Goal: Task Accomplishment & Management: Manage account settings

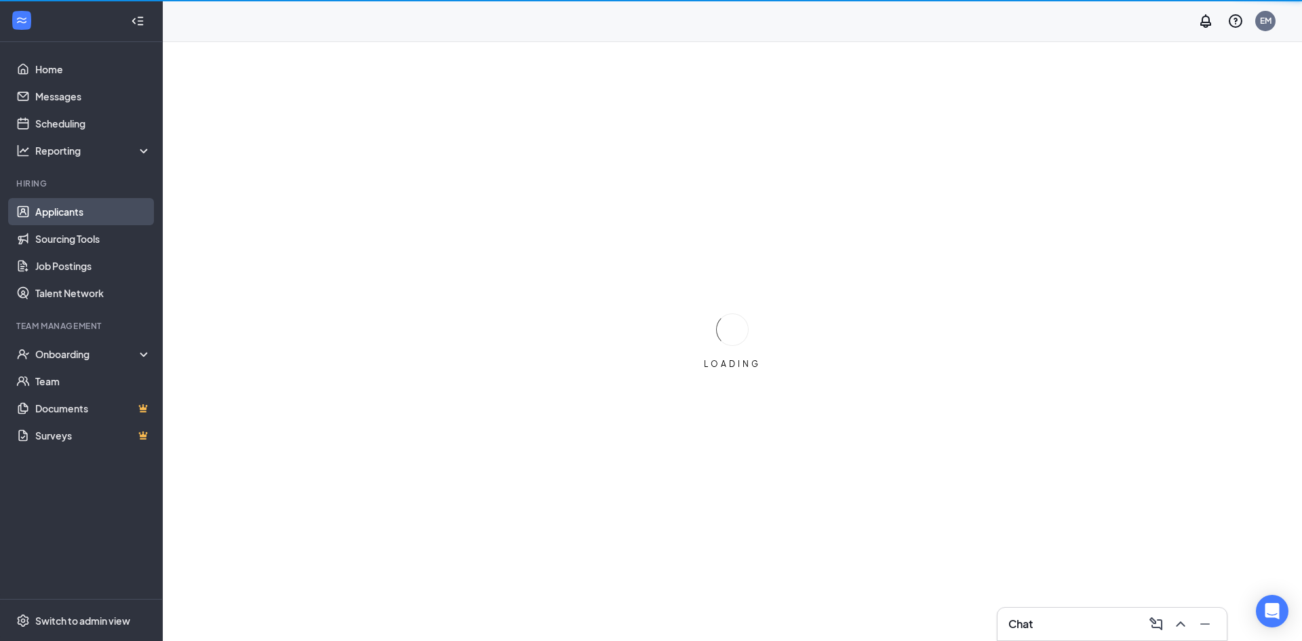
click at [59, 214] on link "Applicants" at bounding box center [93, 211] width 116 height 27
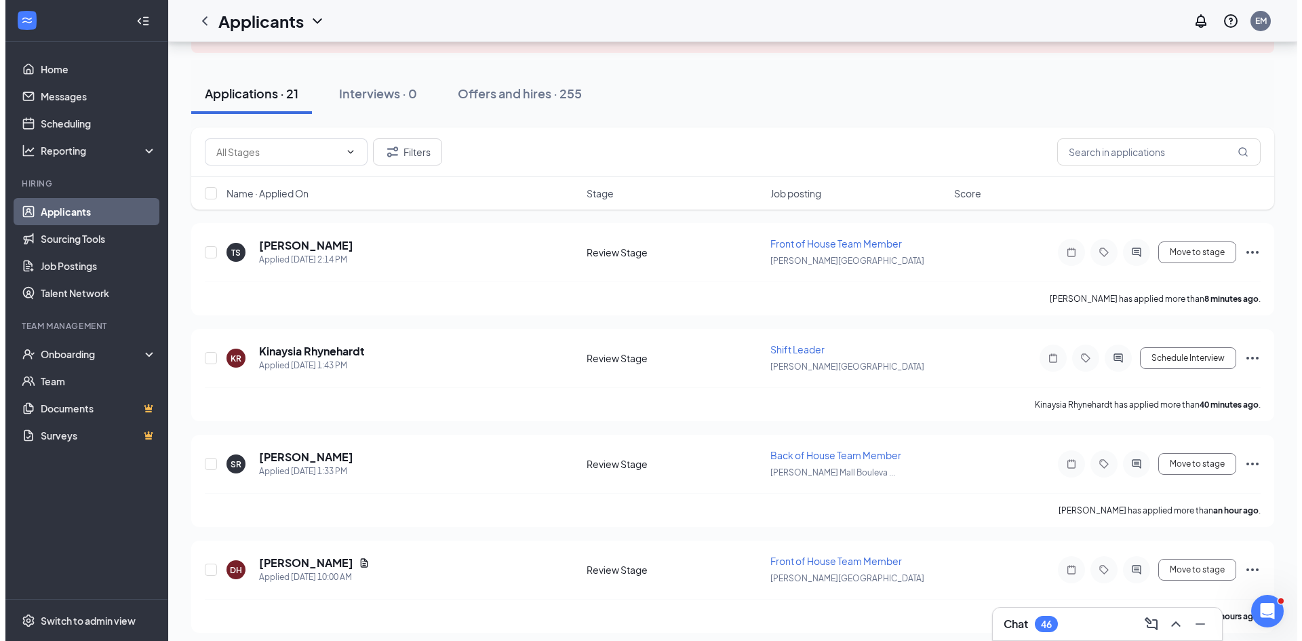
scroll to position [136, 0]
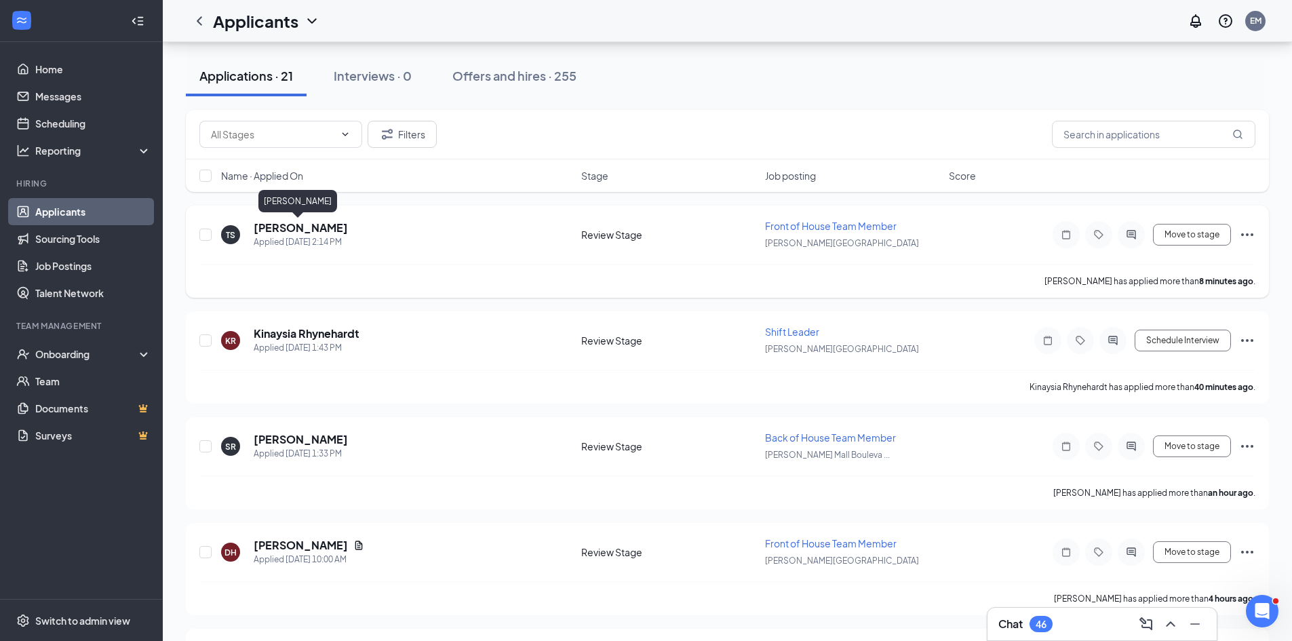
click at [275, 227] on h5 "[PERSON_NAME]" at bounding box center [301, 227] width 94 height 15
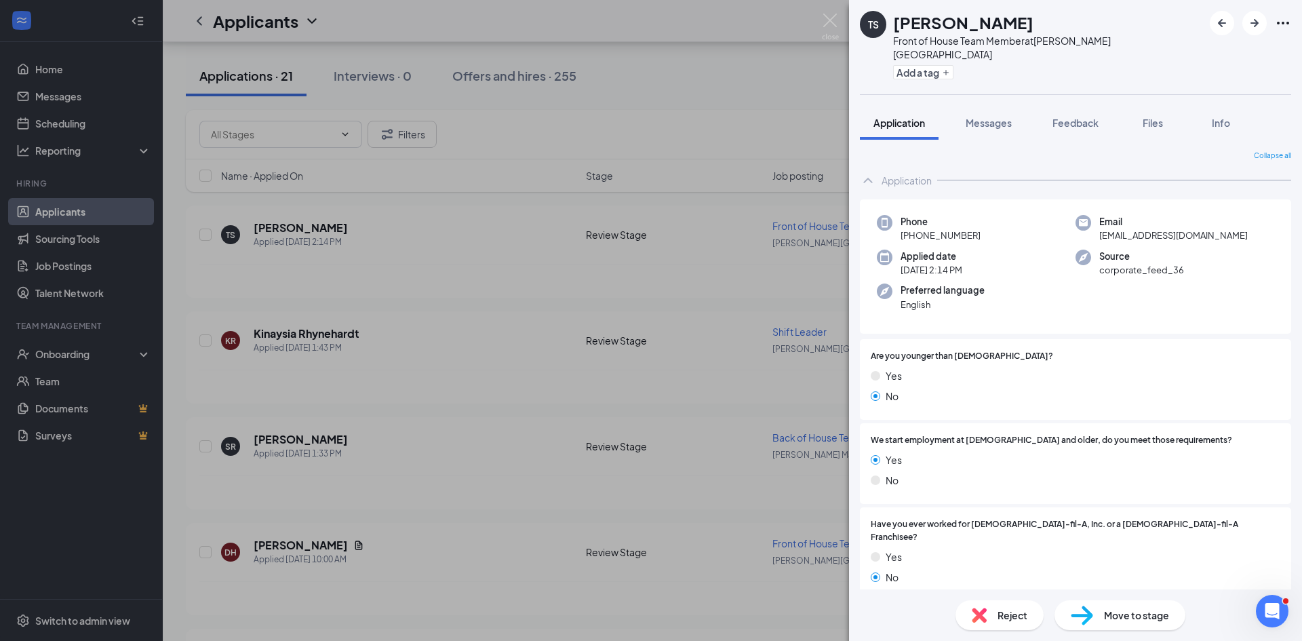
click at [979, 613] on img at bounding box center [979, 615] width 15 height 15
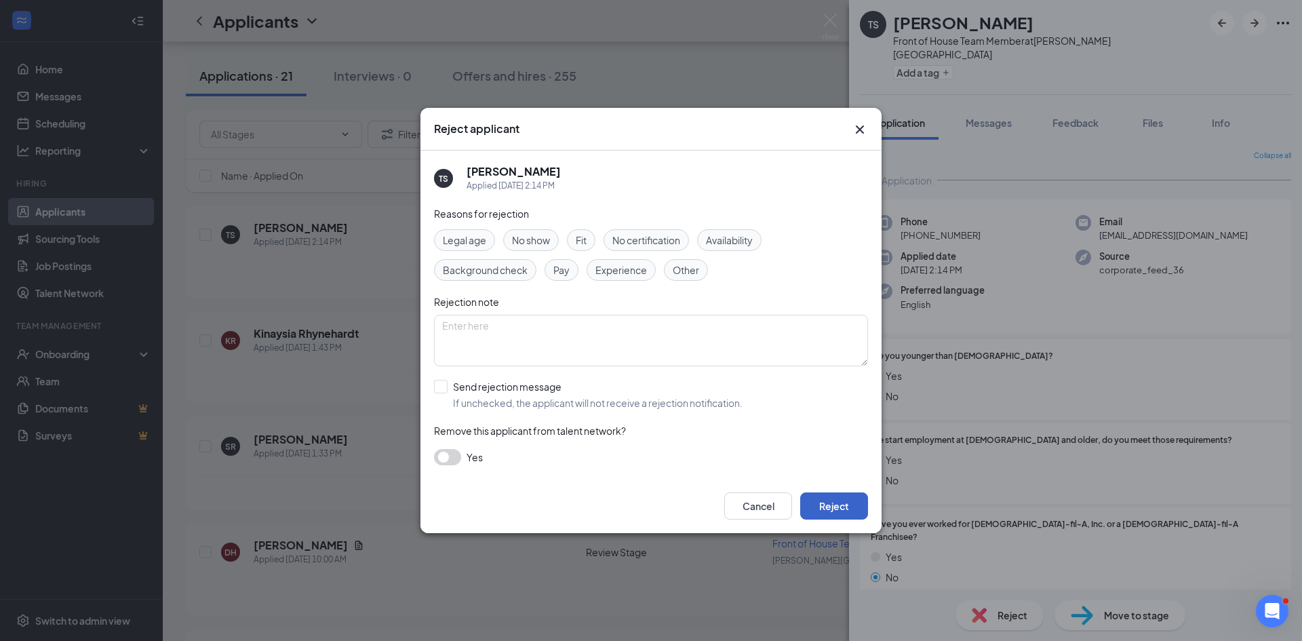
click at [835, 510] on button "Reject" at bounding box center [834, 505] width 68 height 27
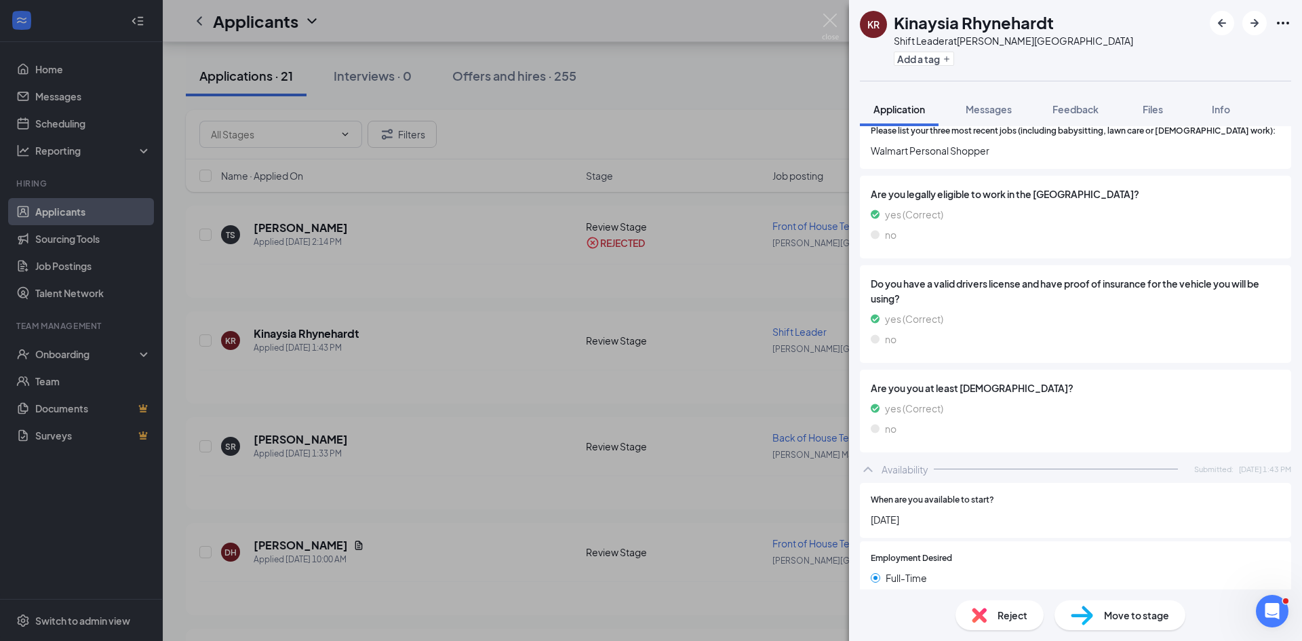
scroll to position [642, 0]
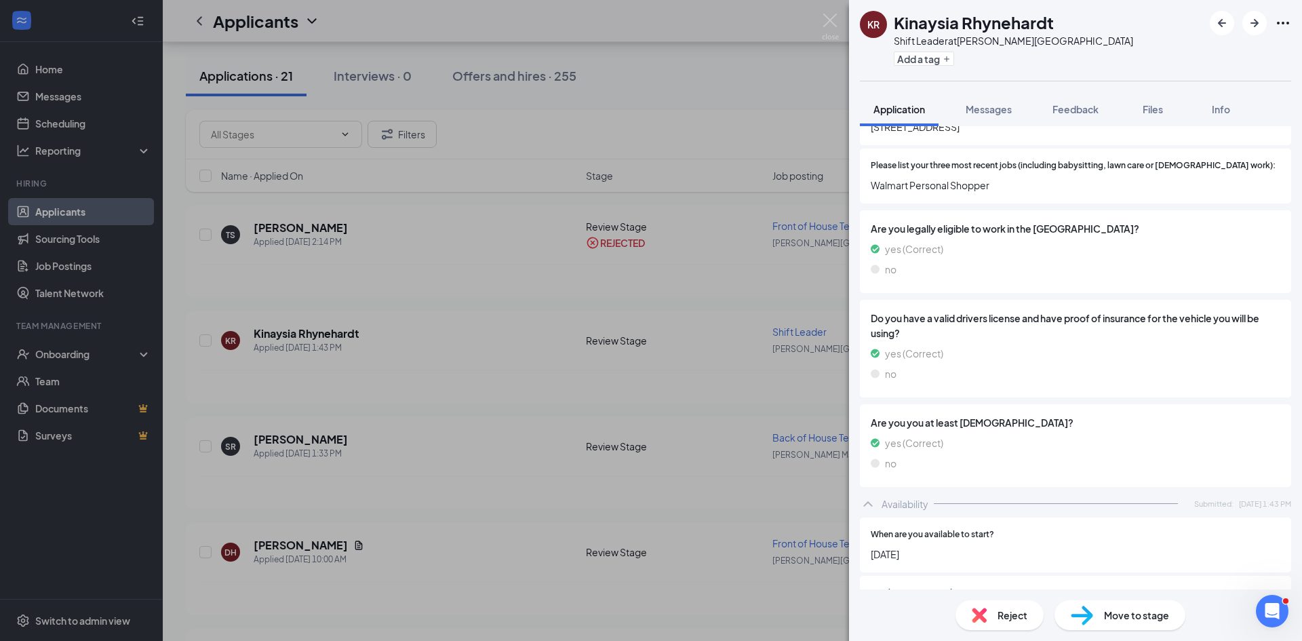
click at [993, 609] on div "Reject" at bounding box center [1000, 615] width 88 height 30
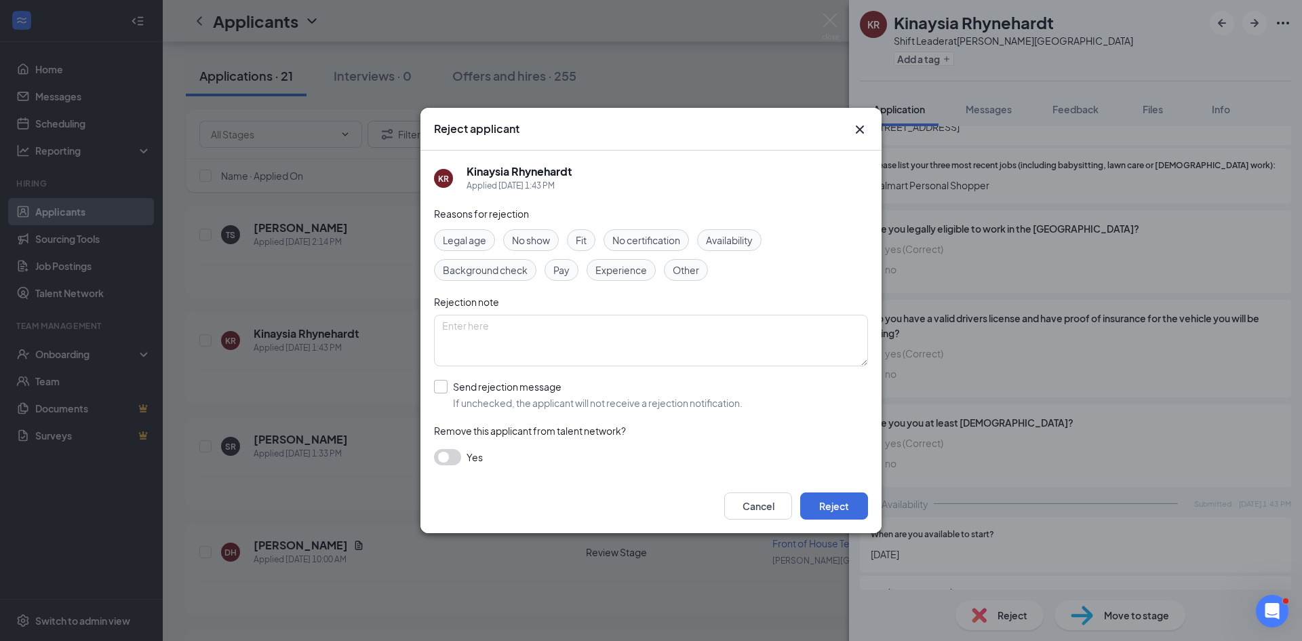
click at [504, 383] on input "Send rejection message If unchecked, the applicant will not receive a rejection…" at bounding box center [588, 395] width 309 height 30
checkbox input "true"
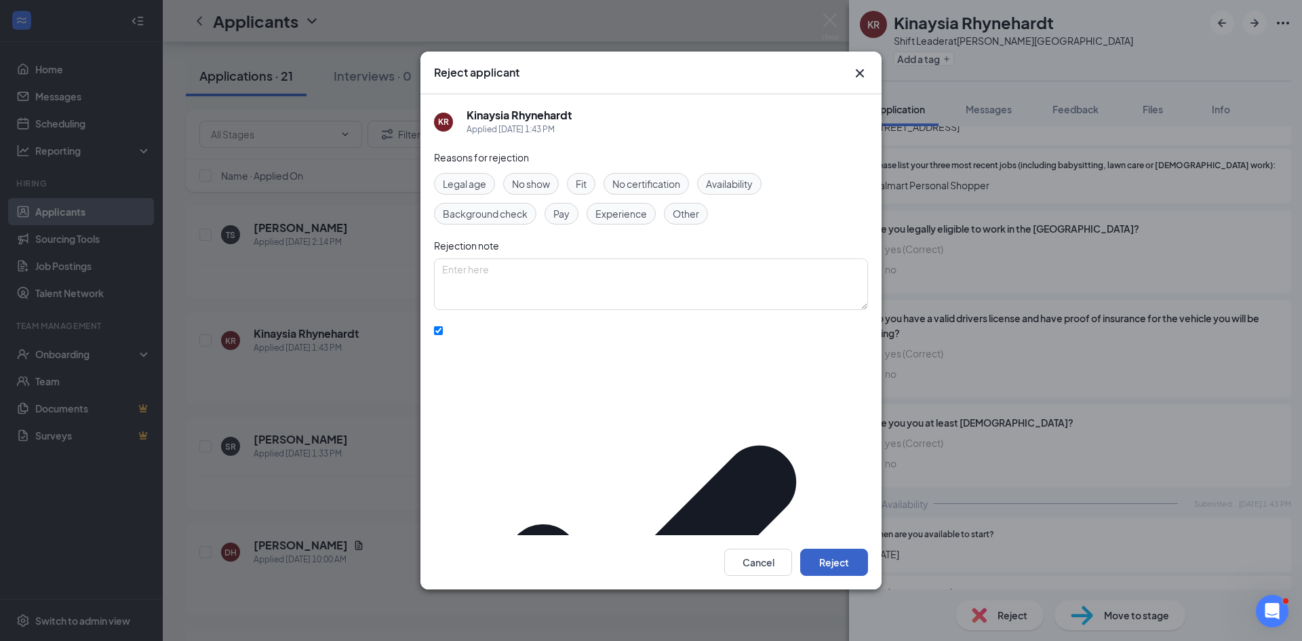
click at [836, 550] on button "Reject" at bounding box center [834, 562] width 68 height 27
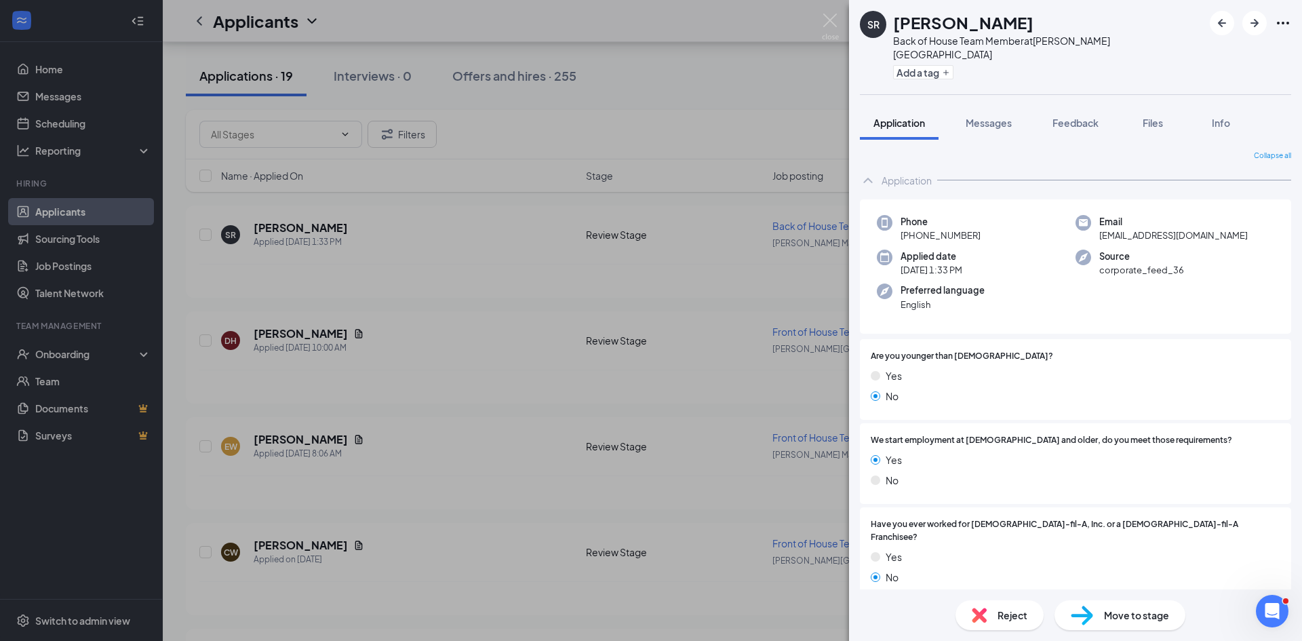
click at [1253, 35] on div "SR [PERSON_NAME] Back of House Team Member at [PERSON_NAME][GEOGRAPHIC_DATA] Ad…" at bounding box center [1075, 47] width 453 height 94
click at [1253, 34] on button "button" at bounding box center [1255, 23] width 24 height 24
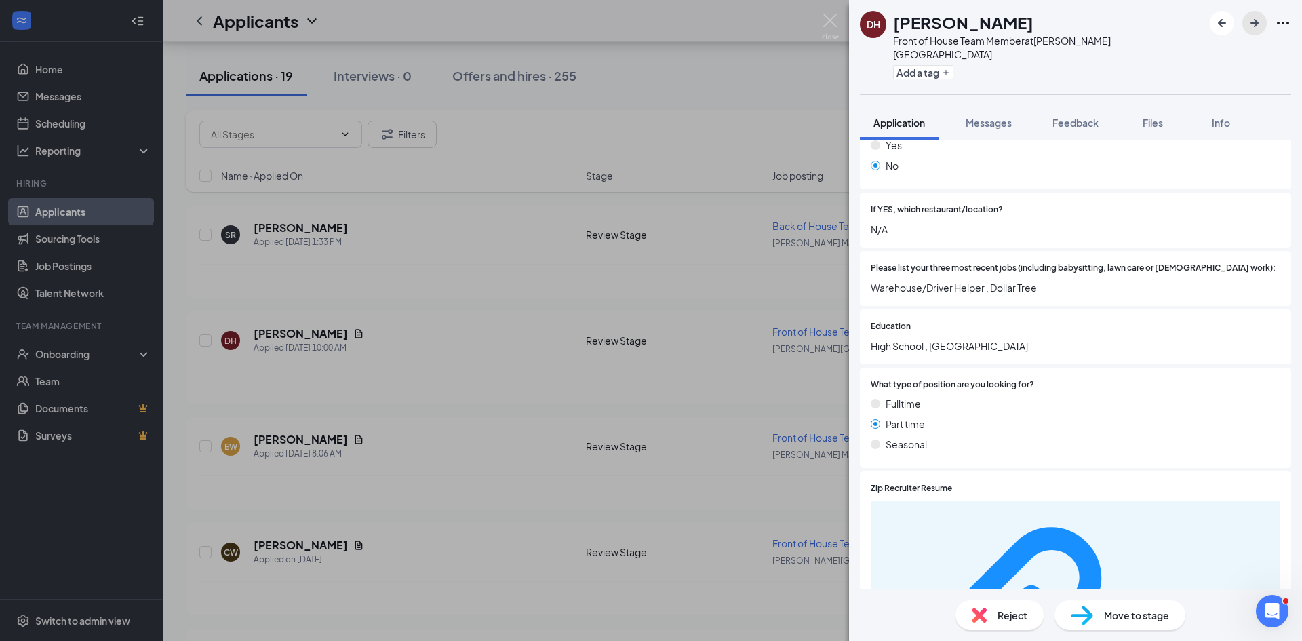
scroll to position [431, 0]
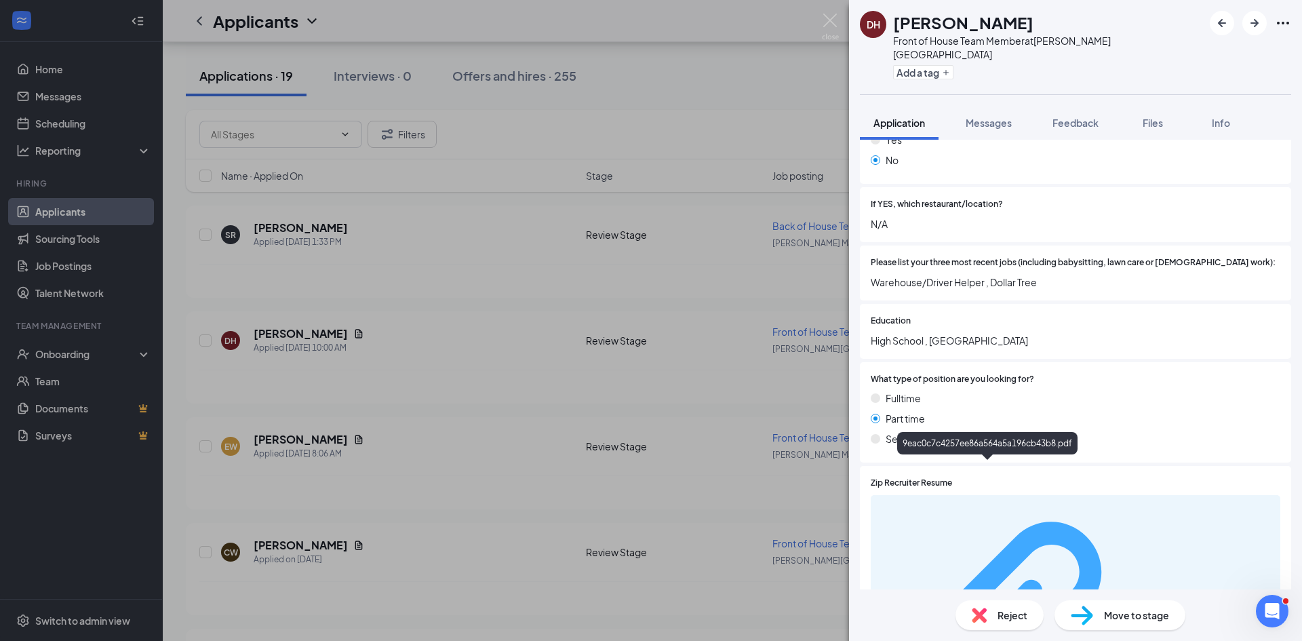
click at [1144, 629] on div "9eac0c7c4257ee86a564a5a196cb43b8.pdf" at bounding box center [1208, 634] width 128 height 11
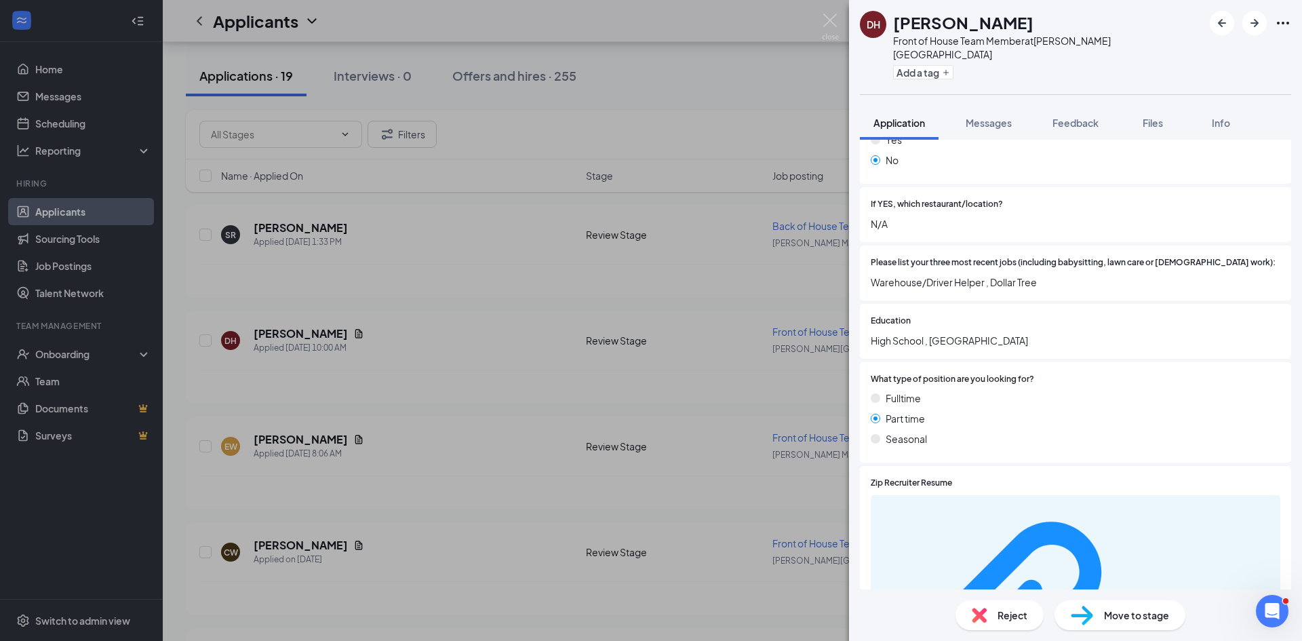
scroll to position [425, 0]
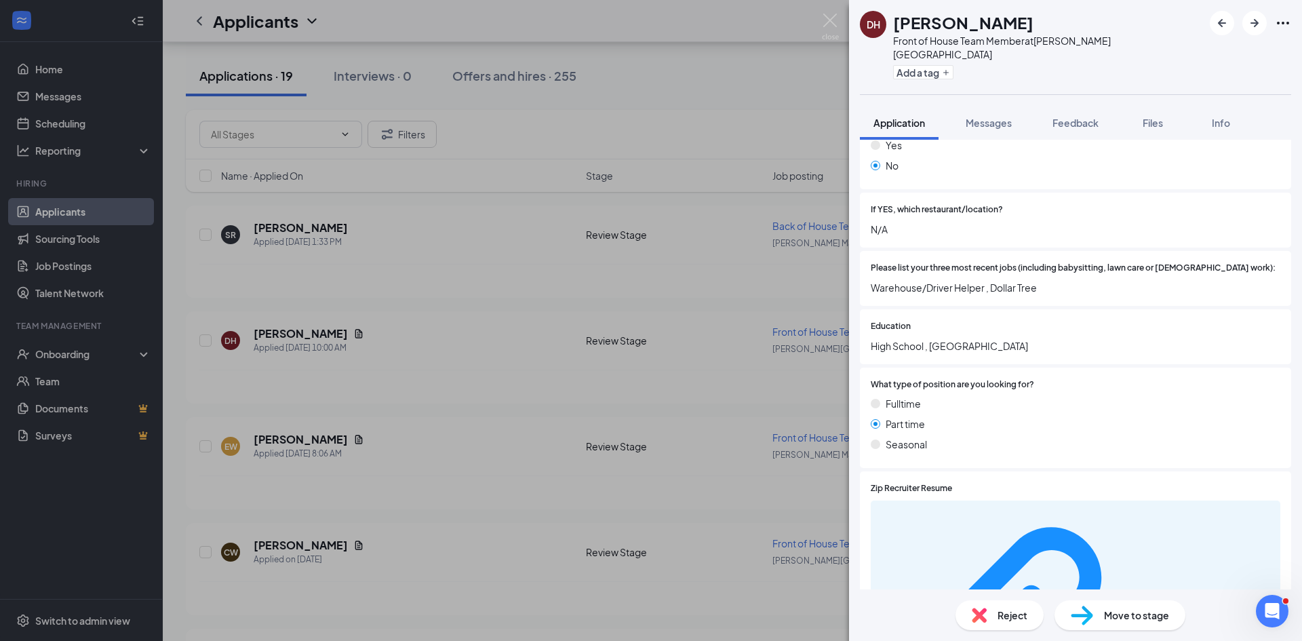
click at [993, 619] on div "Reject" at bounding box center [1000, 615] width 88 height 30
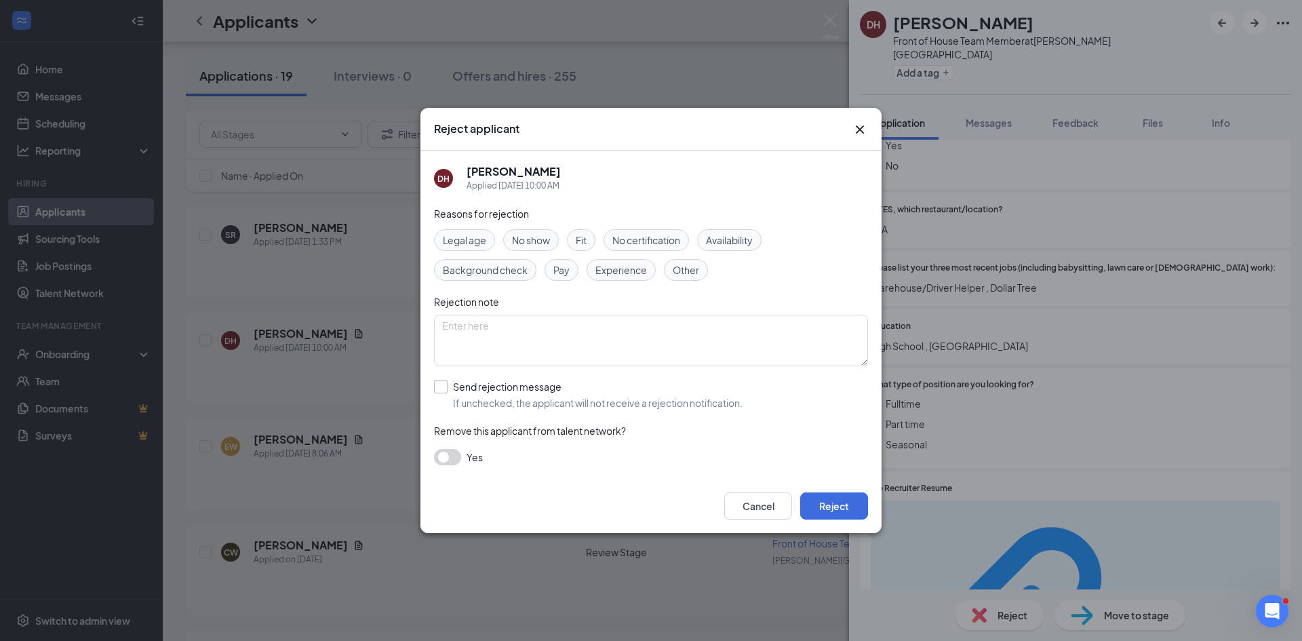
click at [587, 392] on input "Send rejection message If unchecked, the applicant will not receive a rejection…" at bounding box center [588, 395] width 309 height 30
checkbox input "true"
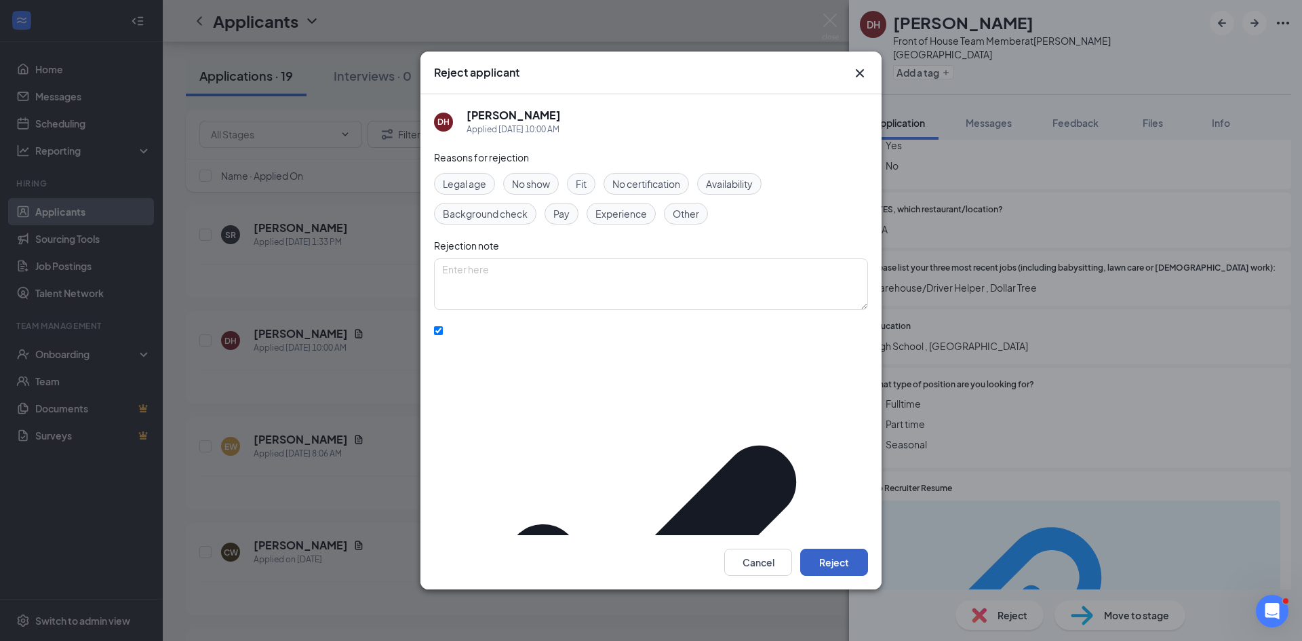
click at [821, 549] on button "Reject" at bounding box center [834, 562] width 68 height 27
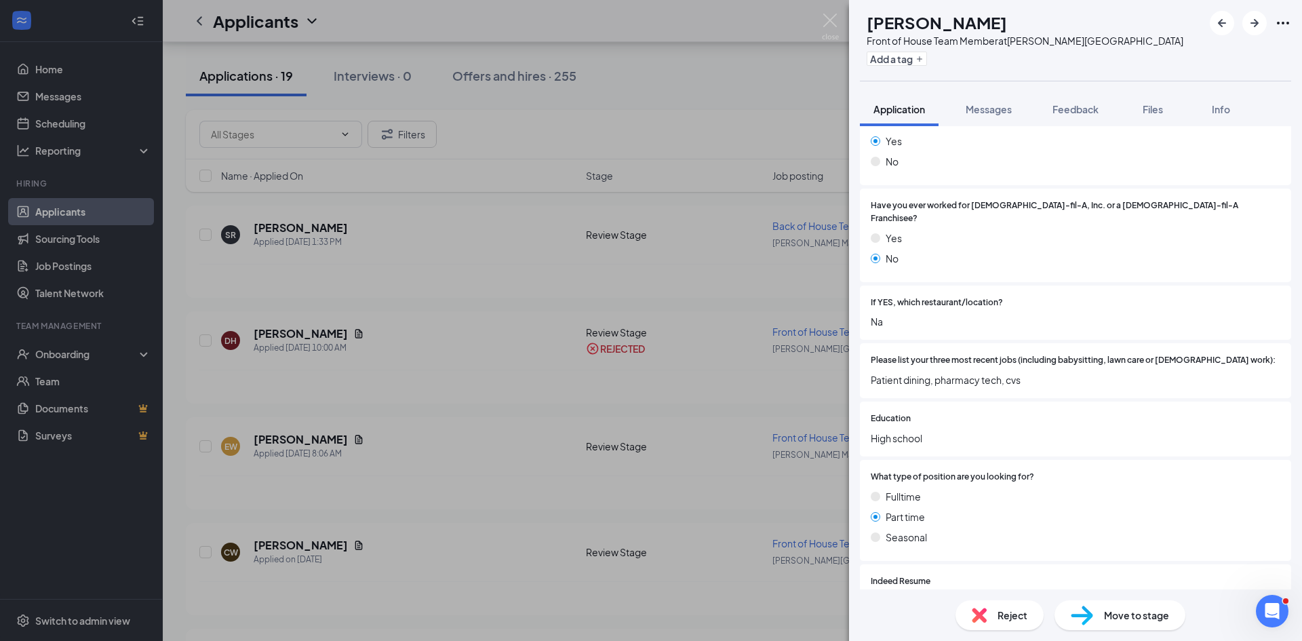
scroll to position [339, 0]
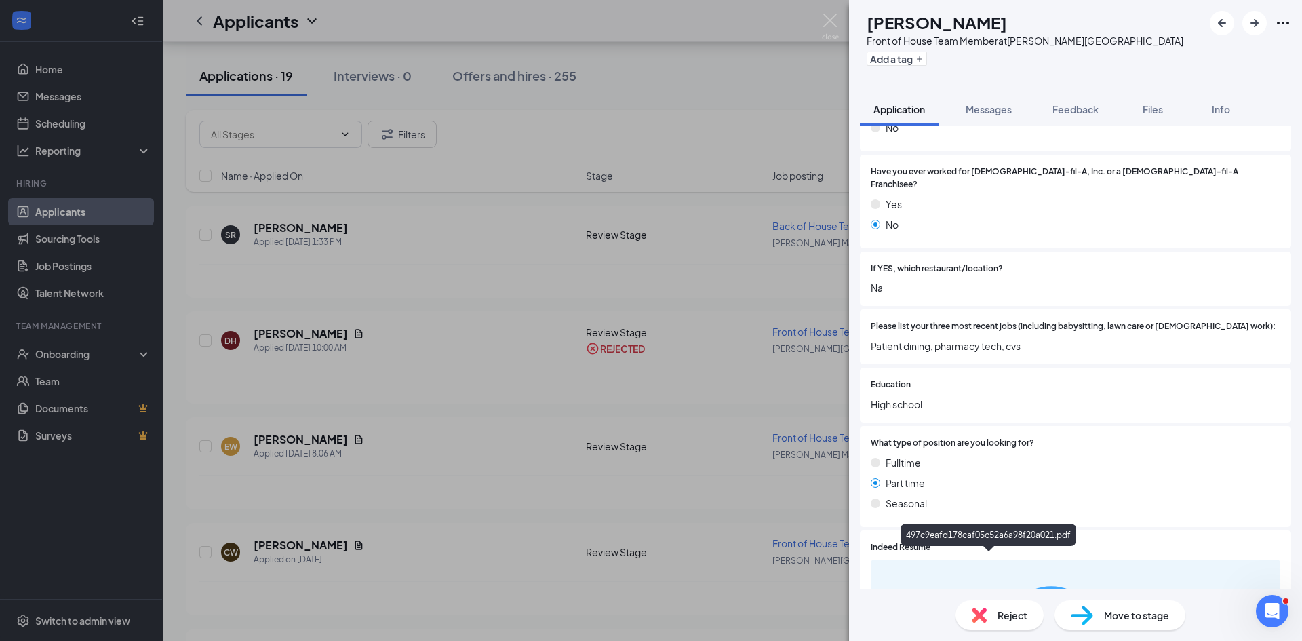
click at [1003, 611] on span "Reject" at bounding box center [1013, 615] width 30 height 15
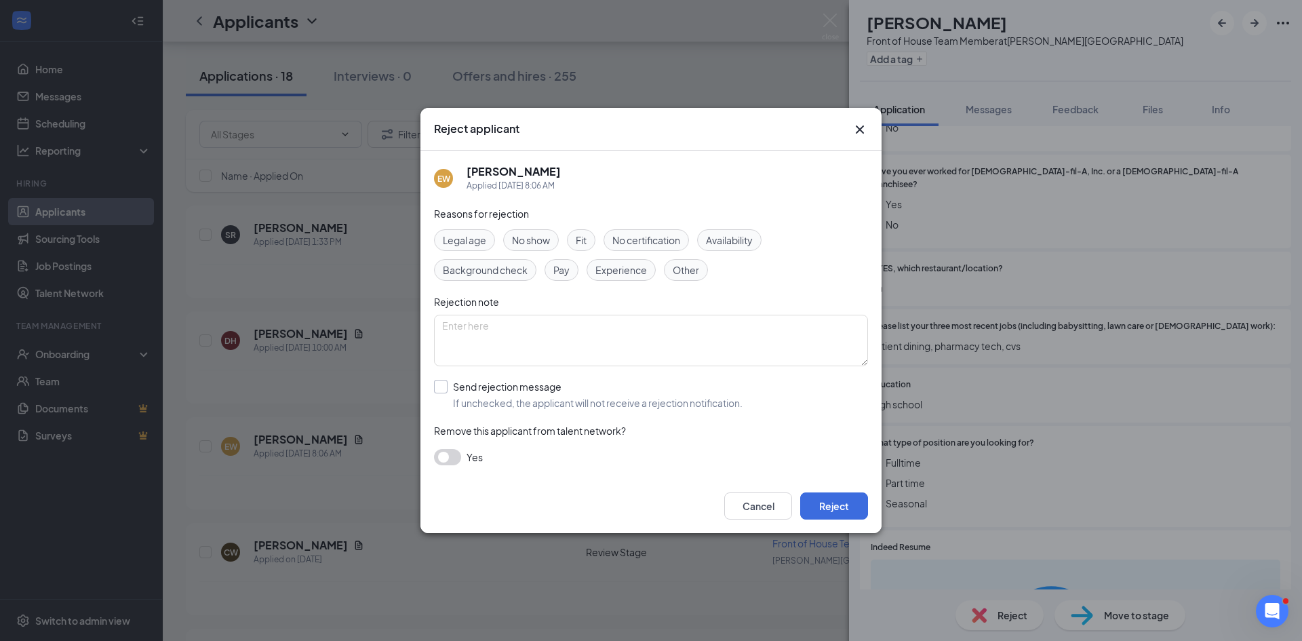
click at [546, 400] on input "Send rejection message If unchecked, the applicant will not receive a rejection…" at bounding box center [588, 395] width 309 height 30
checkbox input "true"
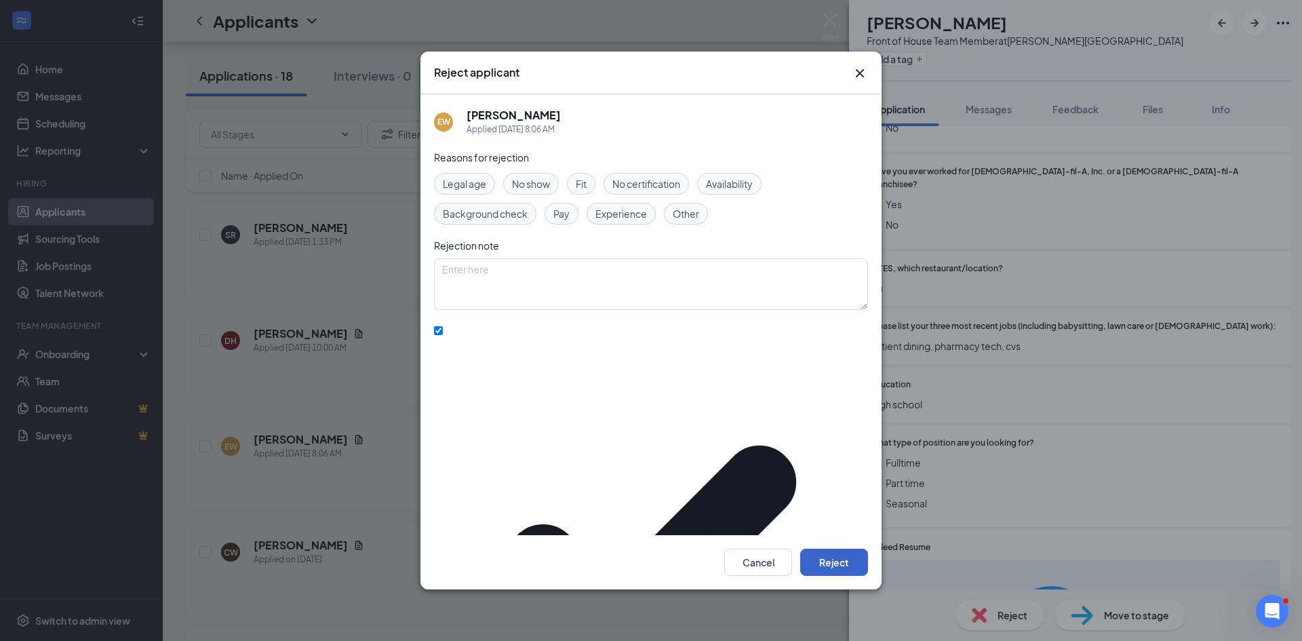
click at [826, 549] on button "Reject" at bounding box center [834, 562] width 68 height 27
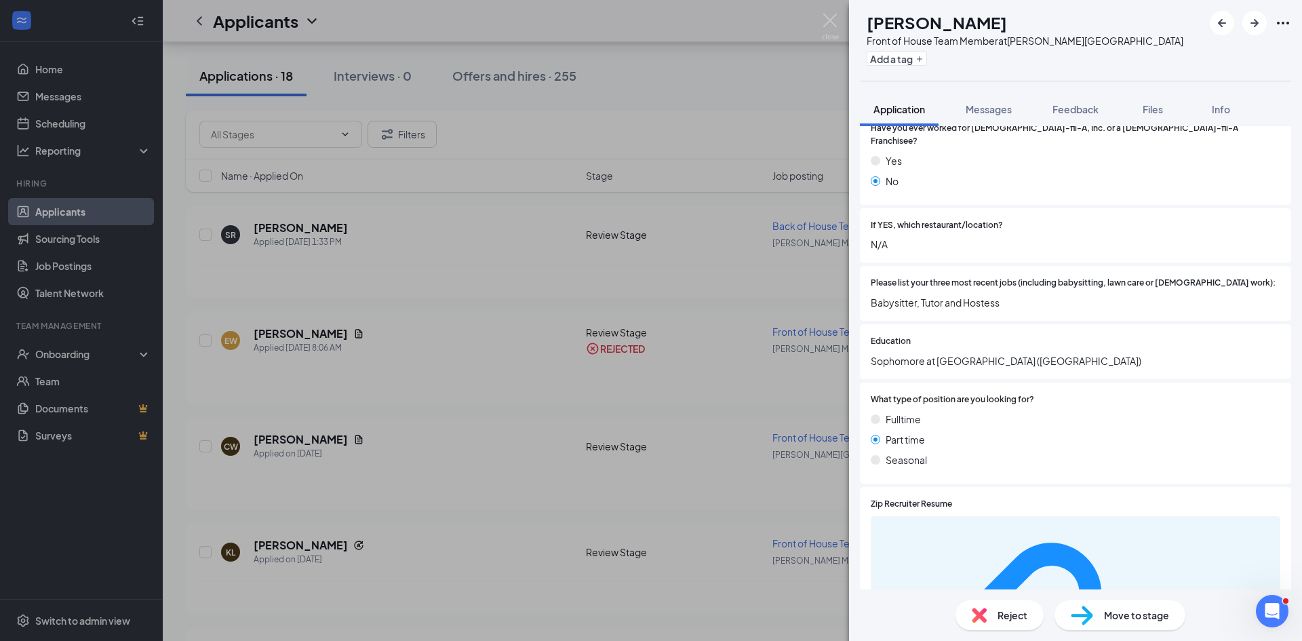
scroll to position [431, 0]
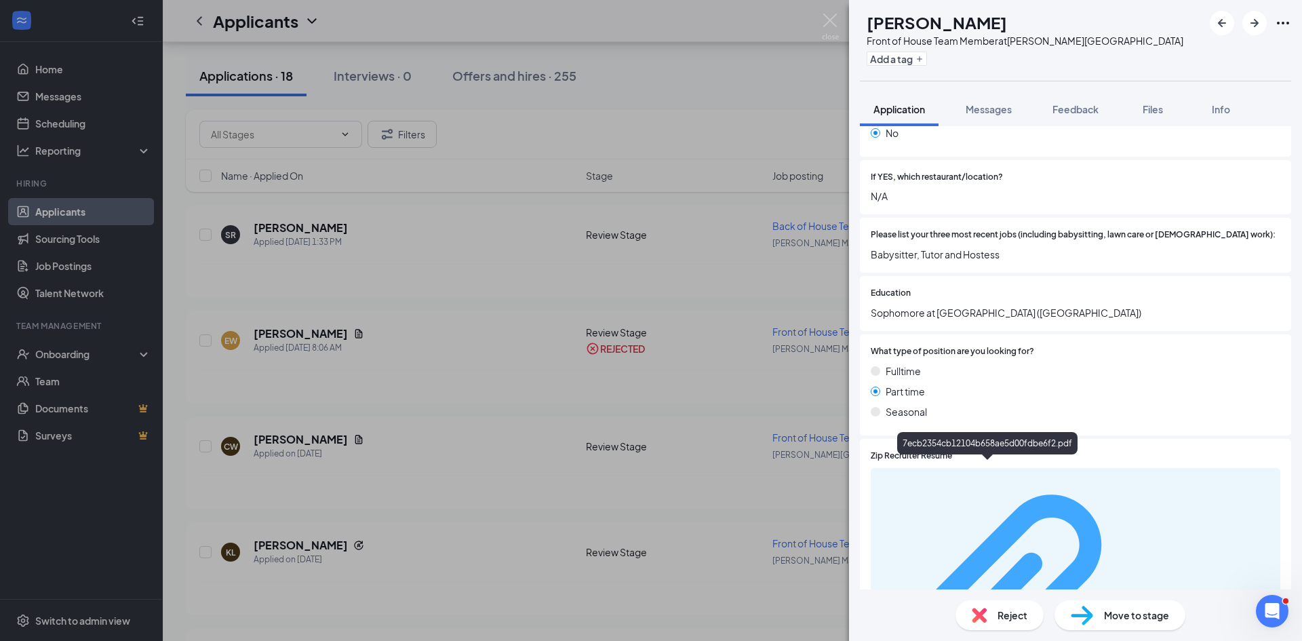
click at [1144, 601] on div "7ecb2354cb12104b658ae5d00fdbe6f2.pdf" at bounding box center [1208, 606] width 128 height 11
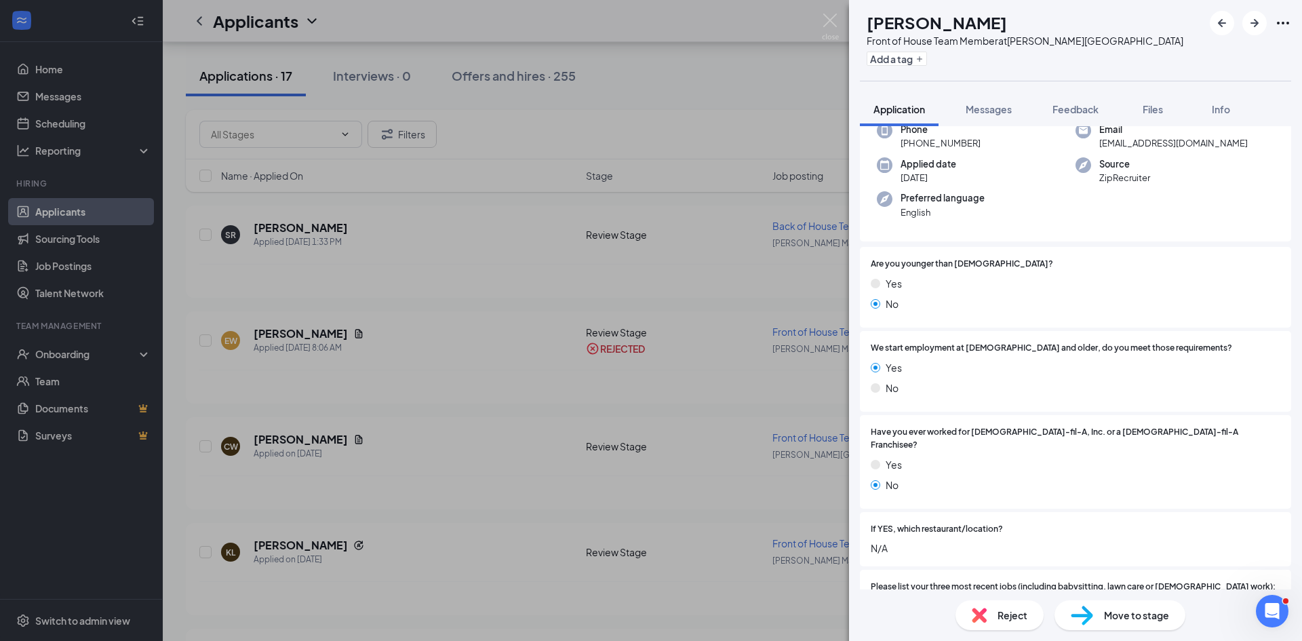
scroll to position [0, 0]
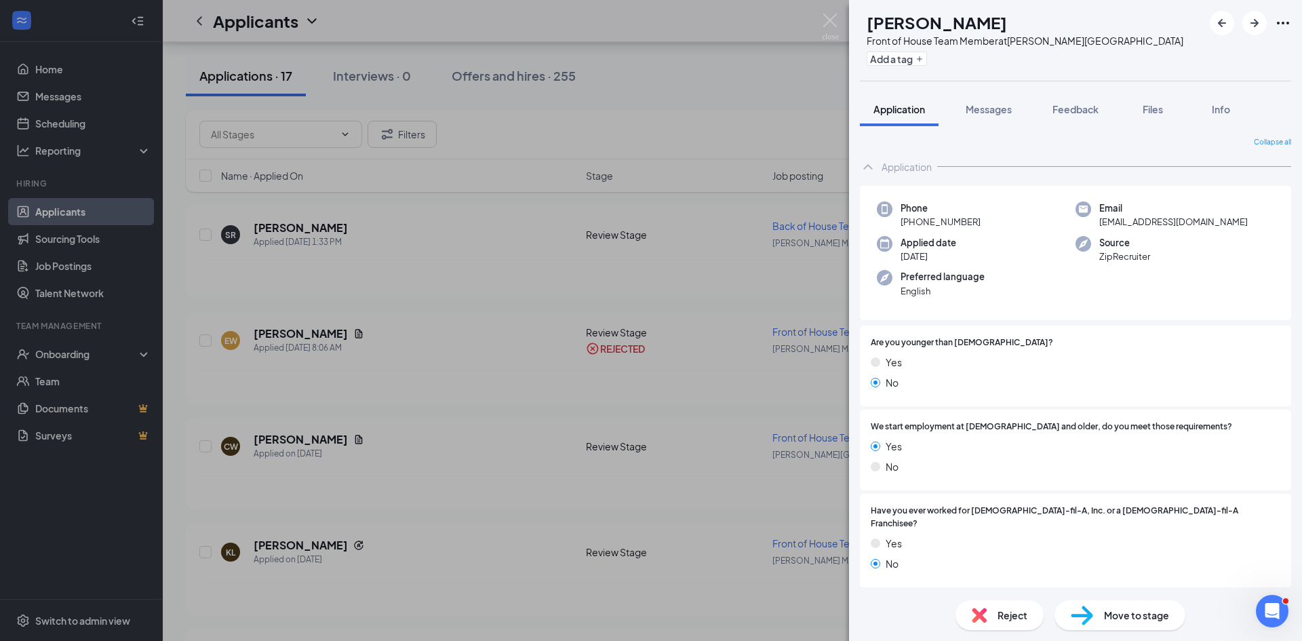
click at [970, 608] on div "Reject" at bounding box center [1000, 615] width 88 height 30
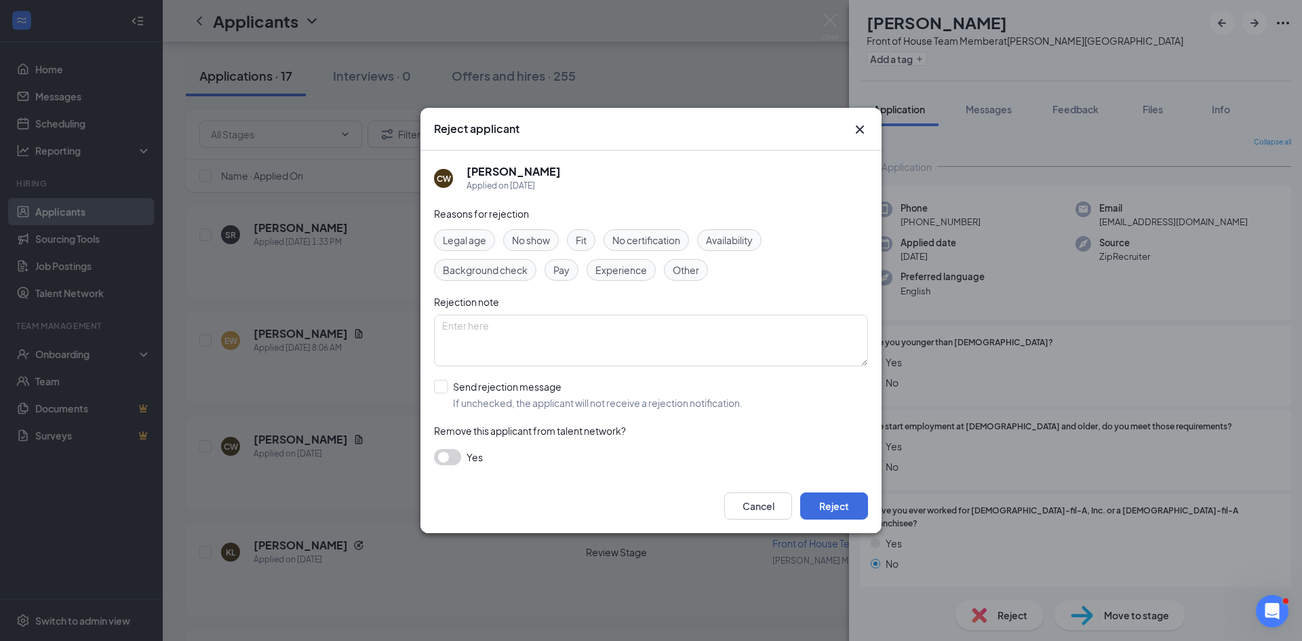
click at [795, 490] on div "Cancel Reject" at bounding box center [651, 506] width 461 height 54
click at [801, 495] on button "Reject" at bounding box center [834, 505] width 68 height 27
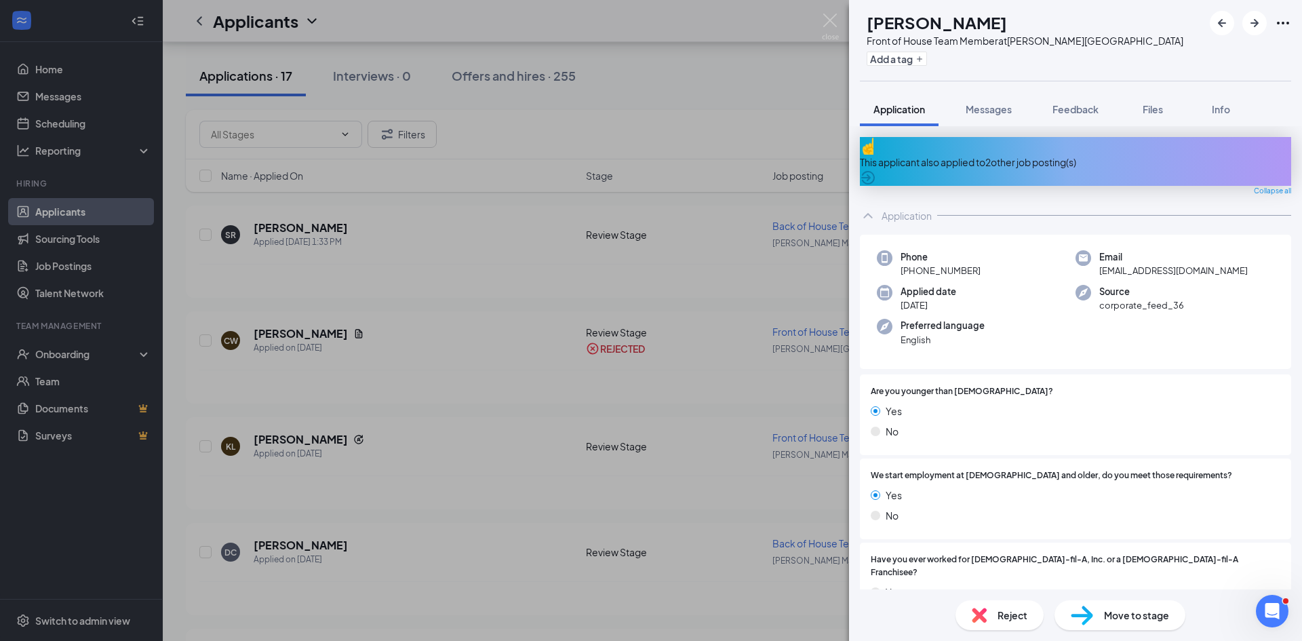
click at [1271, 151] on div "This applicant also applied to 2 other job posting(s)" at bounding box center [1075, 161] width 431 height 49
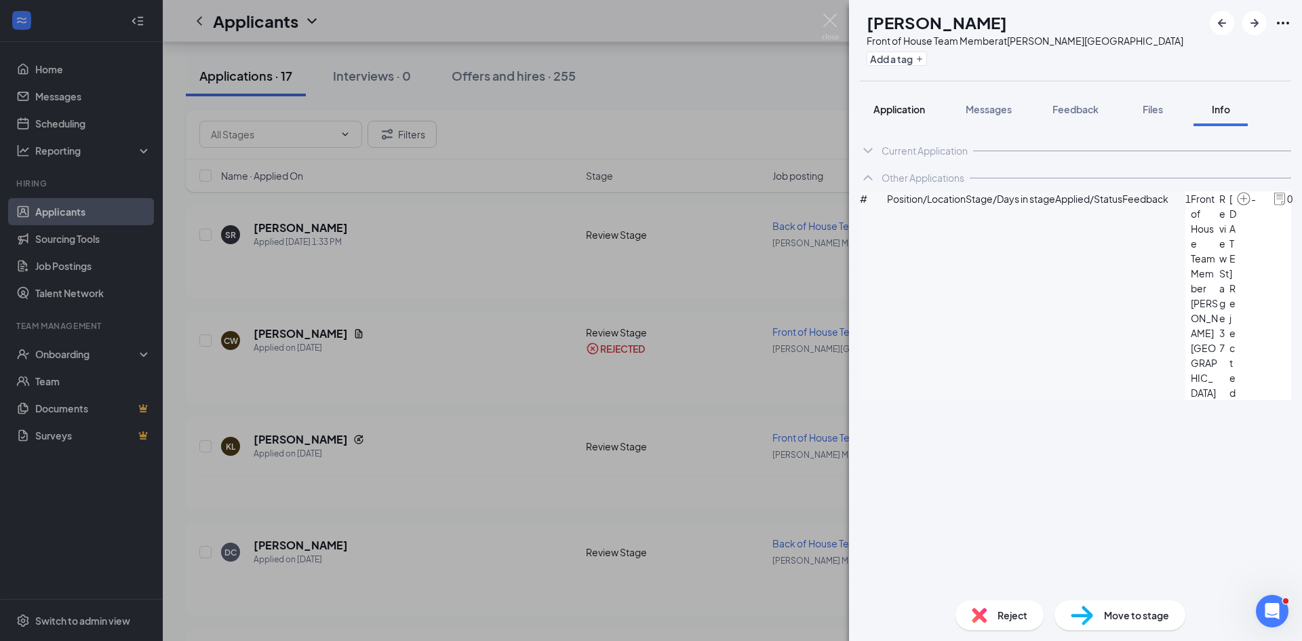
click at [884, 108] on span "Application" at bounding box center [900, 109] width 52 height 12
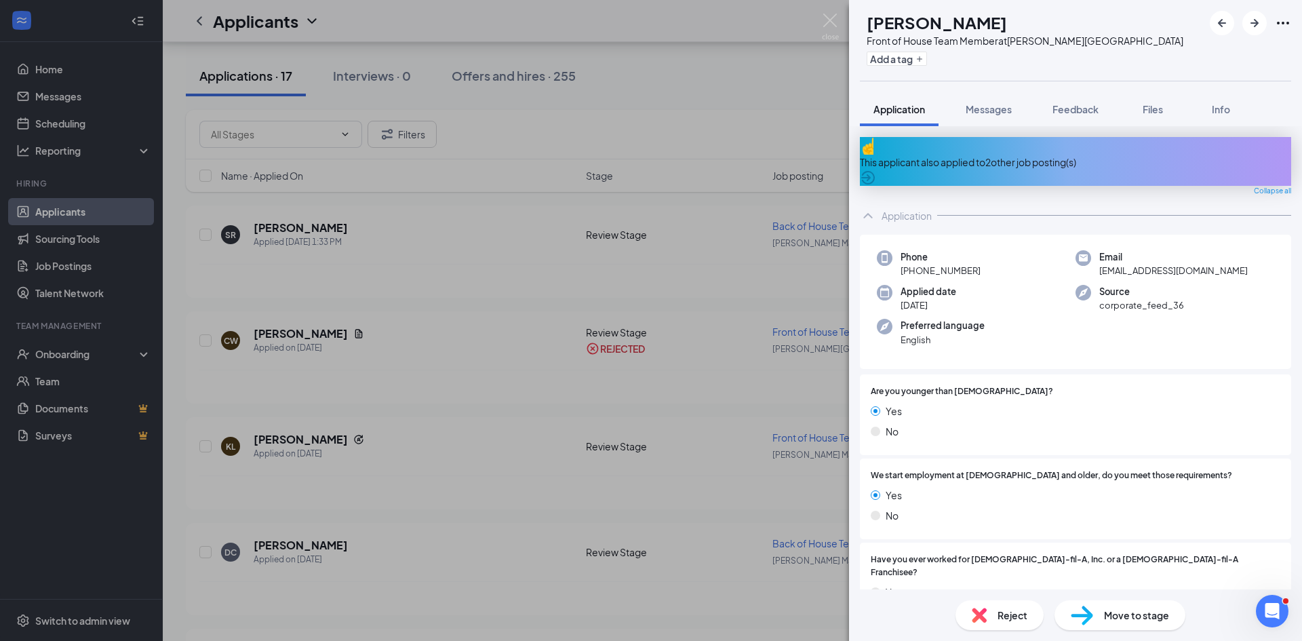
click at [986, 629] on div "Reject" at bounding box center [1000, 615] width 88 height 30
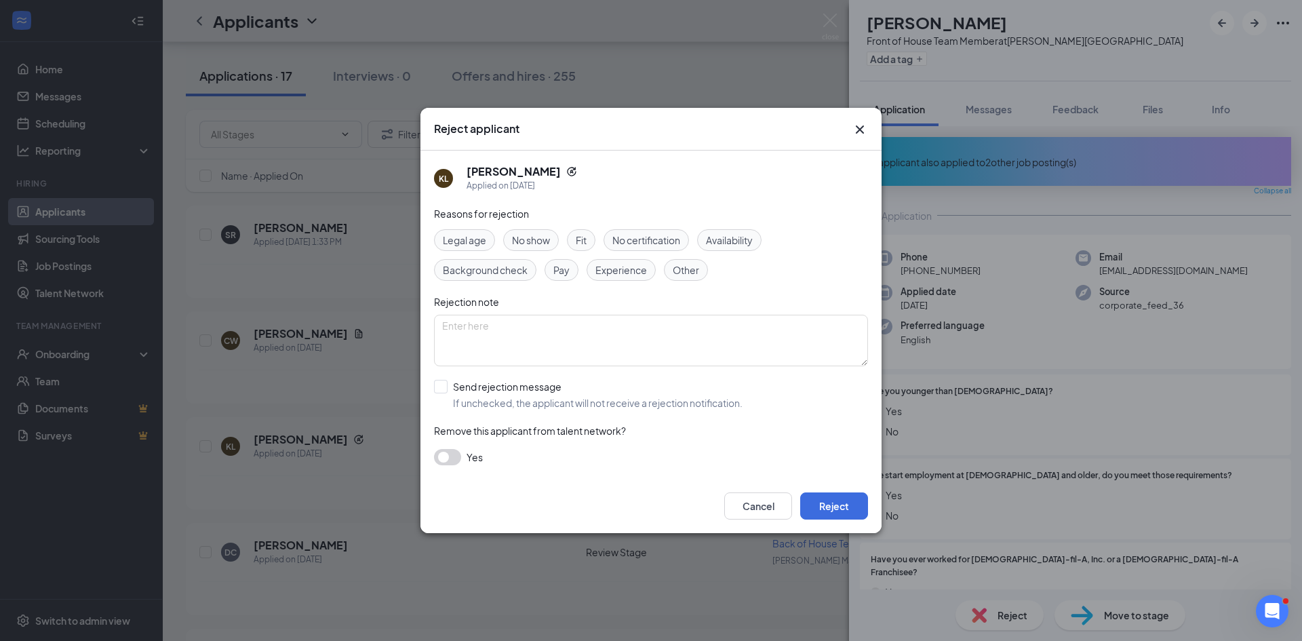
click at [840, 520] on div "Cancel Reject" at bounding box center [651, 506] width 461 height 54
click at [836, 509] on button "Reject" at bounding box center [834, 505] width 68 height 27
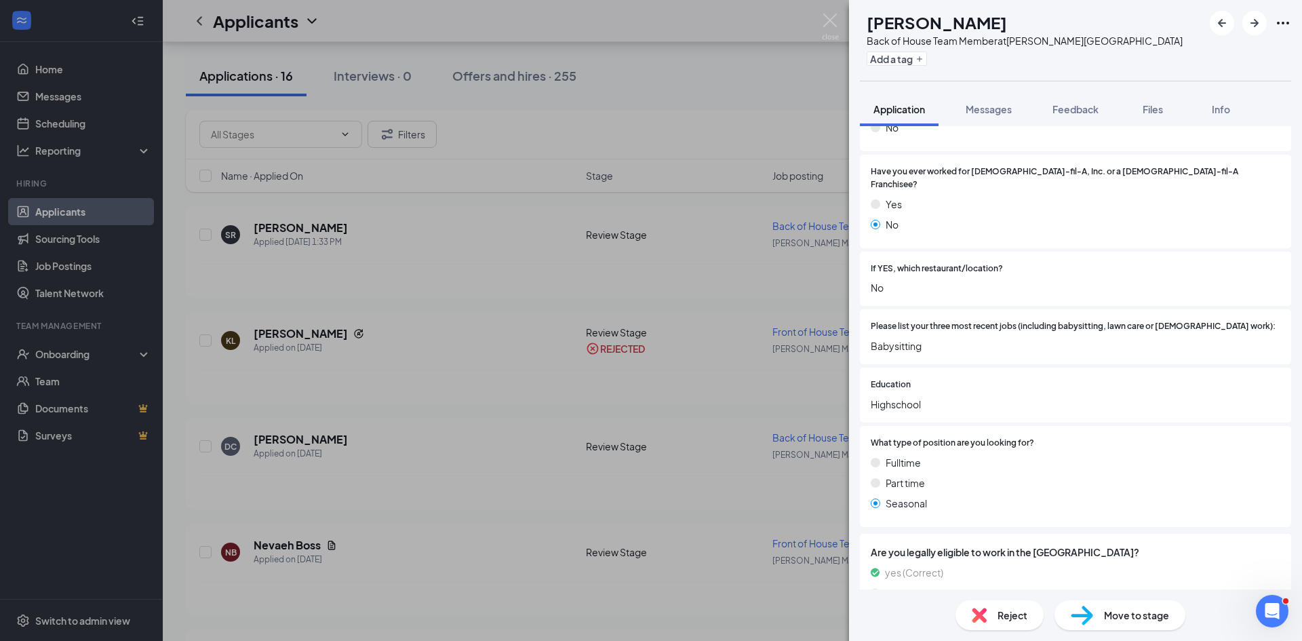
scroll to position [357, 0]
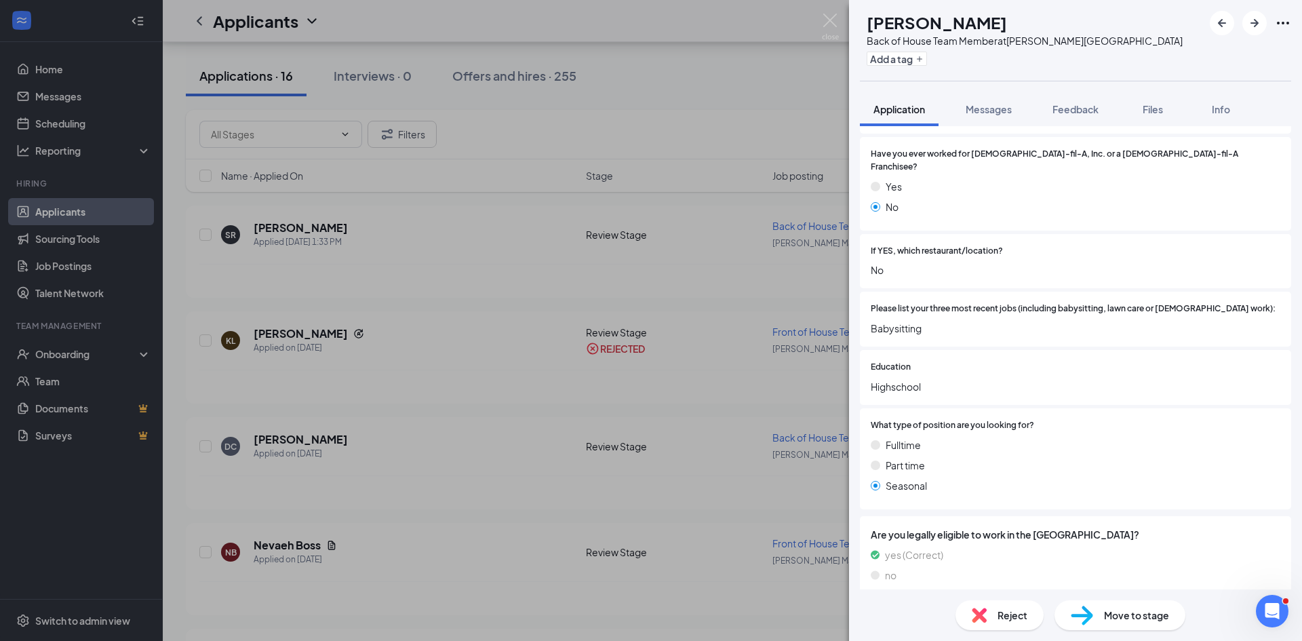
click at [1006, 621] on span "Reject" at bounding box center [1013, 615] width 30 height 15
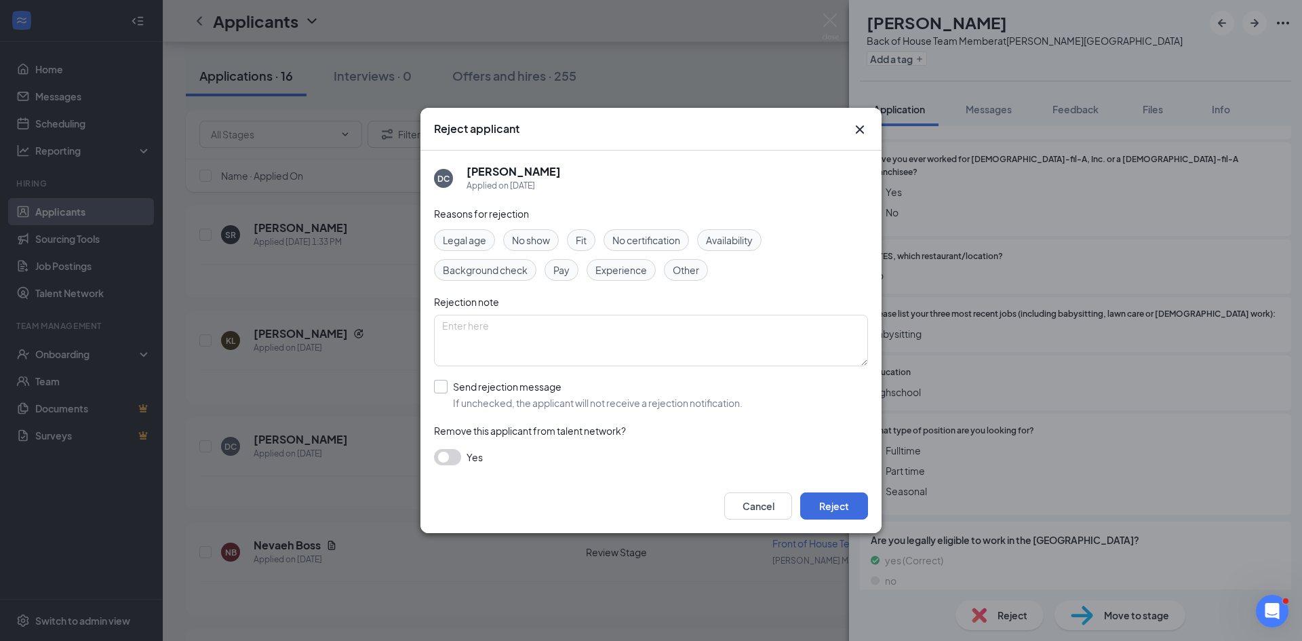
click at [584, 405] on input "Send rejection message If unchecked, the applicant will not receive a rejection…" at bounding box center [588, 395] width 309 height 30
checkbox input "true"
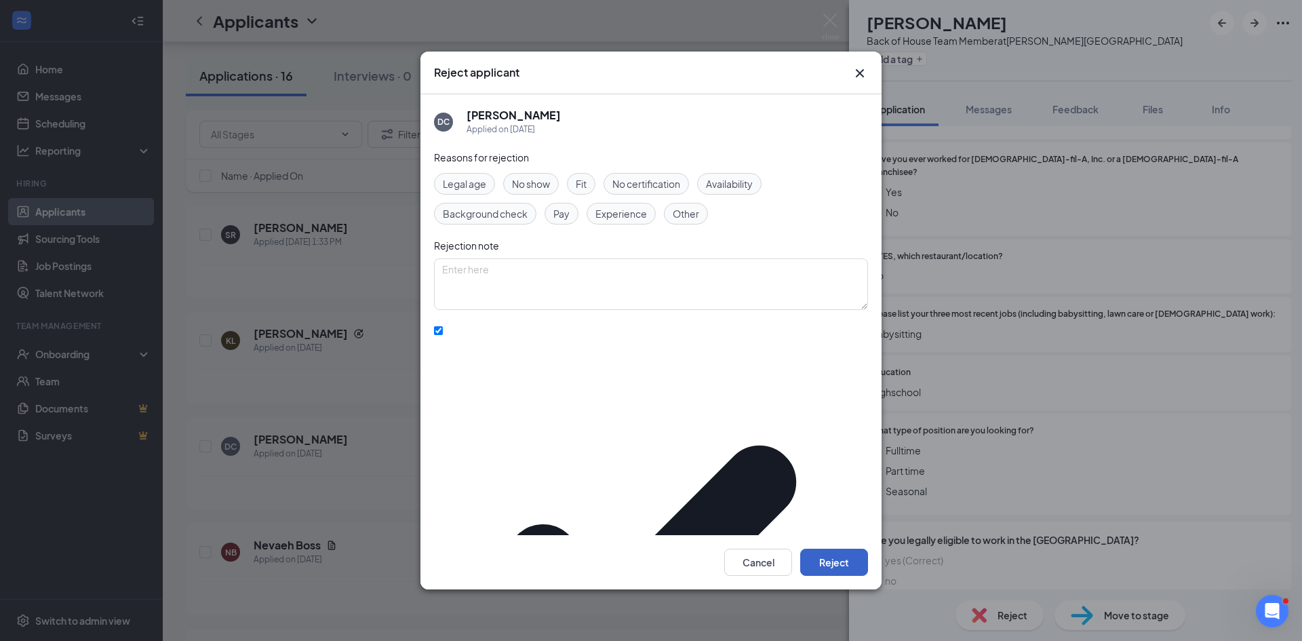
click at [862, 549] on button "Reject" at bounding box center [834, 562] width 68 height 27
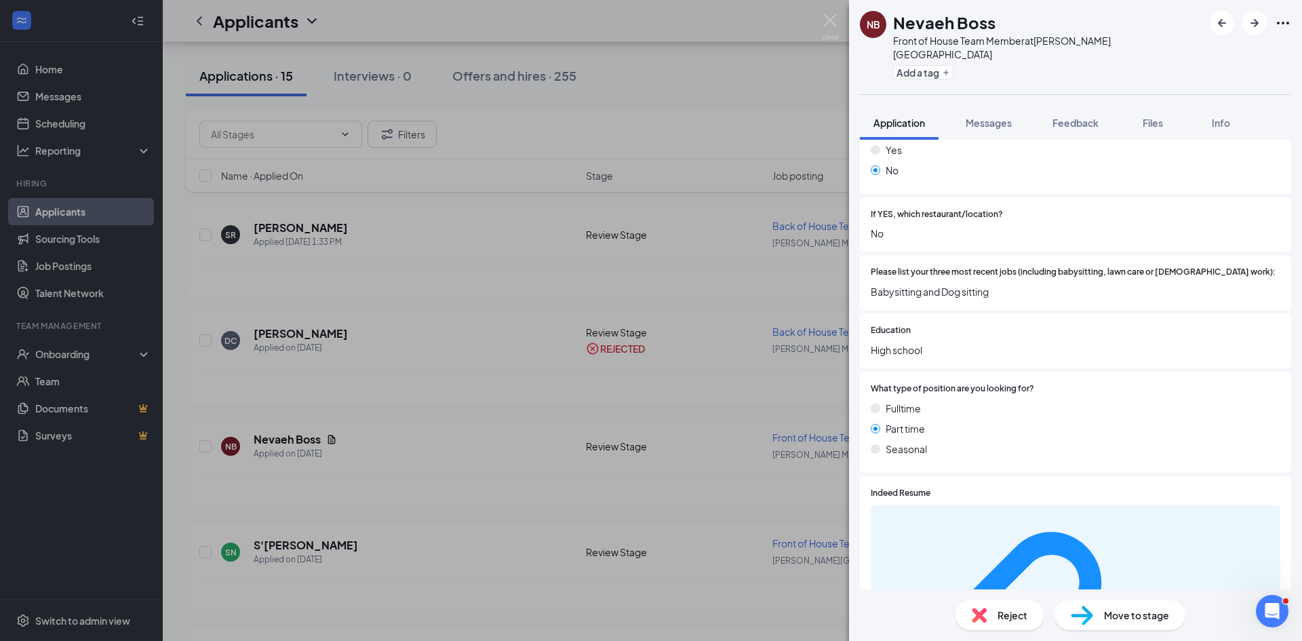
scroll to position [431, 0]
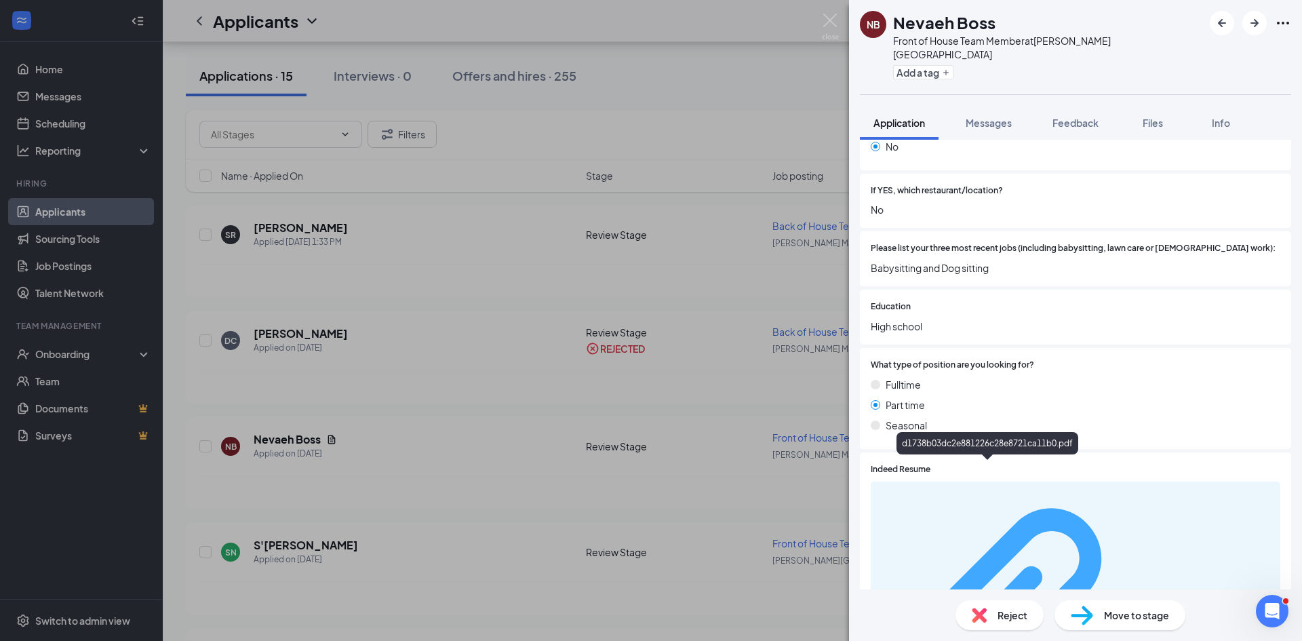
click at [1144, 615] on div "d1738b03dc2e881226c28e8721ca11b0.pdf" at bounding box center [1208, 620] width 128 height 11
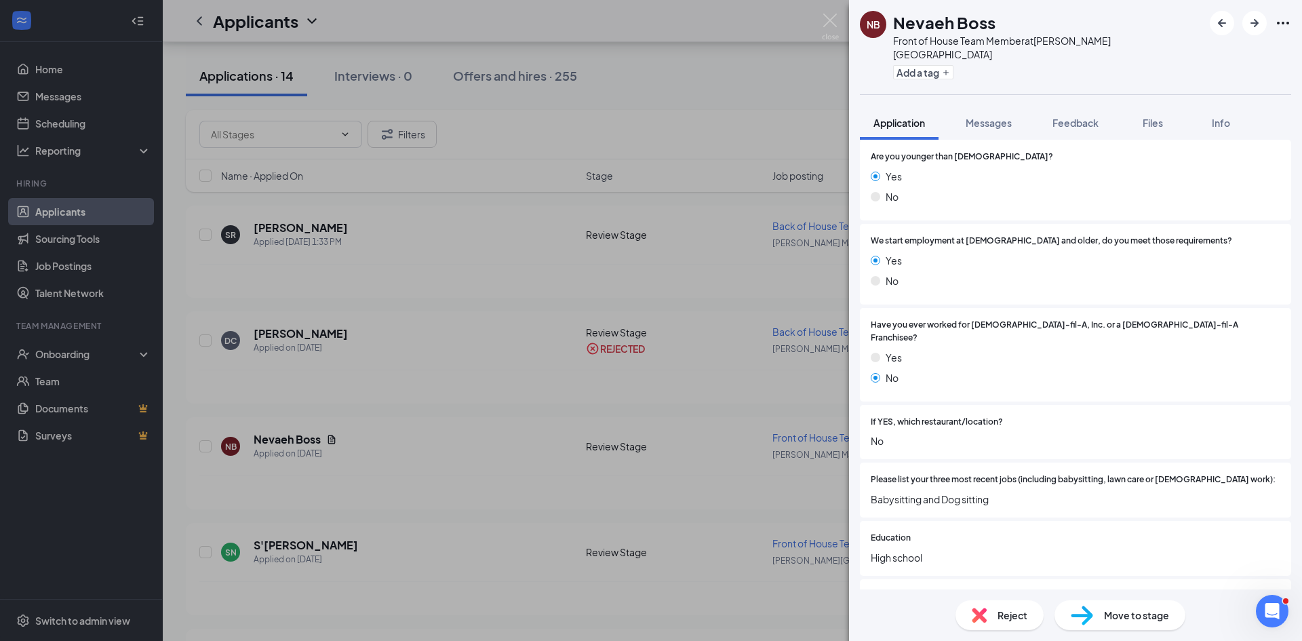
scroll to position [339, 0]
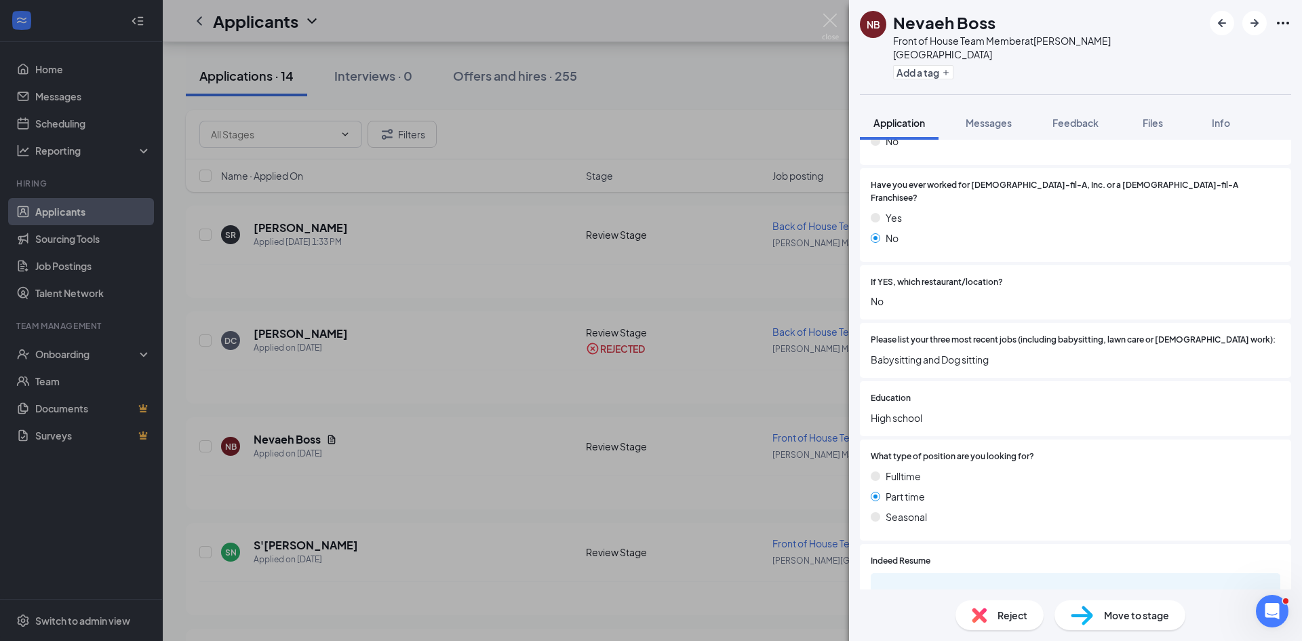
click at [994, 629] on div "Reject" at bounding box center [1000, 615] width 88 height 30
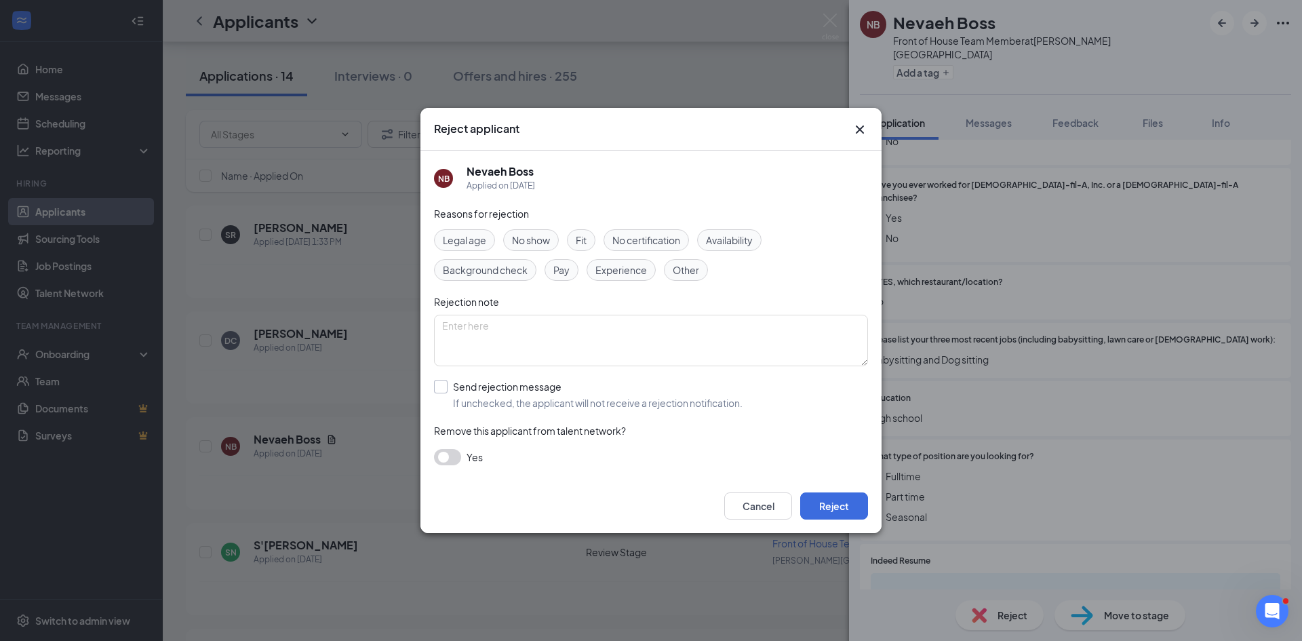
click at [475, 405] on input "Send rejection message If unchecked, the applicant will not receive a rejection…" at bounding box center [588, 395] width 309 height 30
checkbox input "true"
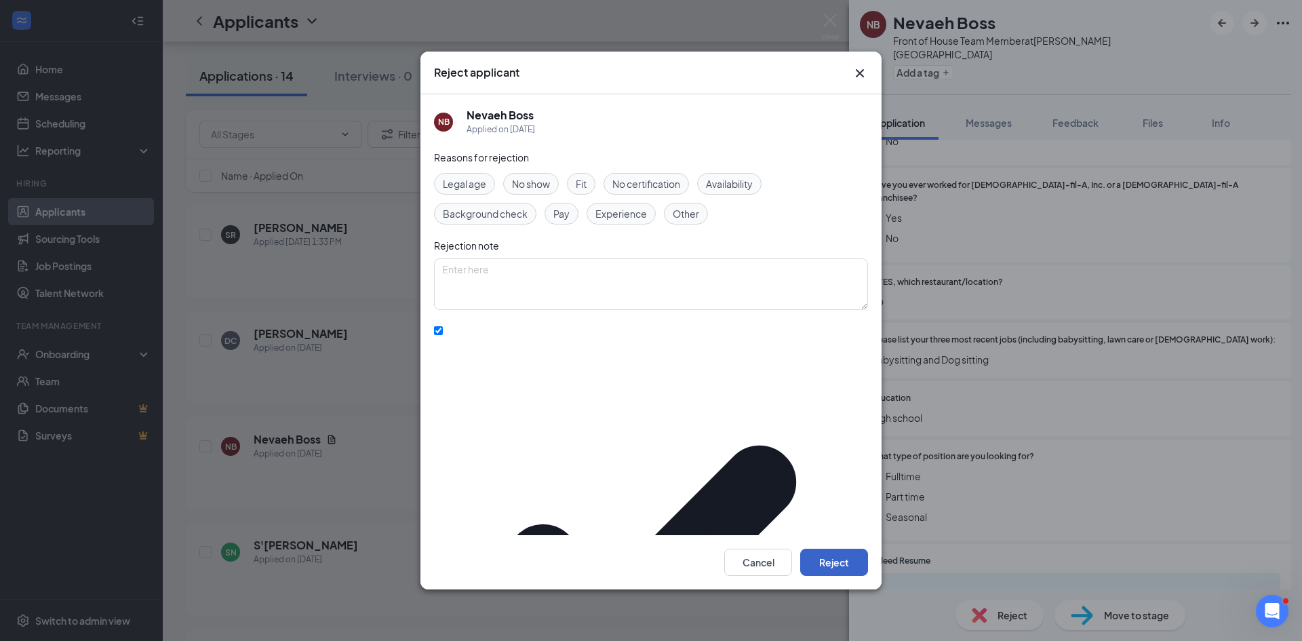
click at [815, 549] on button "Reject" at bounding box center [834, 562] width 68 height 27
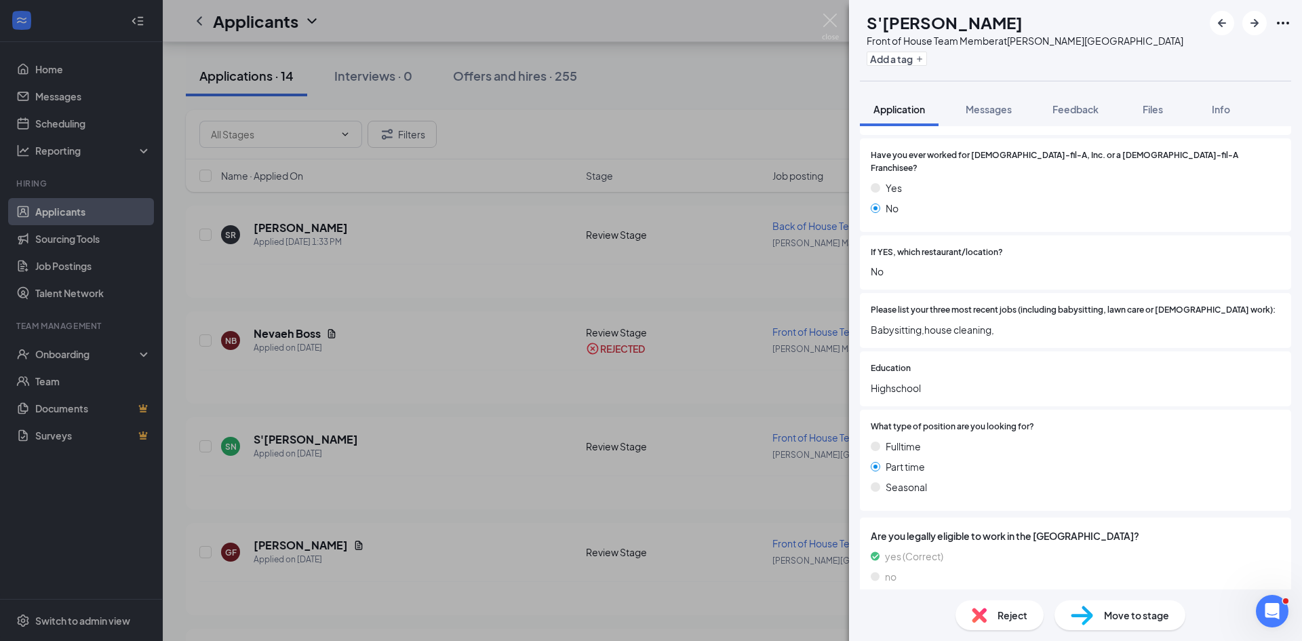
scroll to position [357, 0]
click at [996, 614] on div "Reject" at bounding box center [1000, 615] width 88 height 30
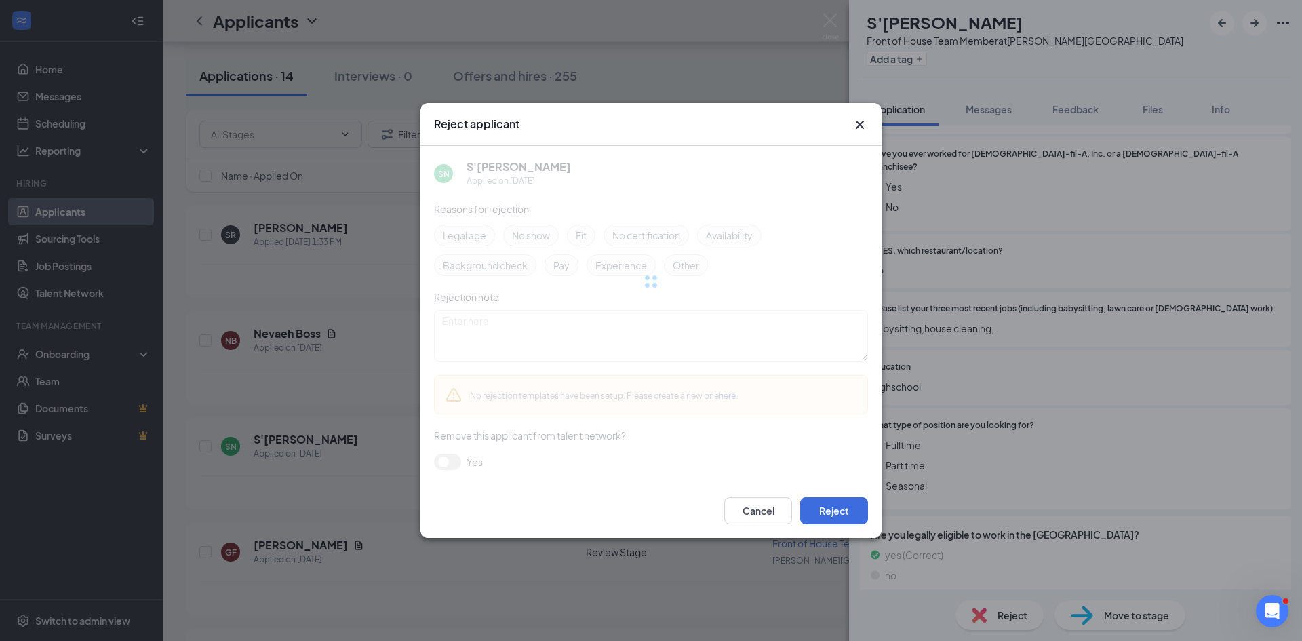
scroll to position [351, 0]
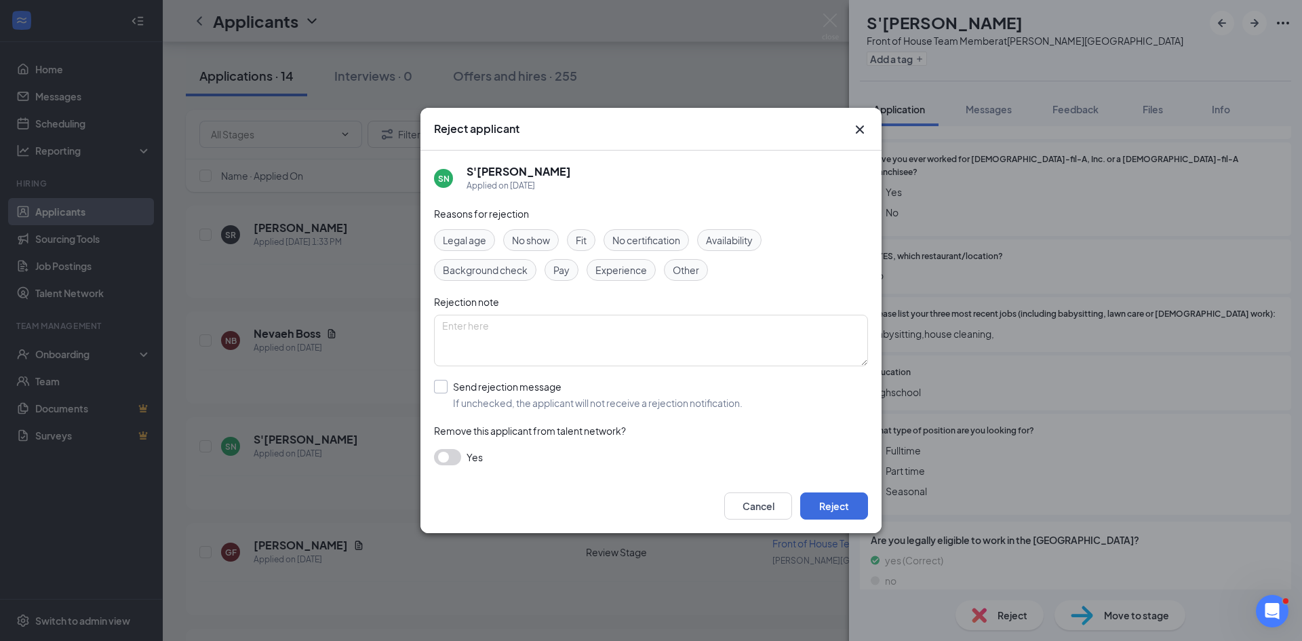
click at [546, 393] on input "Send rejection message If unchecked, the applicant will not receive a rejection…" at bounding box center [588, 395] width 309 height 30
checkbox input "true"
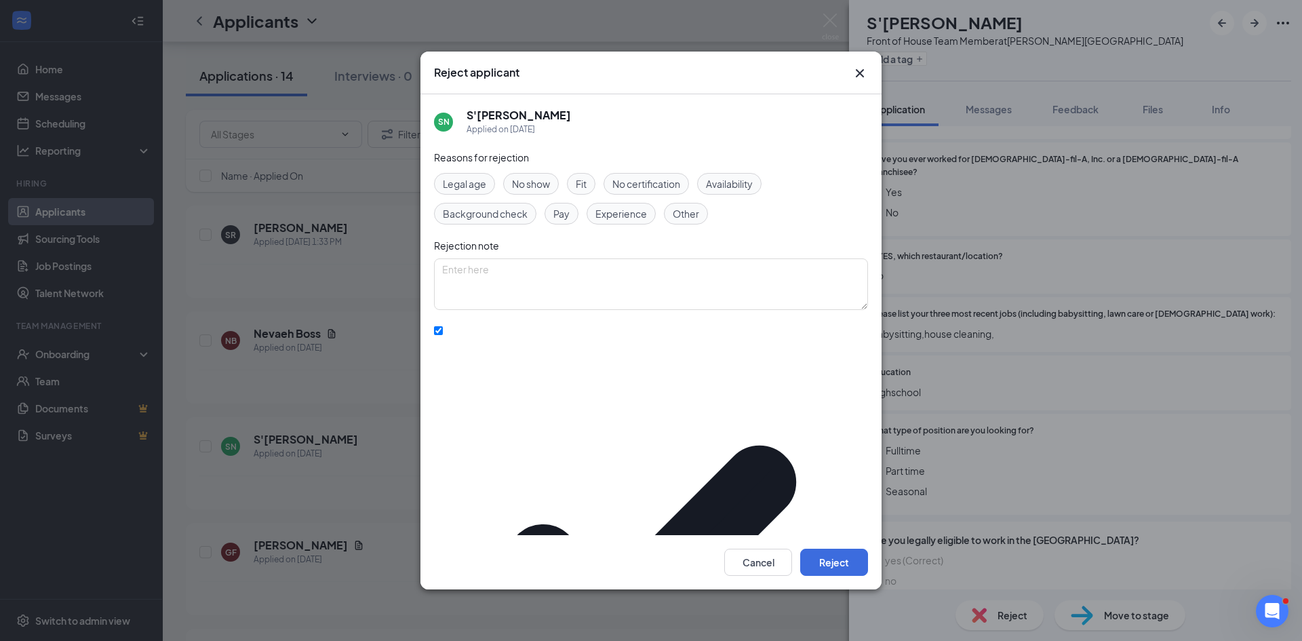
click at [830, 535] on div "Cancel Reject" at bounding box center [651, 562] width 461 height 54
click at [829, 549] on button "Reject" at bounding box center [834, 562] width 68 height 27
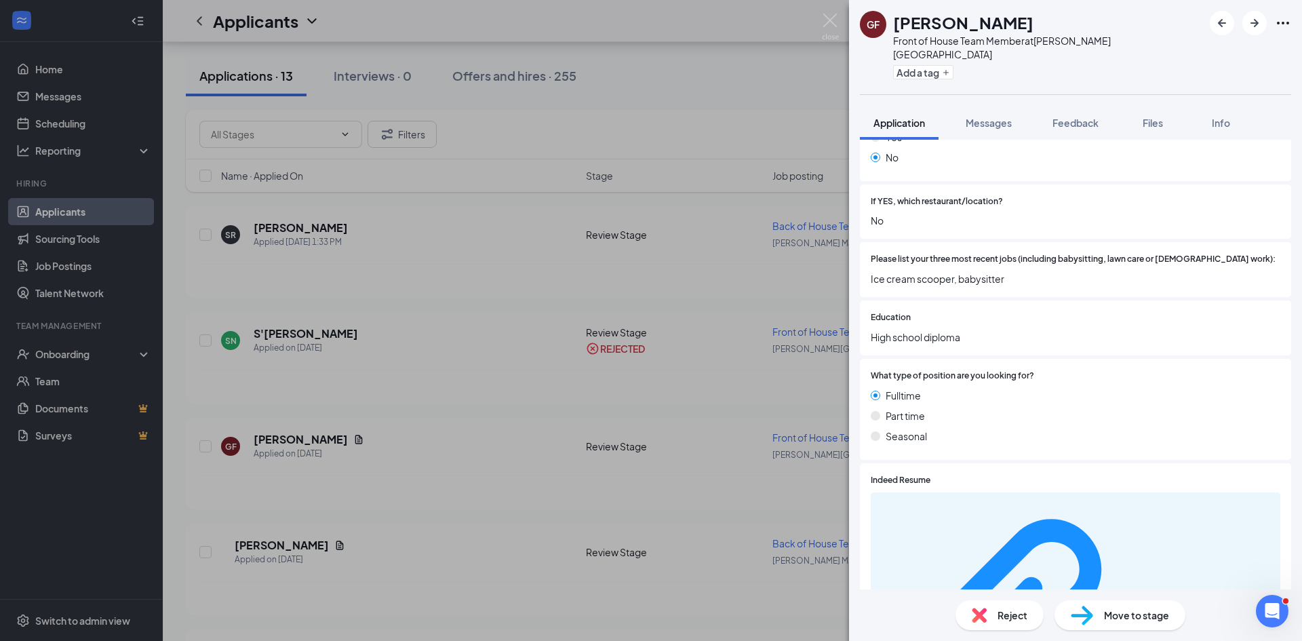
scroll to position [431, 0]
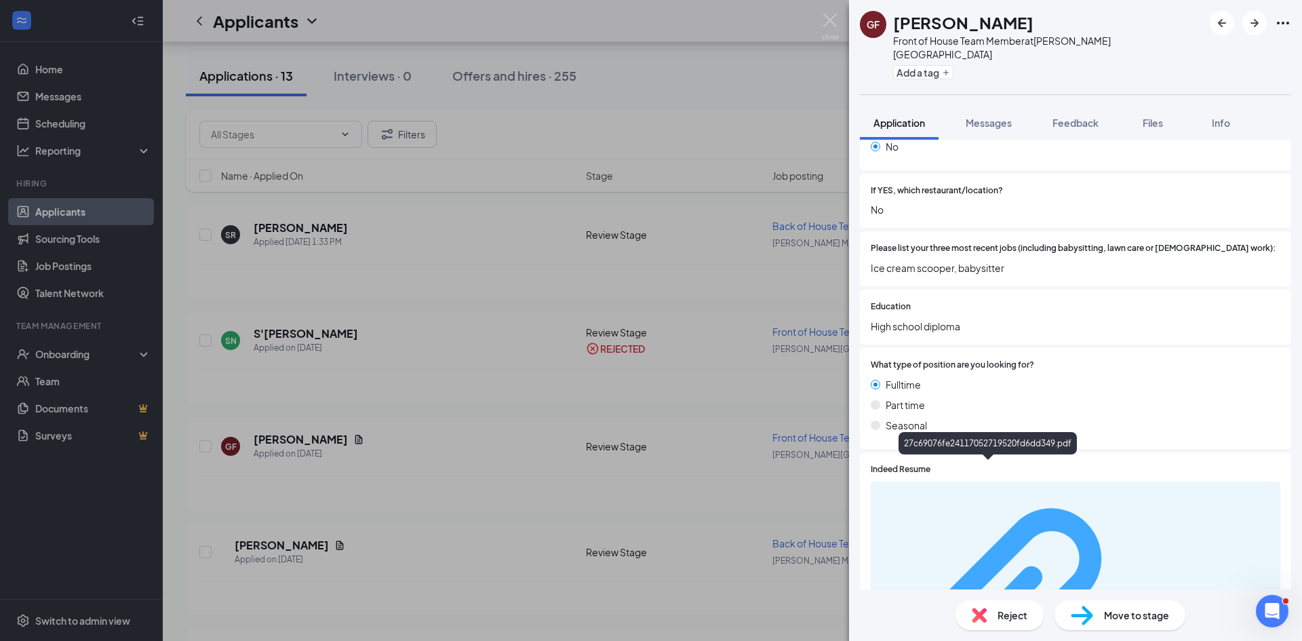
click at [1144, 615] on div "27c69076fe24117052719520fd6dd349.pdf" at bounding box center [1208, 620] width 128 height 11
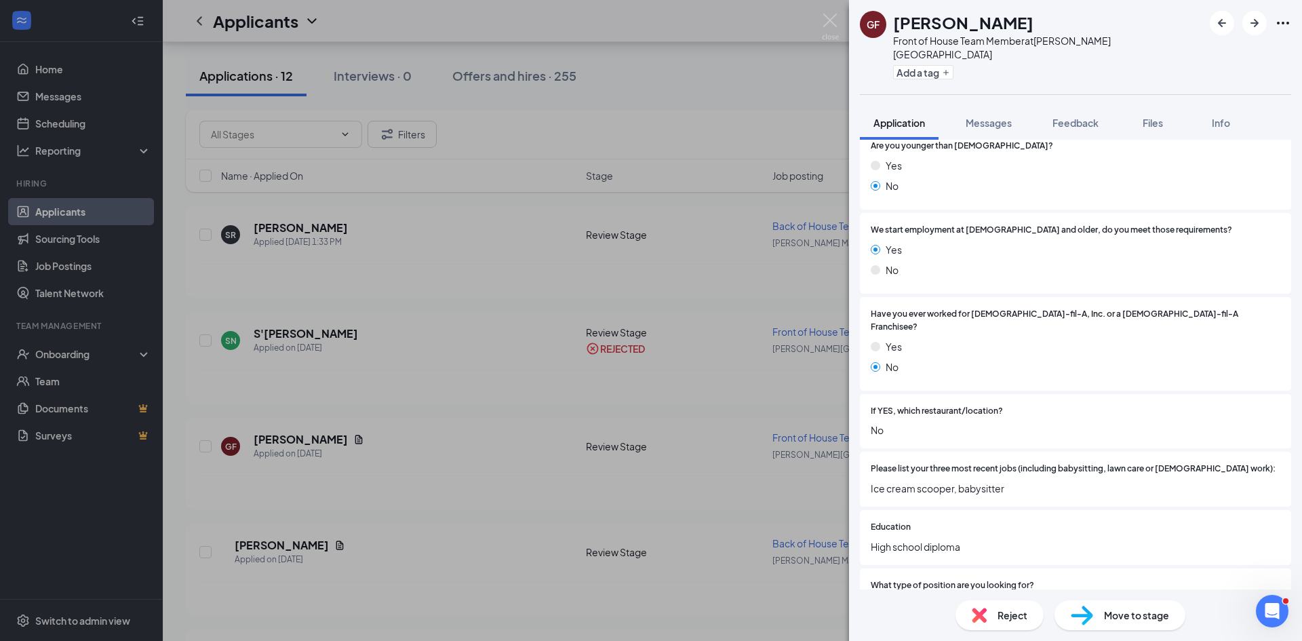
scroll to position [0, 0]
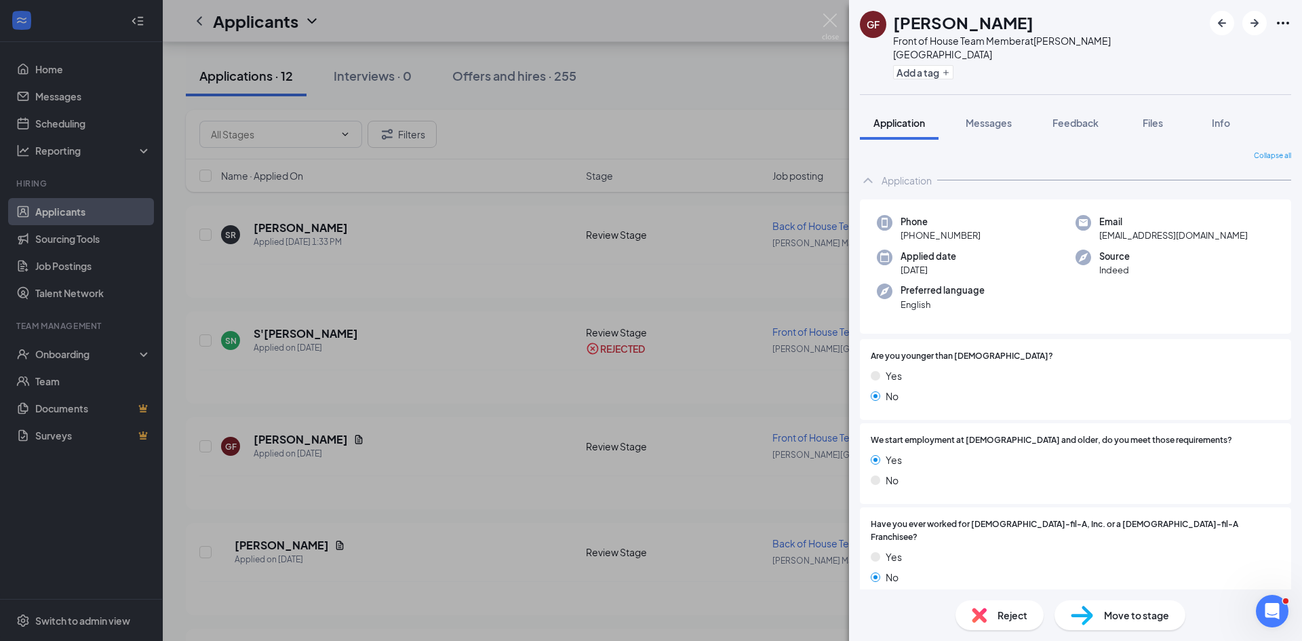
click at [990, 620] on div "Reject" at bounding box center [1000, 615] width 88 height 30
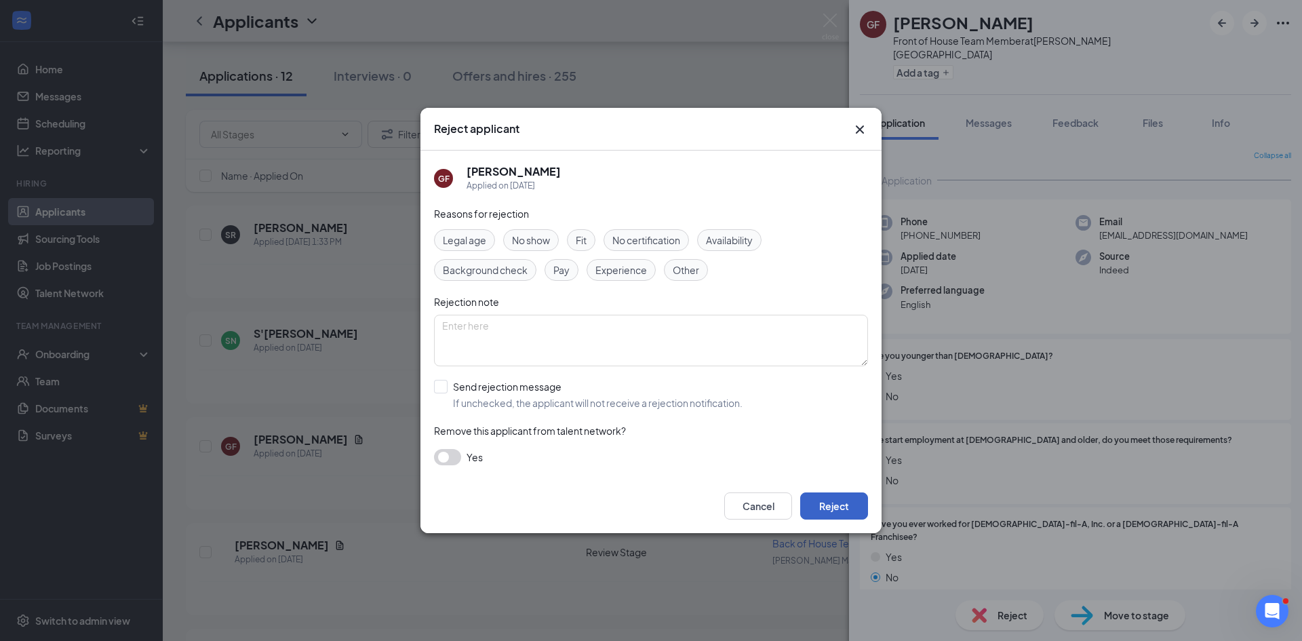
click at [846, 500] on button "Reject" at bounding box center [834, 505] width 68 height 27
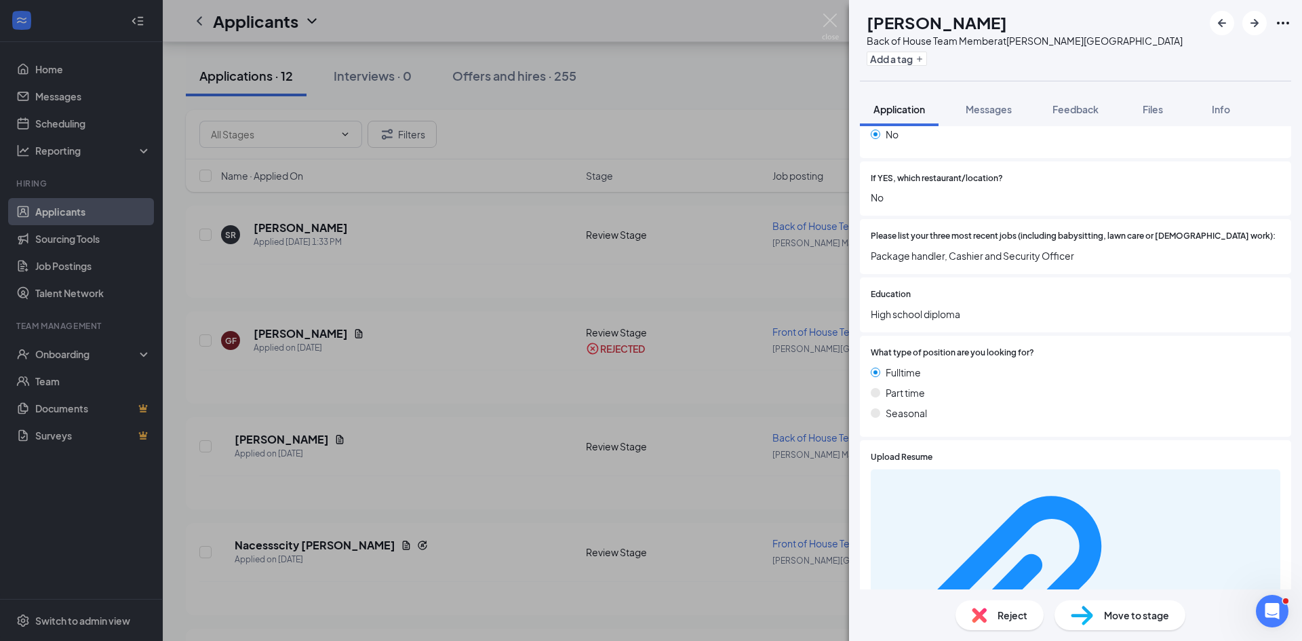
scroll to position [431, 0]
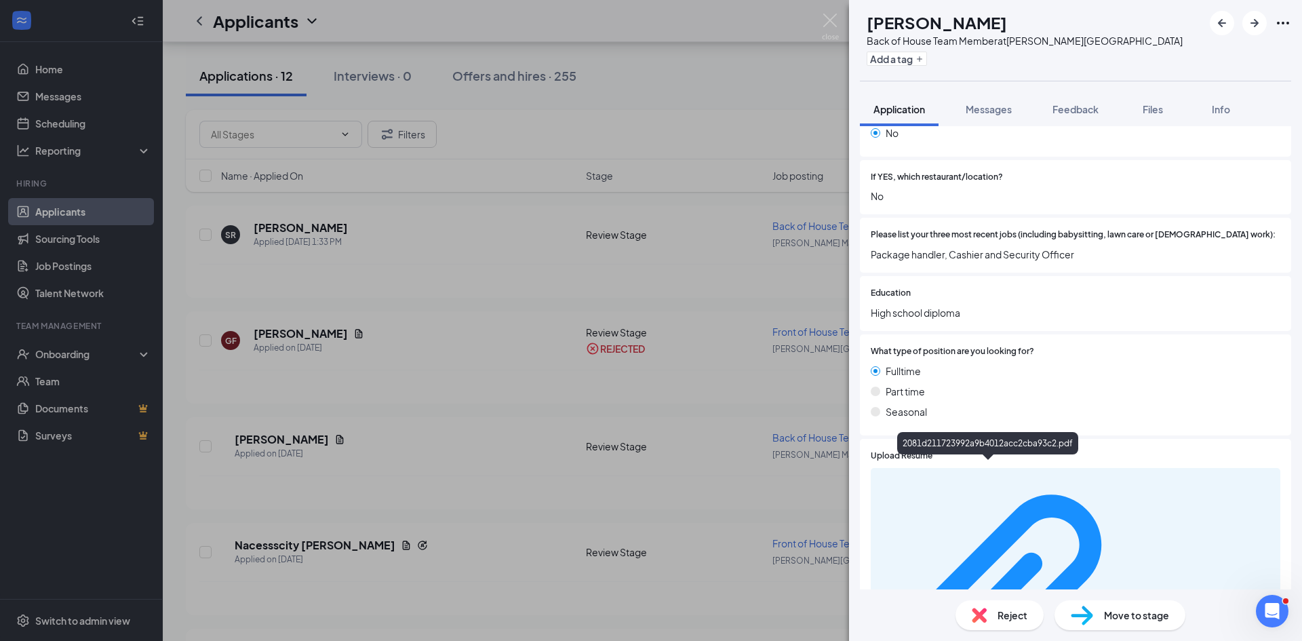
click at [962, 455] on div "2081d211723992a9b4012acc2cba93c2.pdf" at bounding box center [987, 446] width 181 height 28
click at [1144, 601] on div "2081d211723992a9b4012acc2cba93c2.pdf" at bounding box center [1208, 606] width 128 height 11
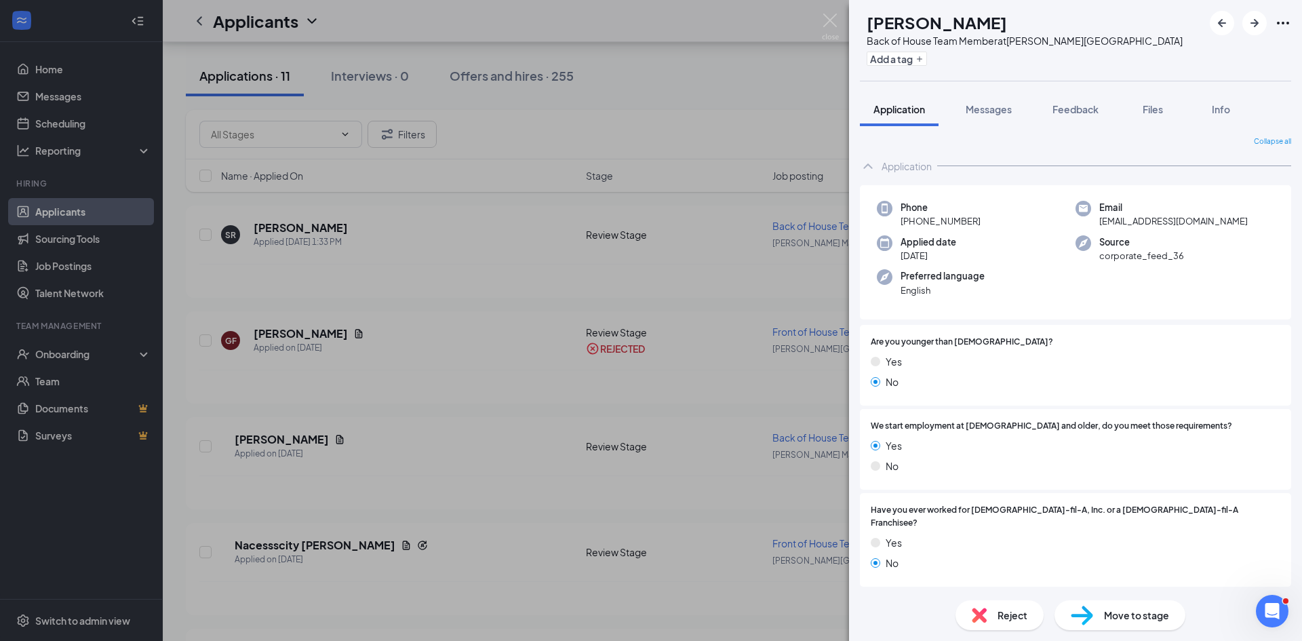
scroll to position [0, 0]
click at [995, 609] on div "Reject" at bounding box center [1000, 615] width 88 height 30
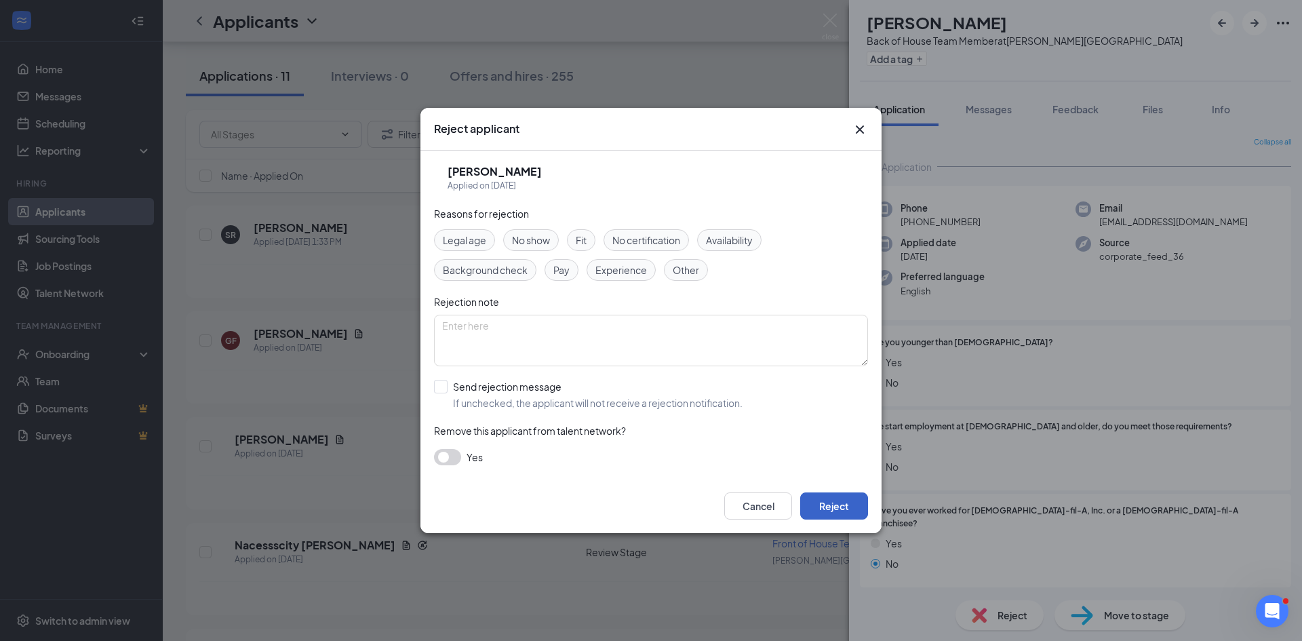
click at [840, 502] on button "Reject" at bounding box center [834, 505] width 68 height 27
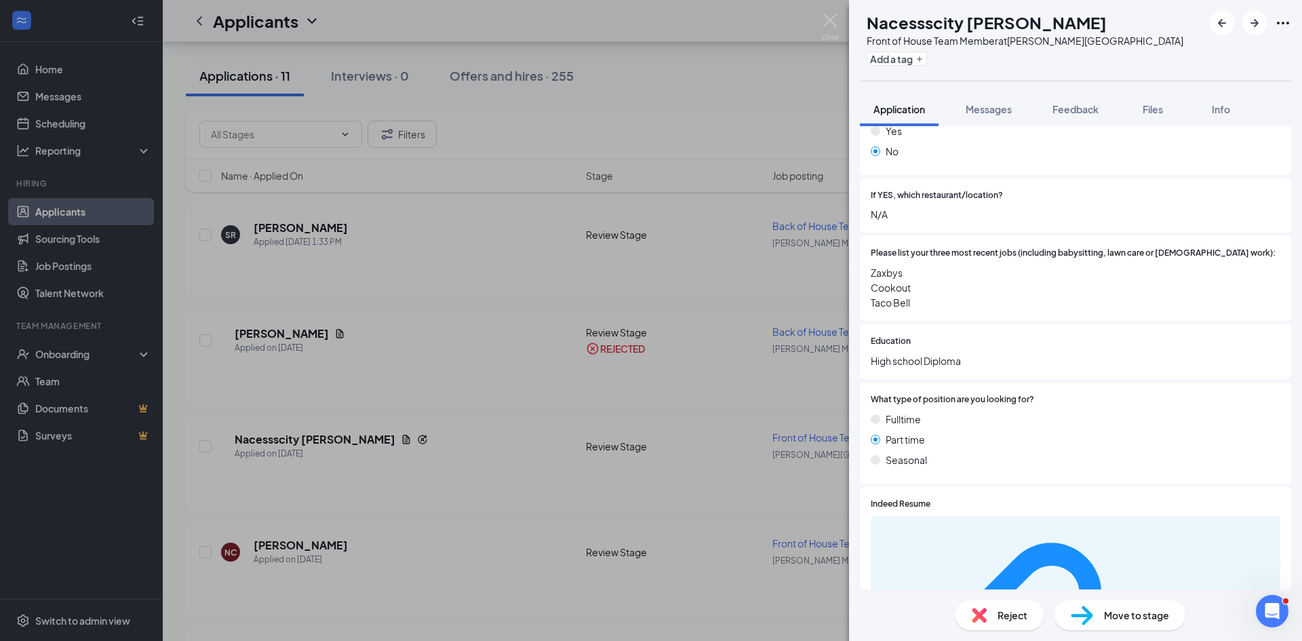
scroll to position [499, 0]
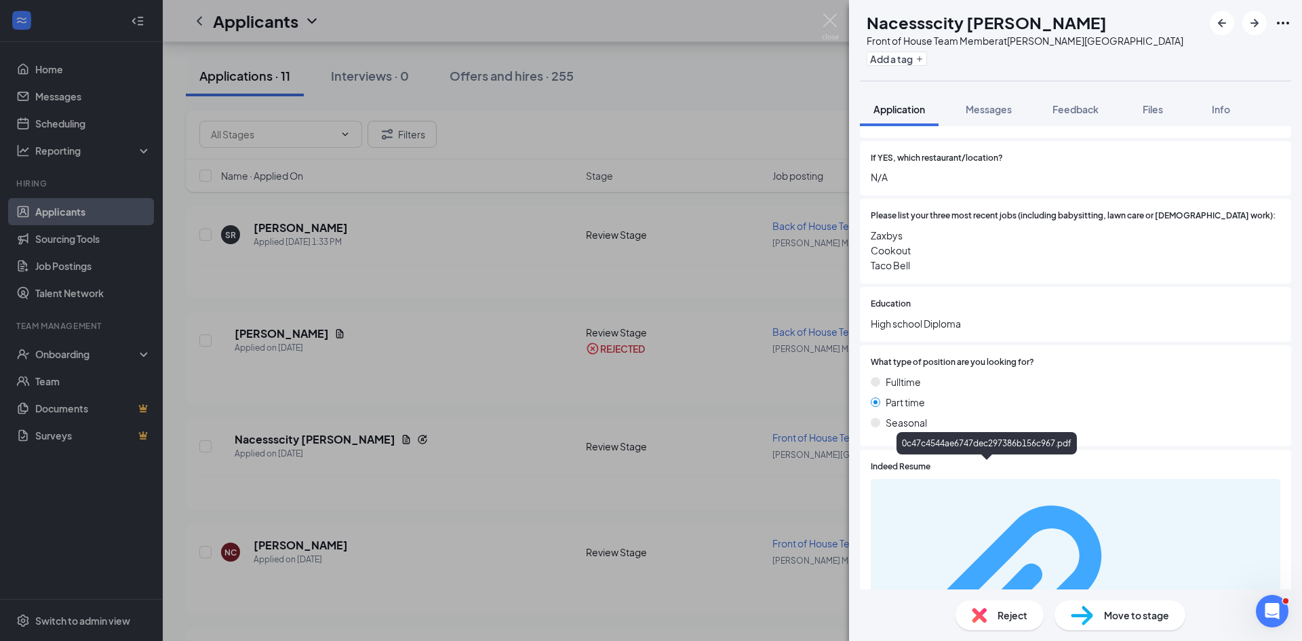
click at [1144, 612] on div "0c47c4544ae6747dec297386b156c967.pdf" at bounding box center [1208, 617] width 128 height 11
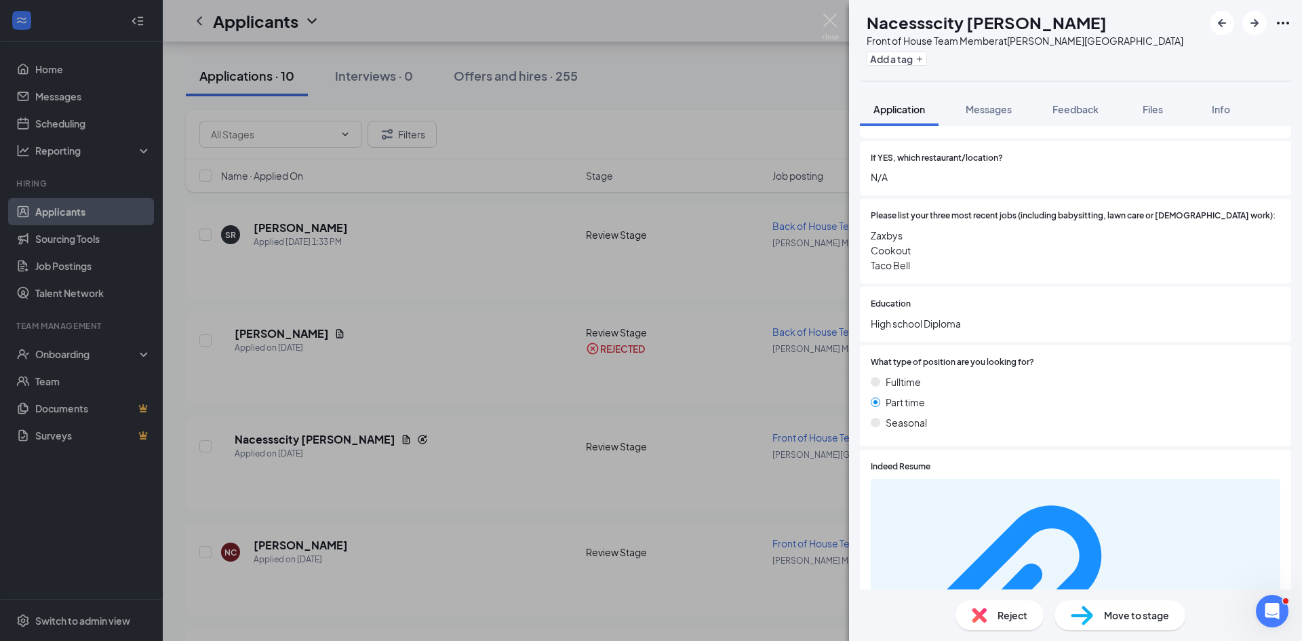
scroll to position [493, 0]
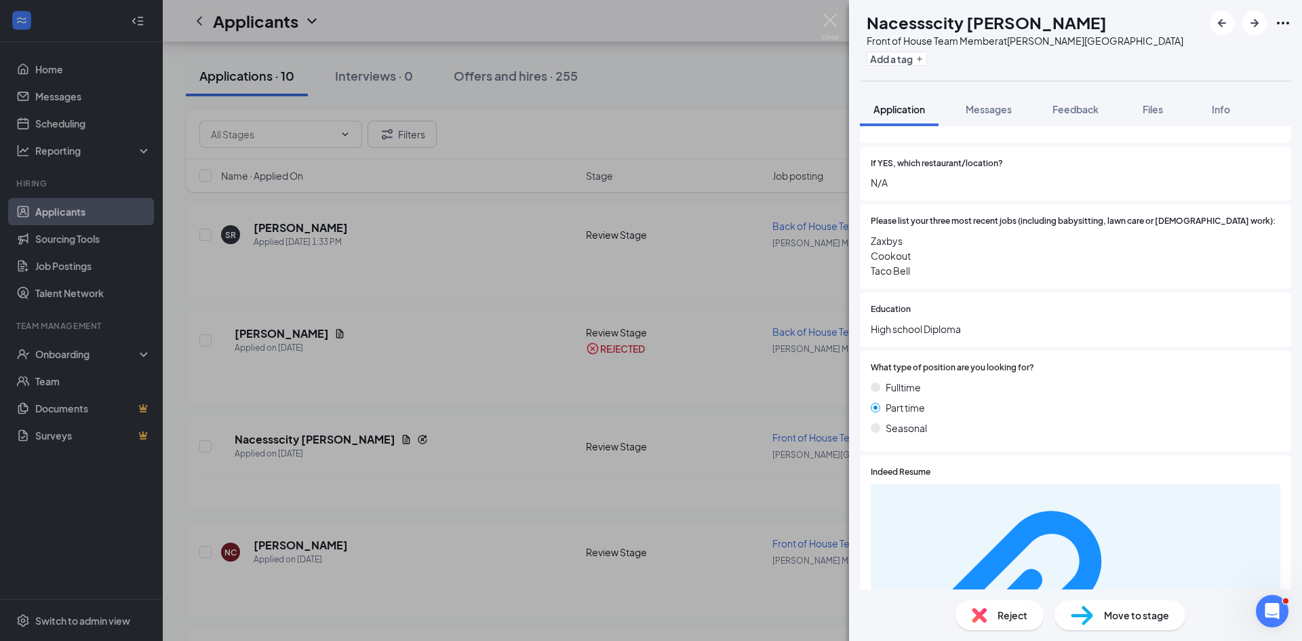
click at [982, 624] on div "Reject" at bounding box center [1000, 615] width 88 height 30
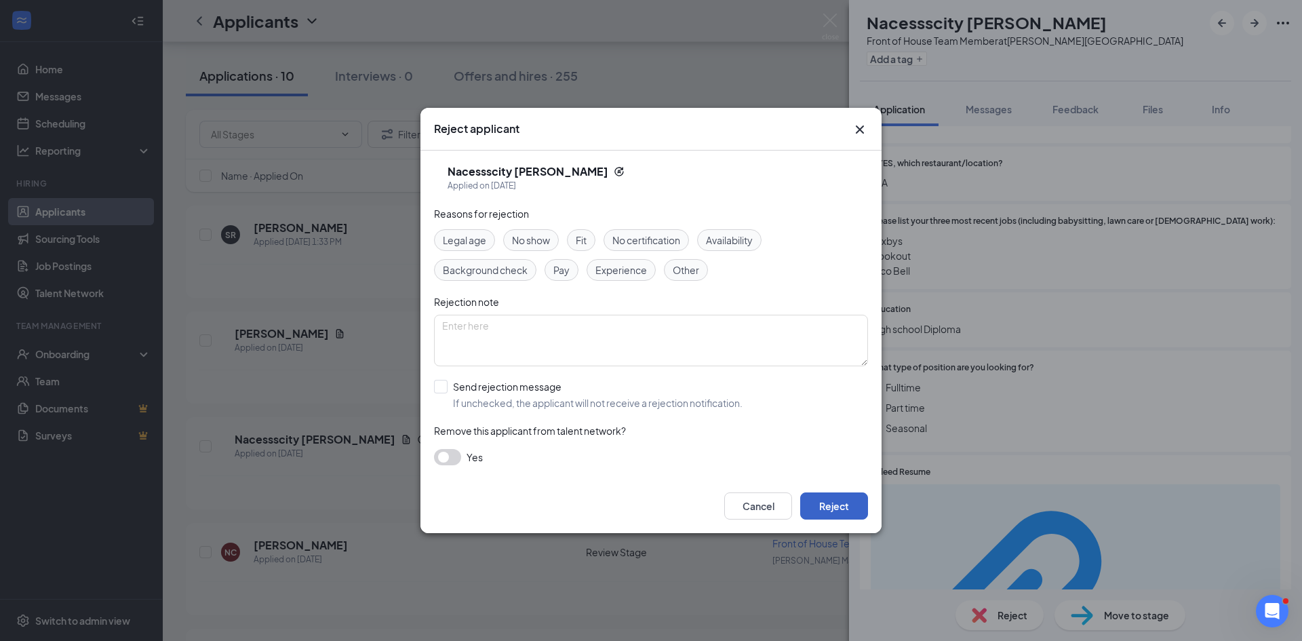
click at [833, 497] on button "Reject" at bounding box center [834, 505] width 68 height 27
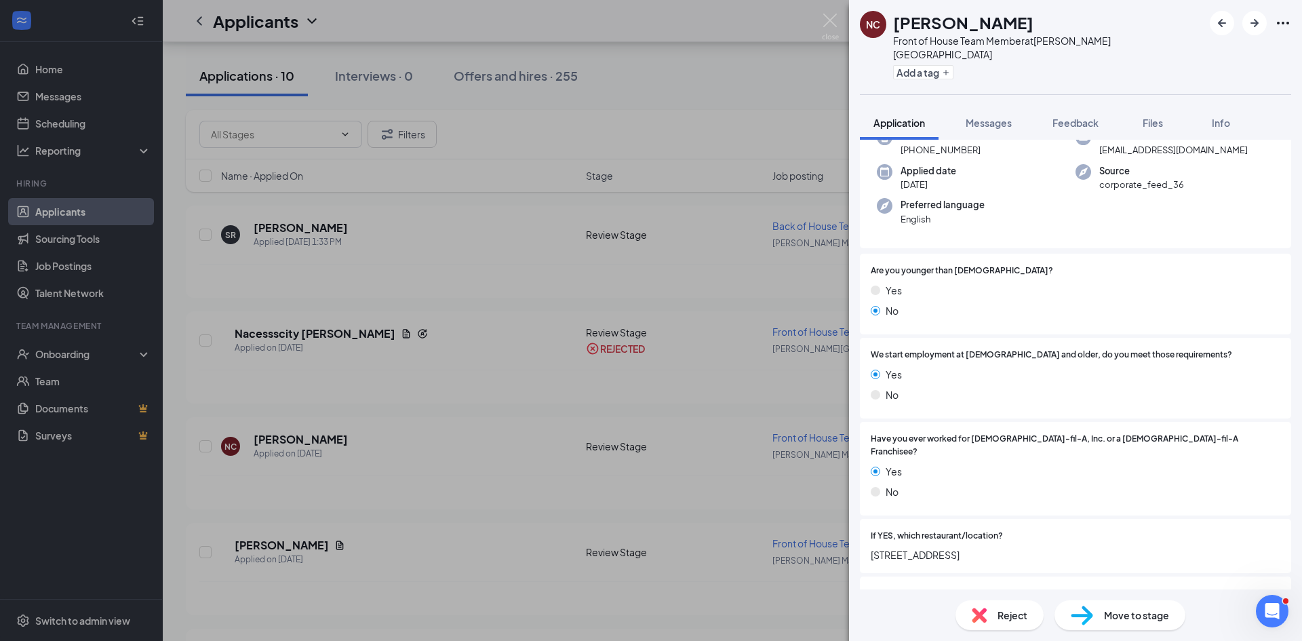
scroll to position [18, 0]
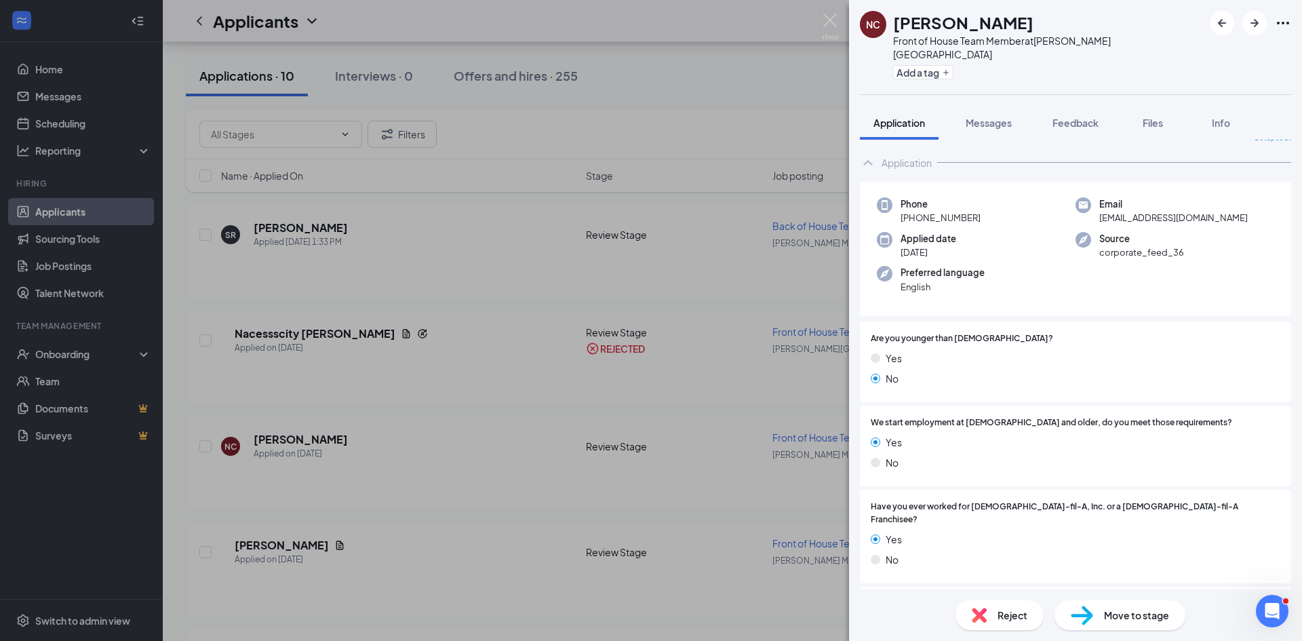
click at [1006, 607] on div "Reject" at bounding box center [1000, 615] width 88 height 30
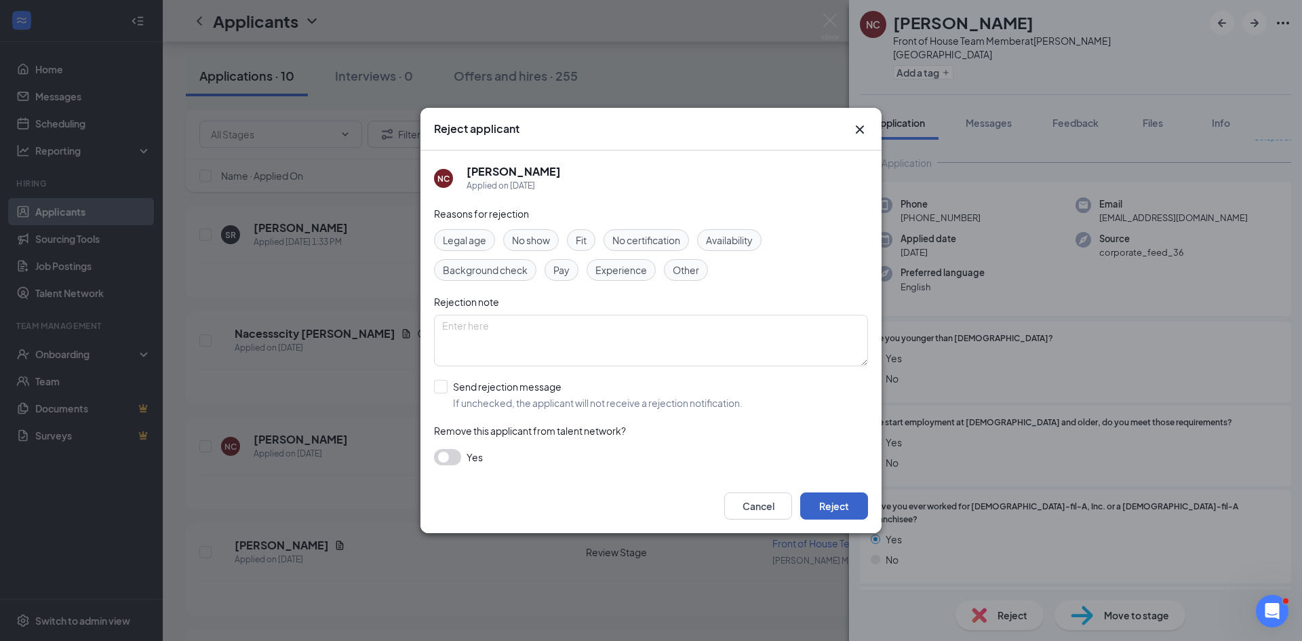
click at [853, 511] on button "Reject" at bounding box center [834, 505] width 68 height 27
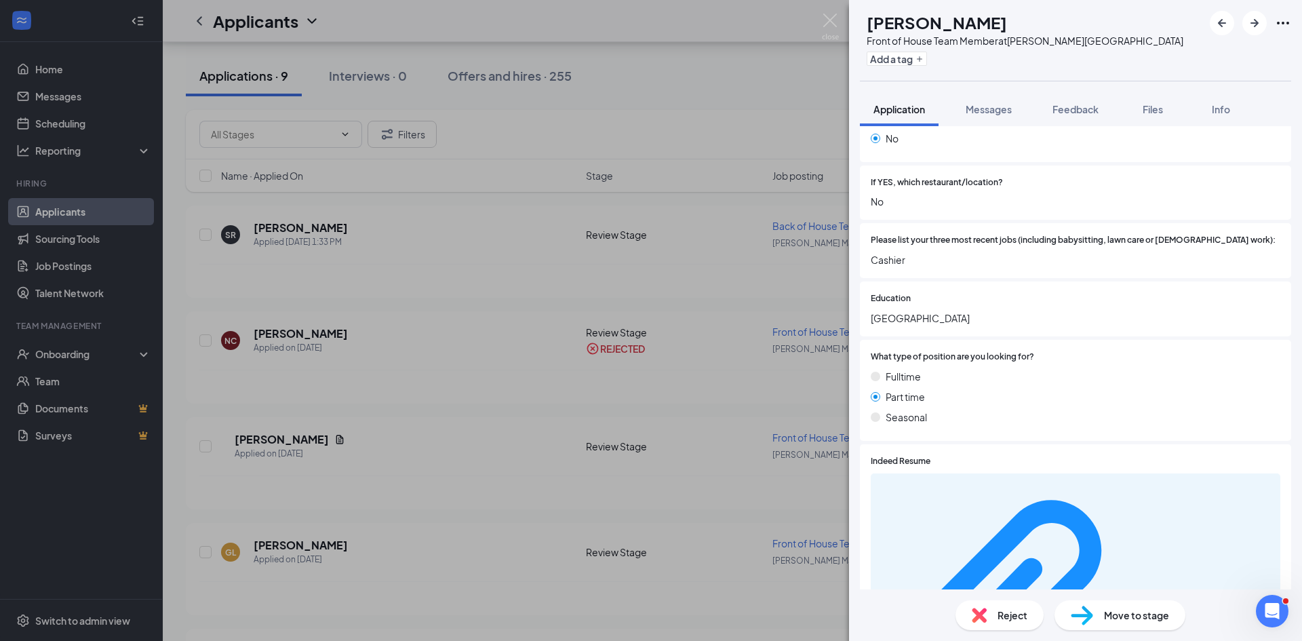
scroll to position [431, 0]
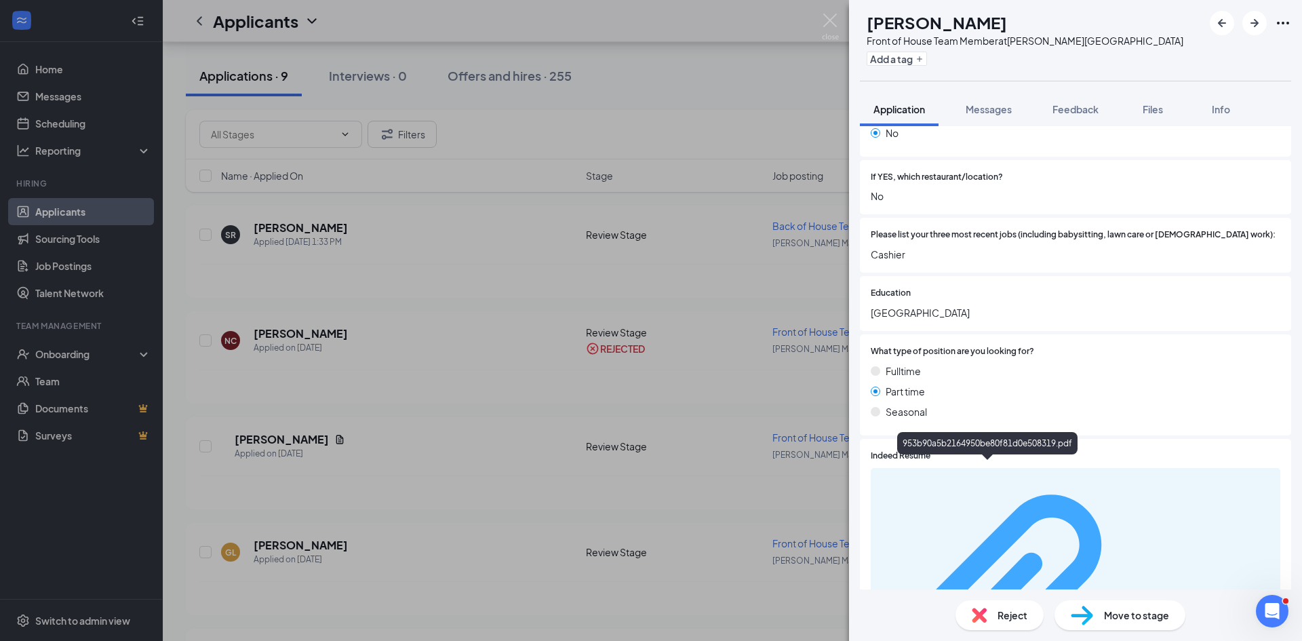
click at [1144, 601] on div "953b90a5b2164950be80f81d0e508319.pdf" at bounding box center [1208, 606] width 128 height 11
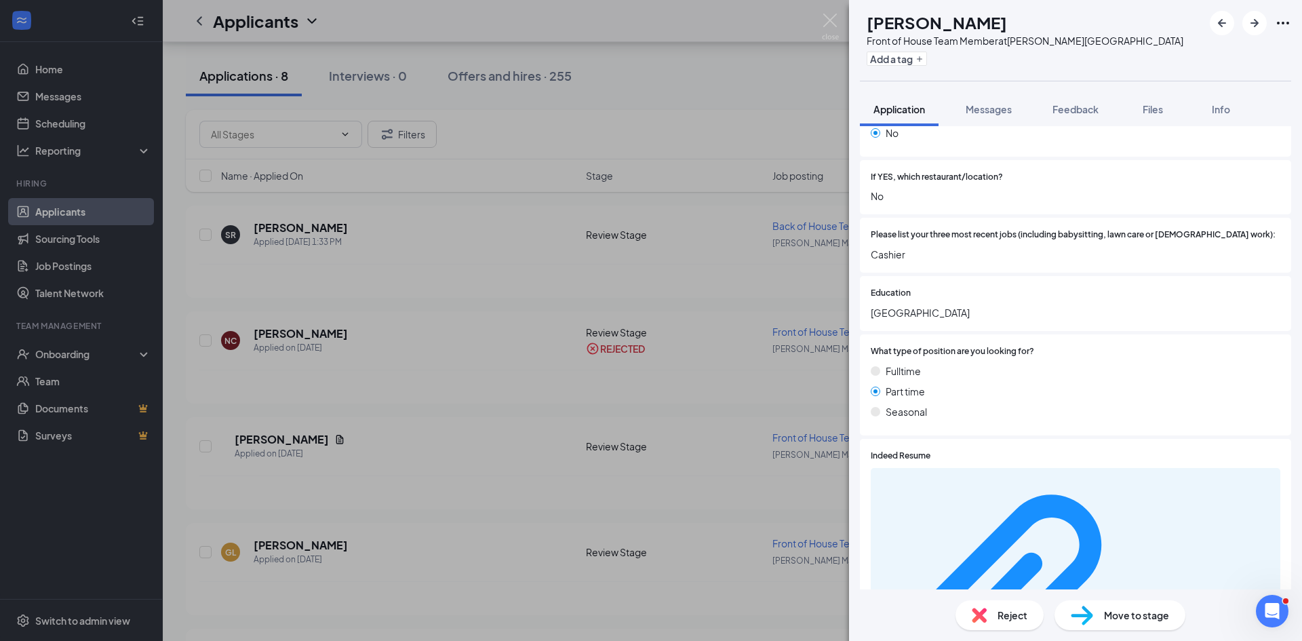
click at [994, 616] on div "Reject" at bounding box center [1000, 615] width 88 height 30
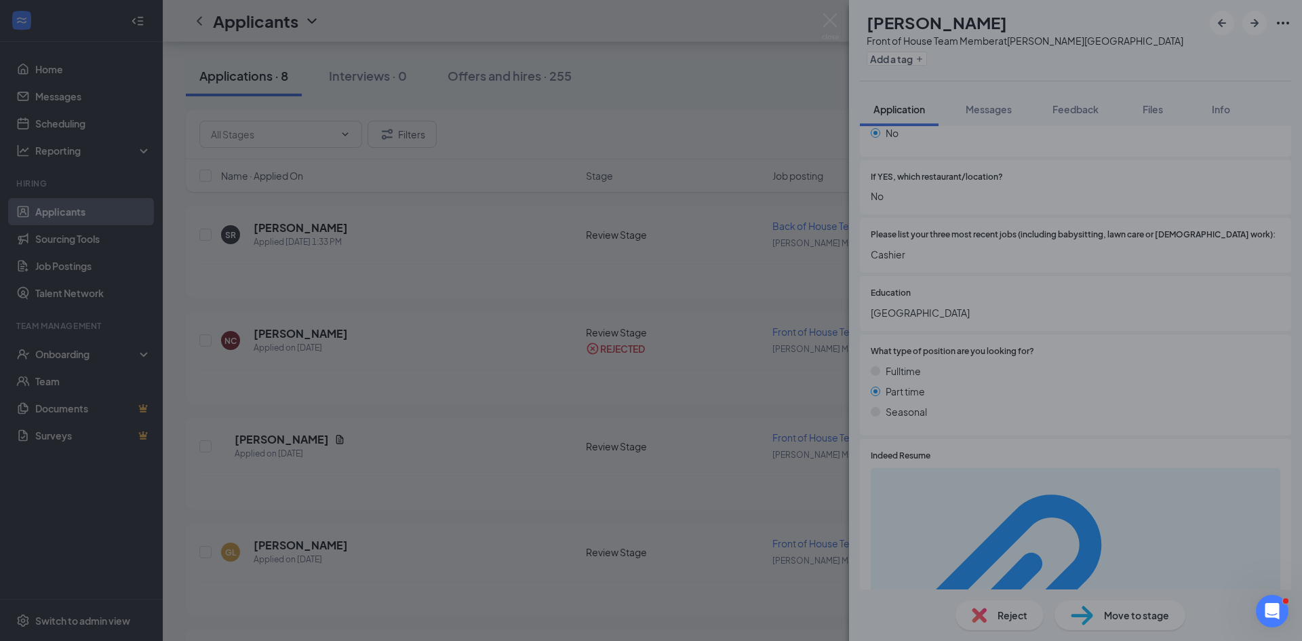
scroll to position [425, 0]
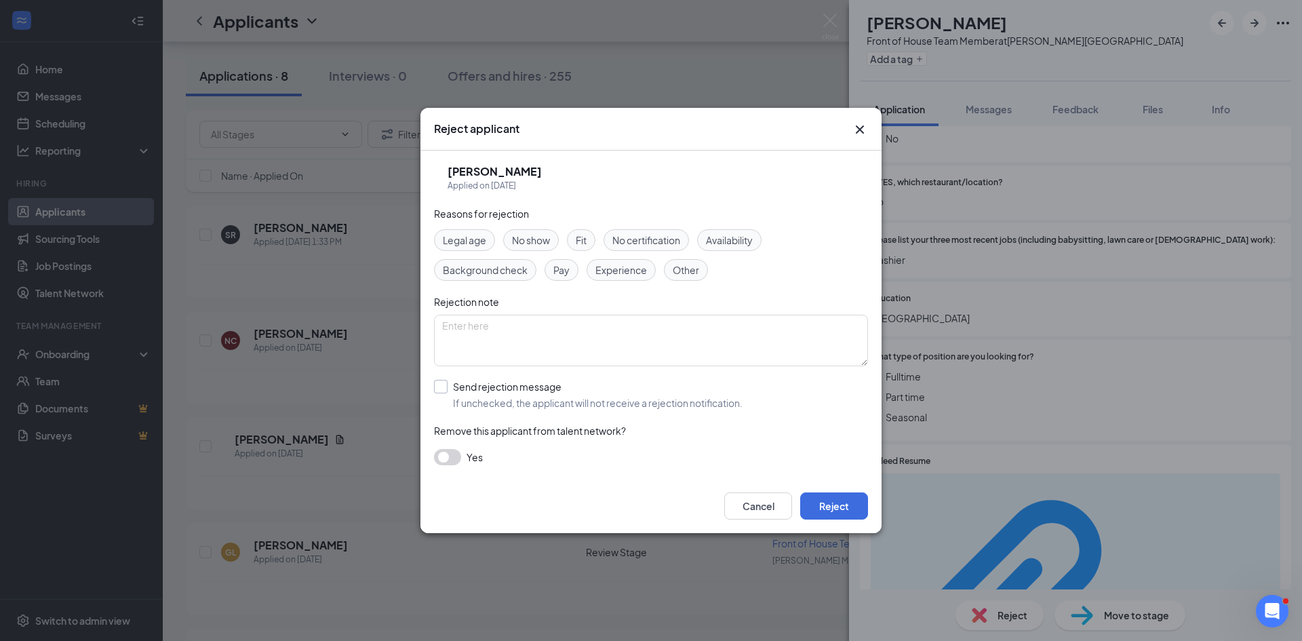
click at [576, 394] on input "Send rejection message If unchecked, the applicant will not receive a rejection…" at bounding box center [588, 395] width 309 height 30
checkbox input "true"
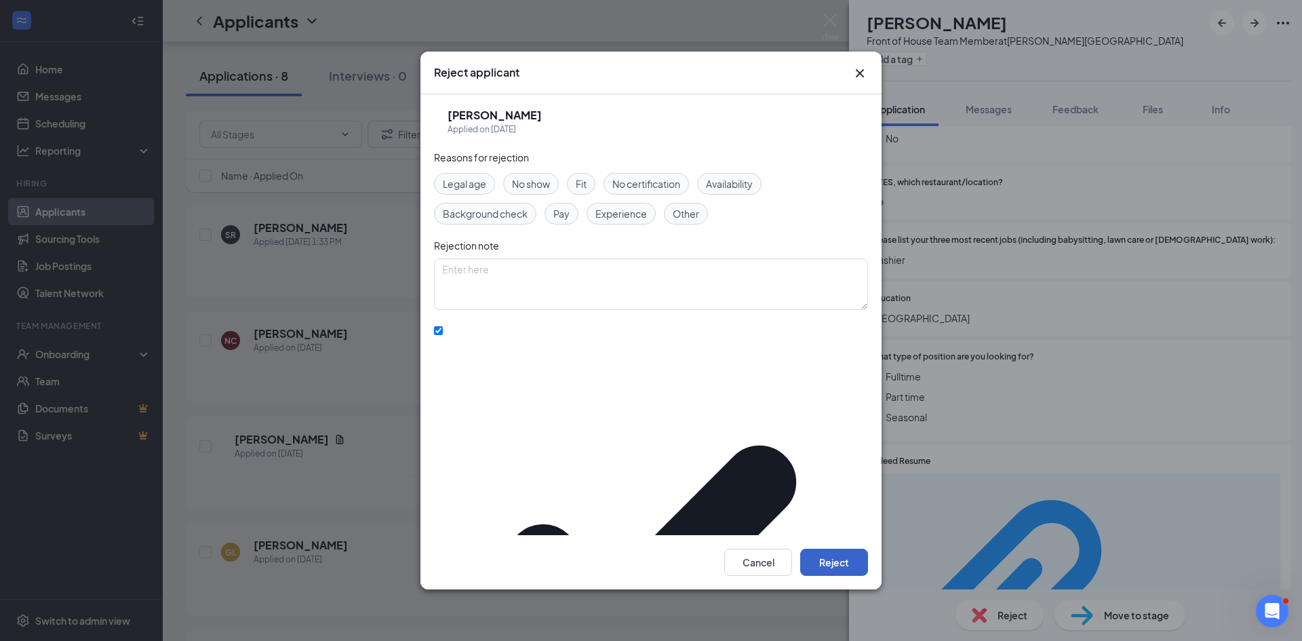
click at [832, 549] on button "Reject" at bounding box center [834, 562] width 68 height 27
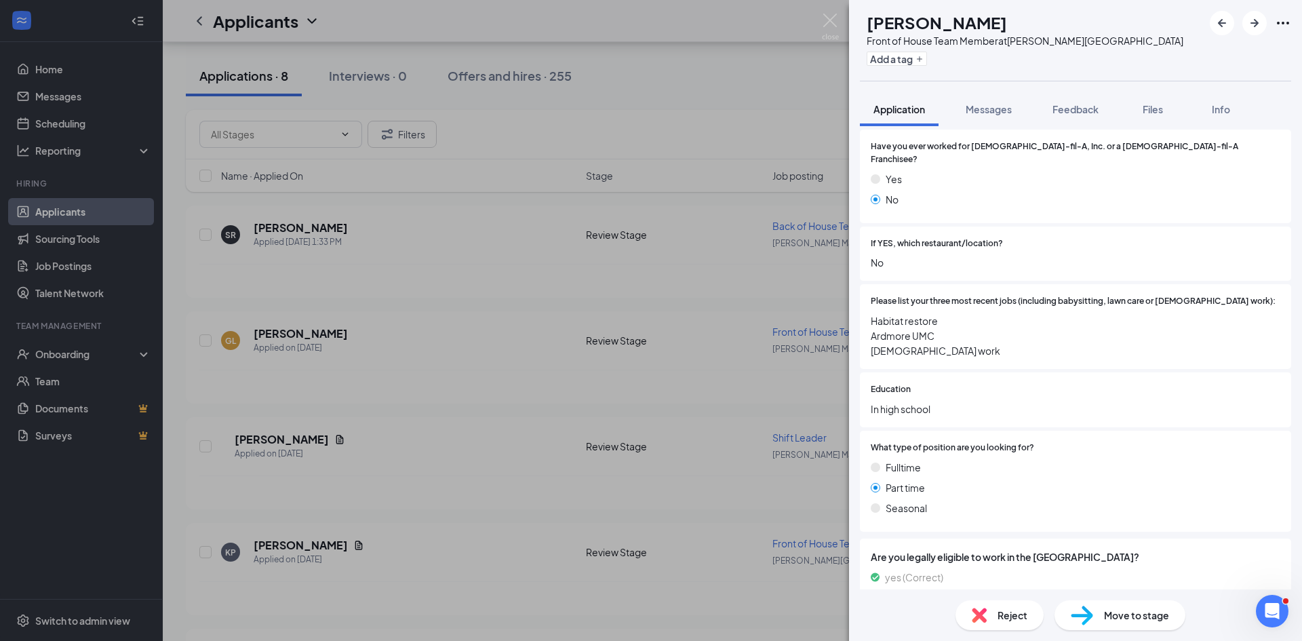
scroll to position [387, 0]
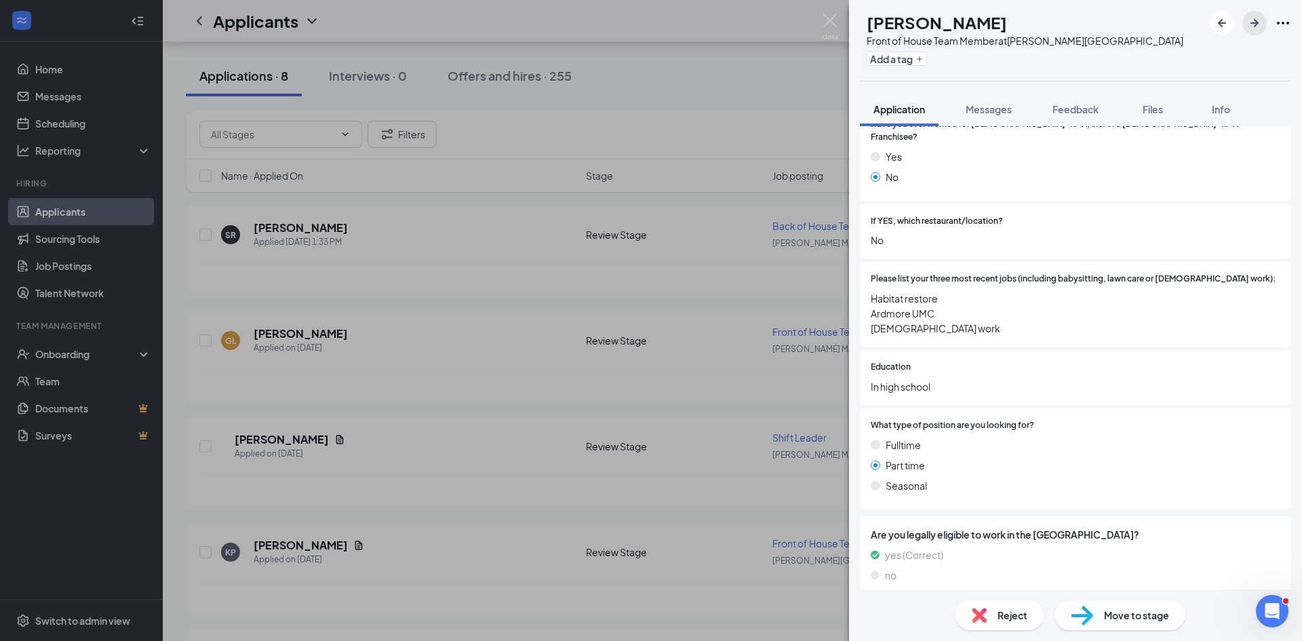
click at [1262, 15] on icon "ArrowRight" at bounding box center [1255, 23] width 16 height 16
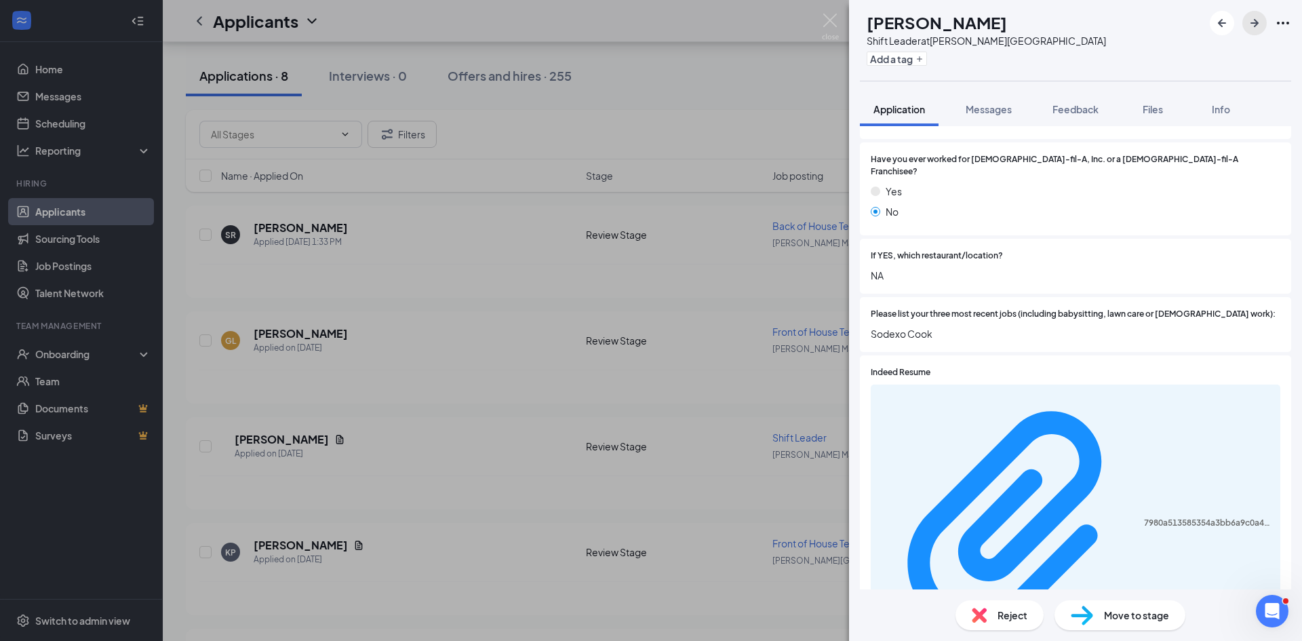
scroll to position [610, 0]
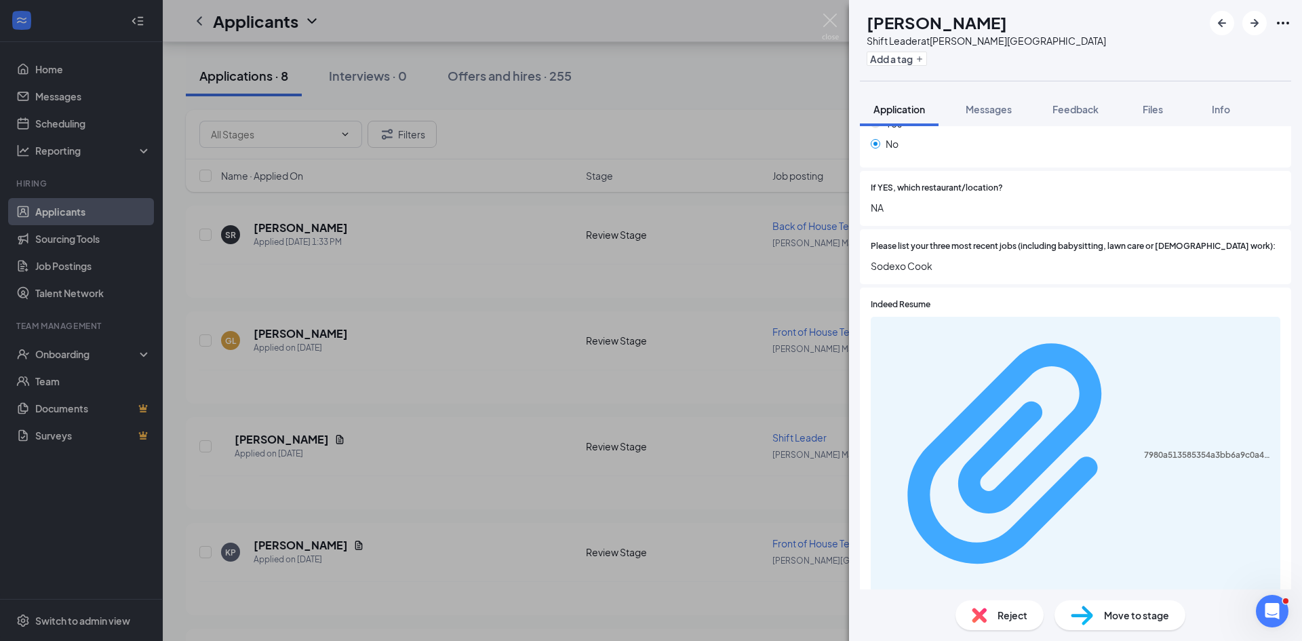
click at [1144, 450] on div "7980a513585354a3bb6a9c0a497c8471.pdf" at bounding box center [1208, 455] width 128 height 11
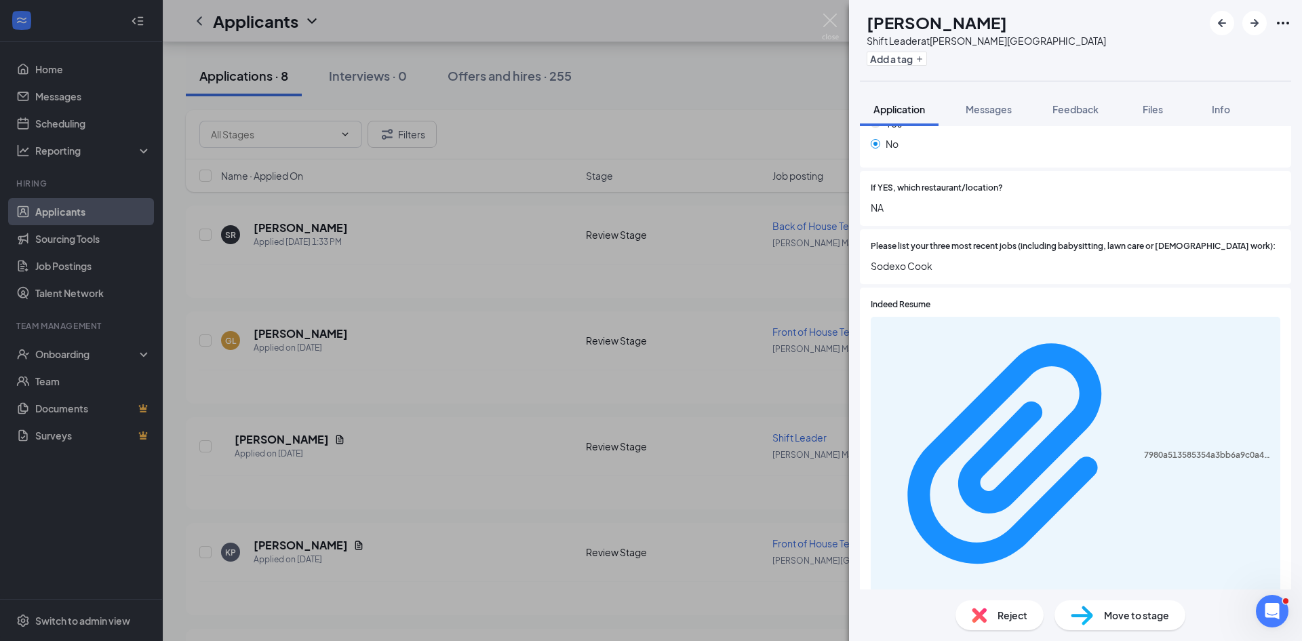
click at [998, 625] on div "Reject" at bounding box center [1000, 615] width 88 height 30
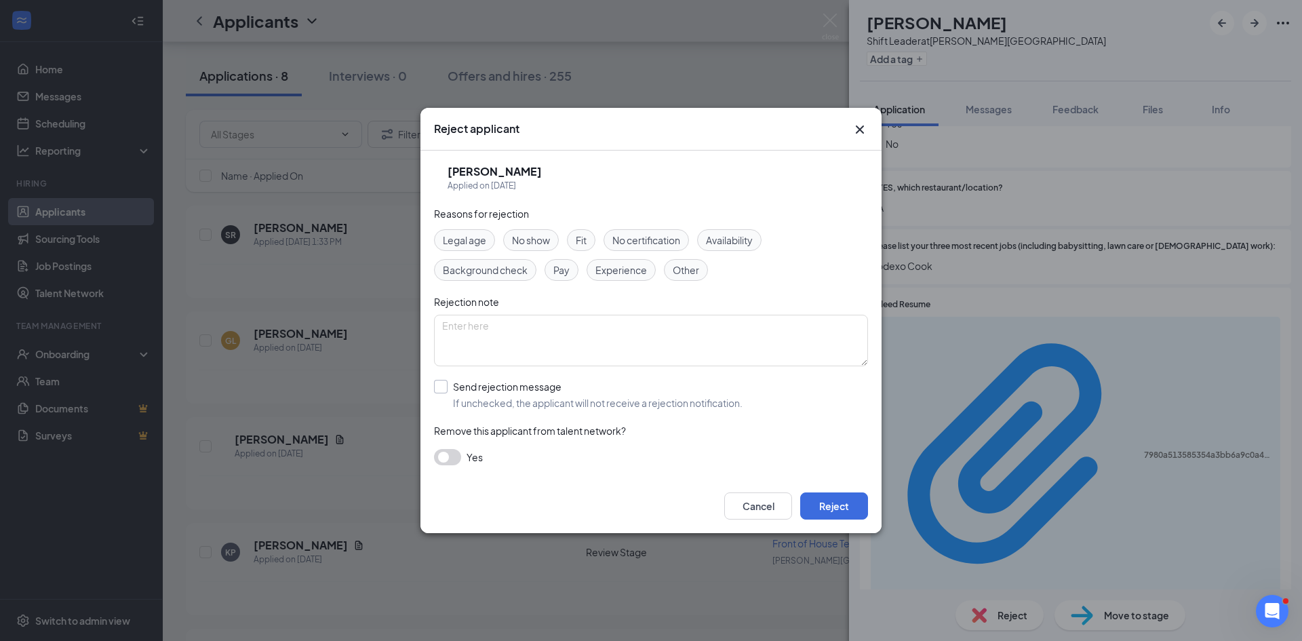
click at [620, 406] on input "Send rejection message If unchecked, the applicant will not receive a rejection…" at bounding box center [588, 395] width 309 height 30
checkbox input "true"
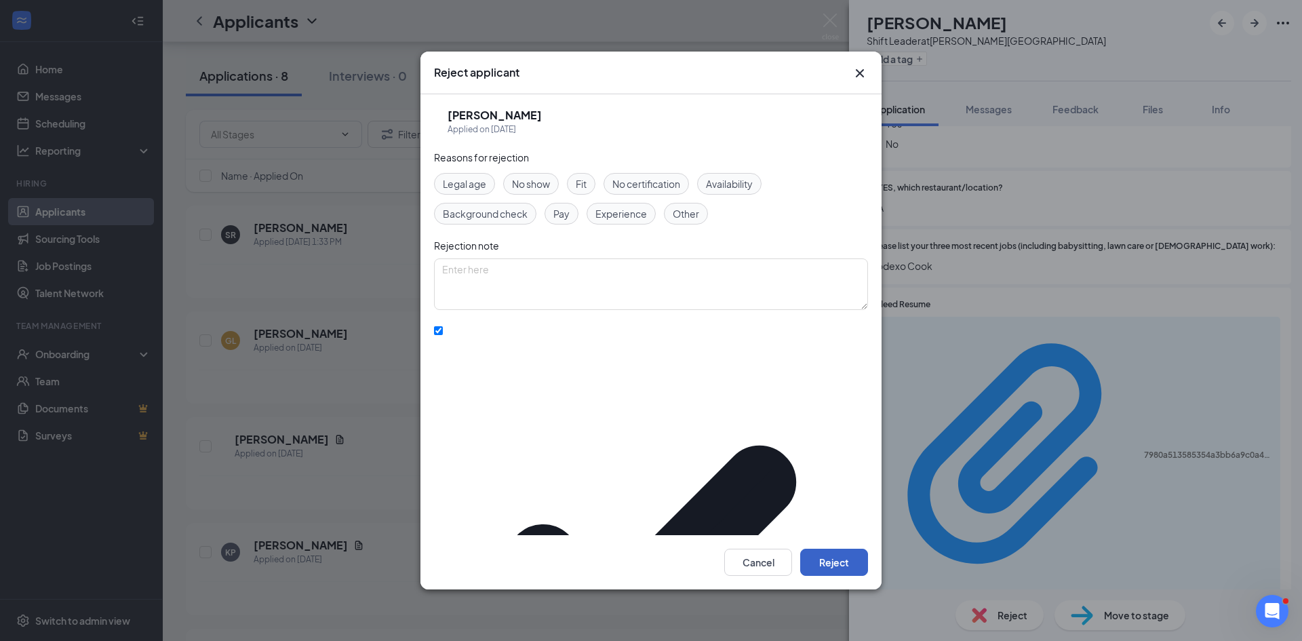
click at [835, 549] on button "Reject" at bounding box center [834, 562] width 68 height 27
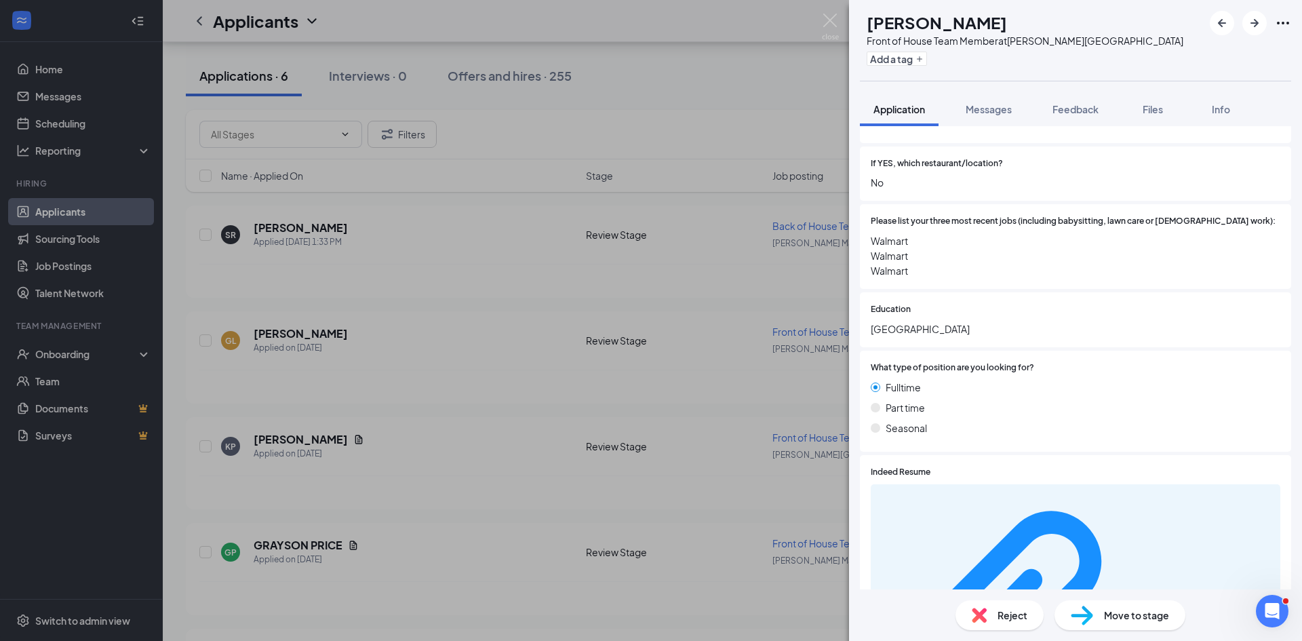
scroll to position [499, 0]
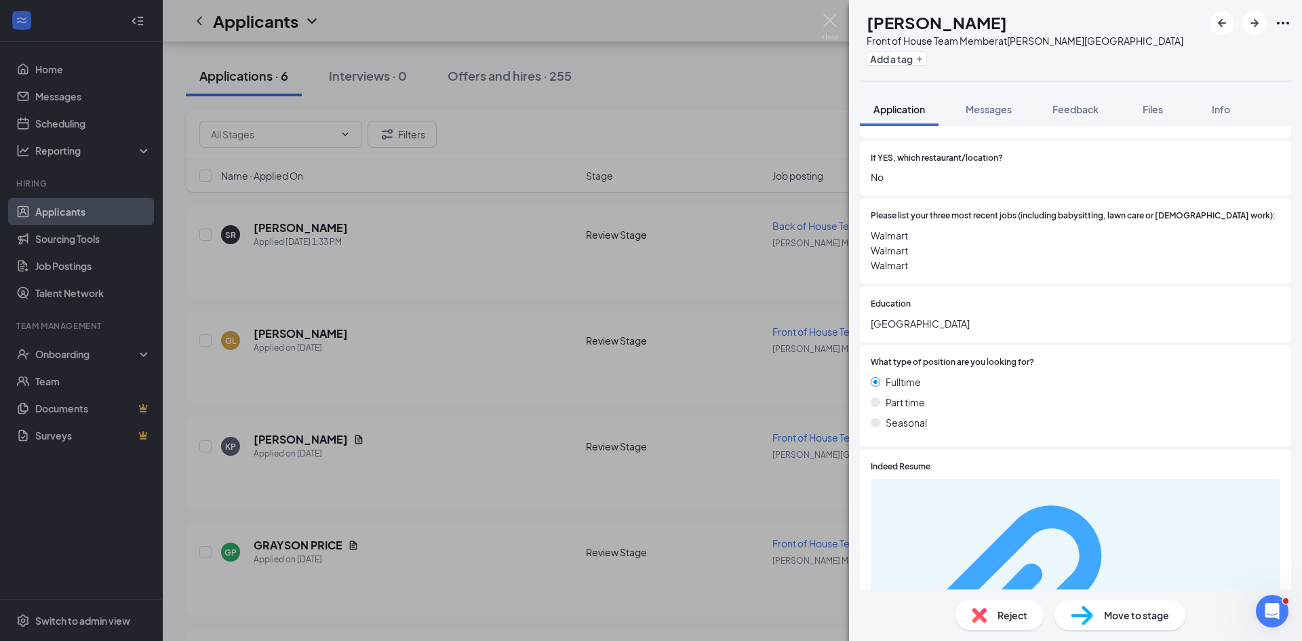
click at [1144, 612] on div "64ec92a1e837201ee63933cd9cdfa9b8.pdf" at bounding box center [1208, 617] width 128 height 11
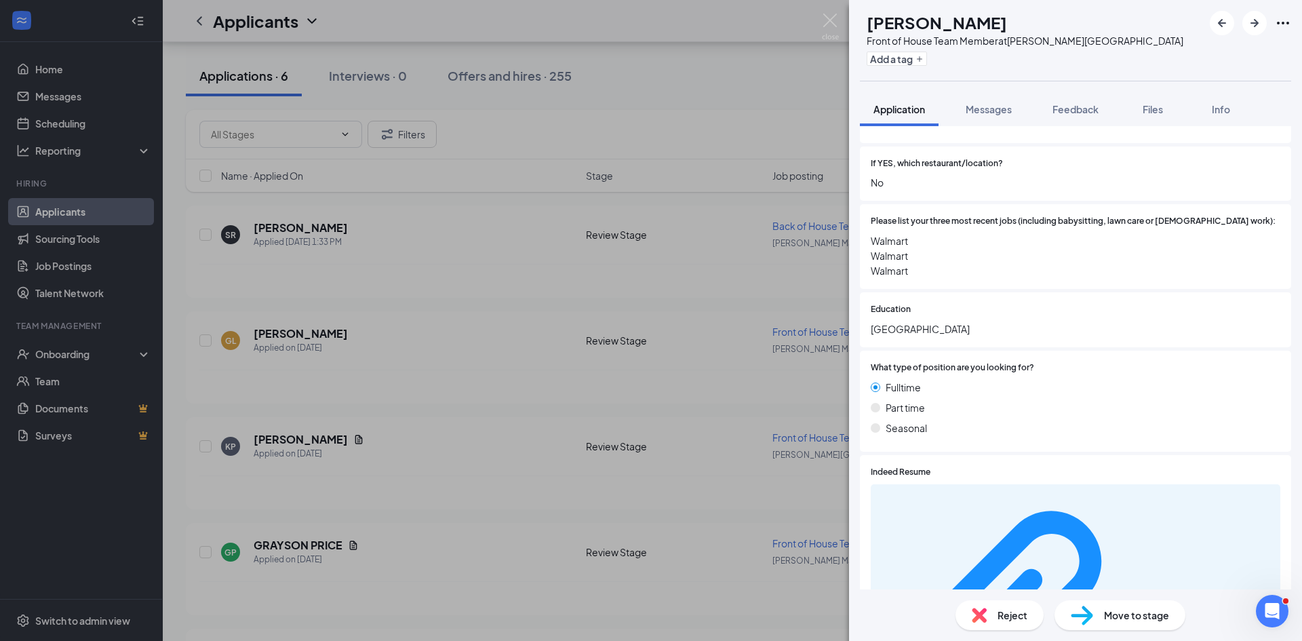
click at [978, 610] on img at bounding box center [979, 615] width 15 height 15
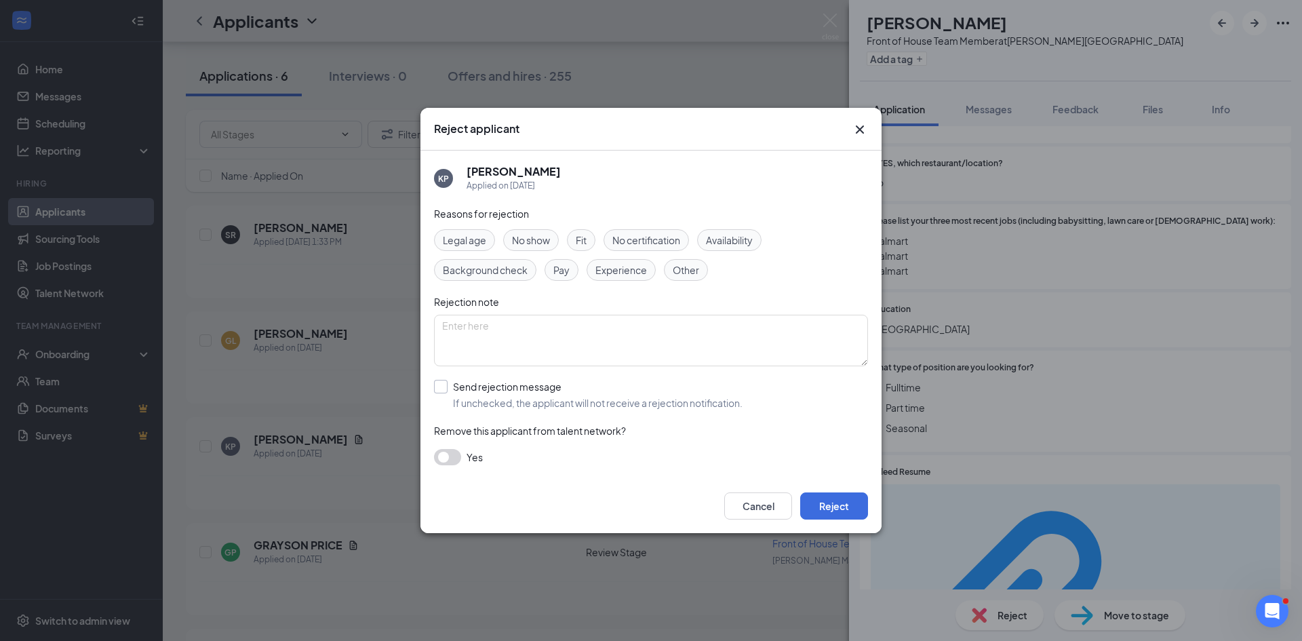
click at [591, 387] on input "Send rejection message If unchecked, the applicant will not receive a rejection…" at bounding box center [588, 395] width 309 height 30
checkbox input "true"
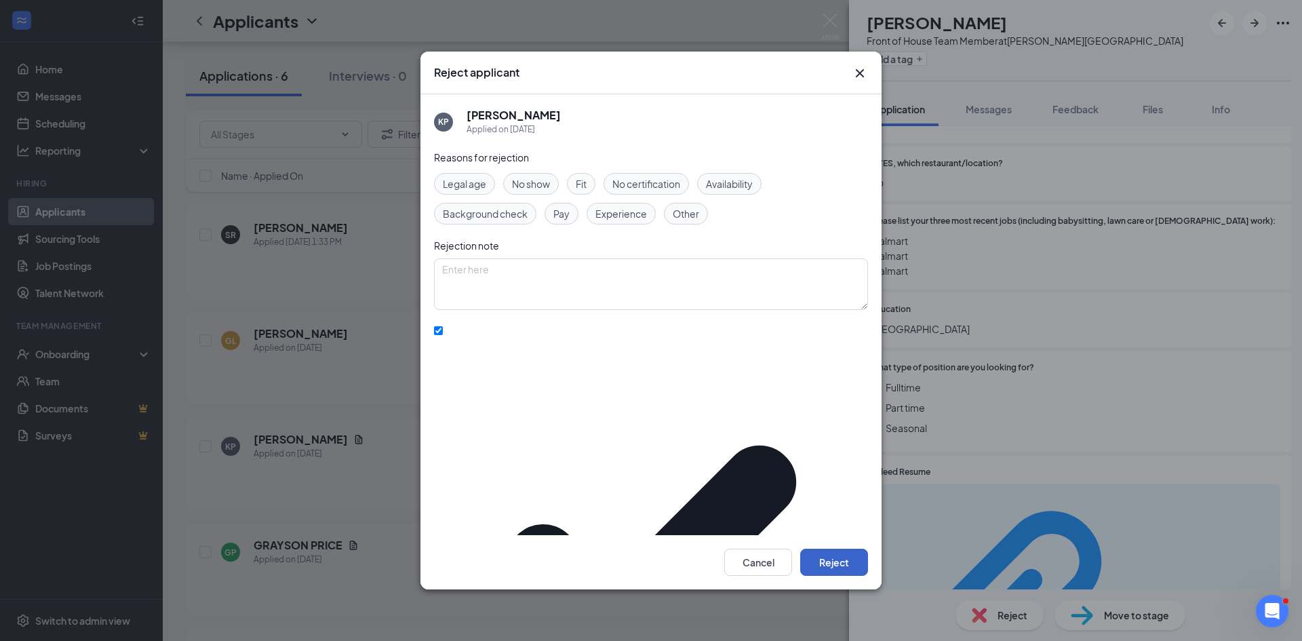
click at [812, 549] on button "Reject" at bounding box center [834, 562] width 68 height 27
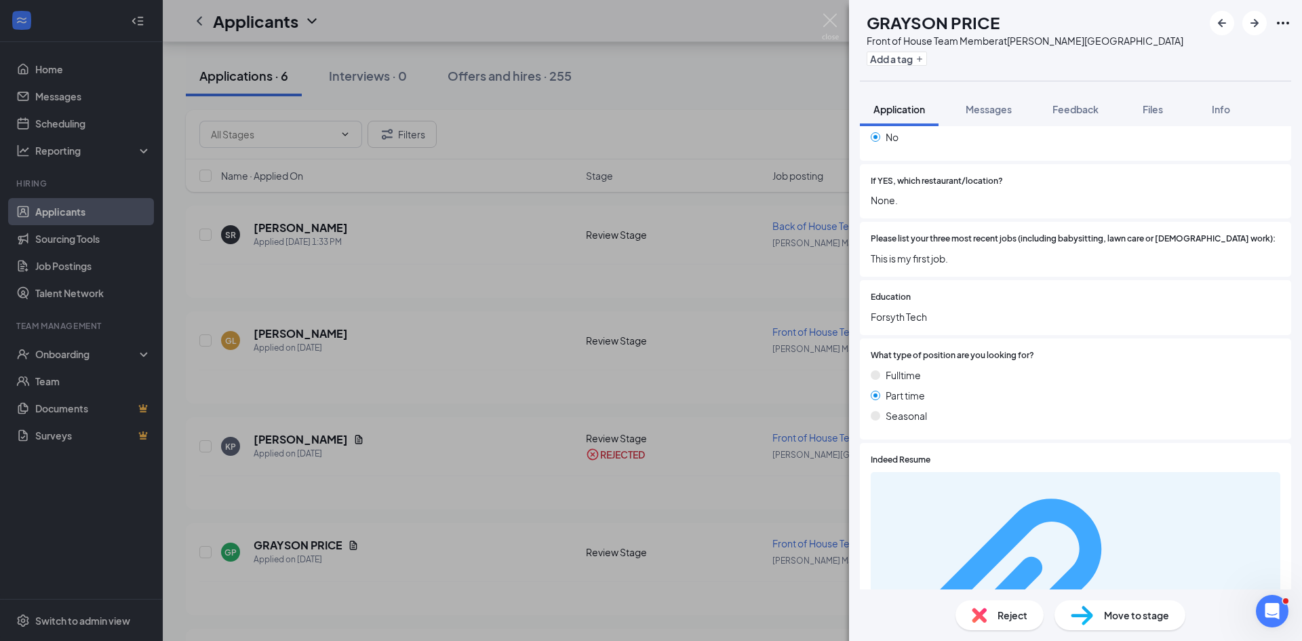
scroll to position [431, 0]
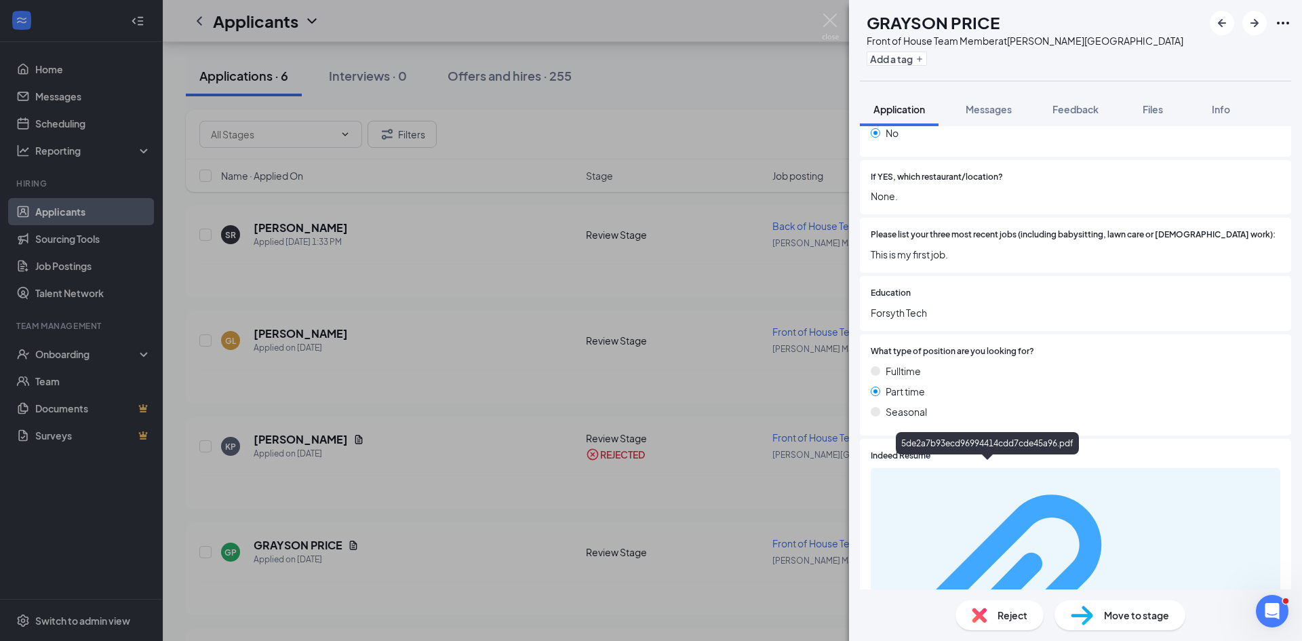
click at [1144, 601] on div "5de2a7b93ecd96994414cdd7cde45a96.pdf" at bounding box center [1208, 606] width 128 height 11
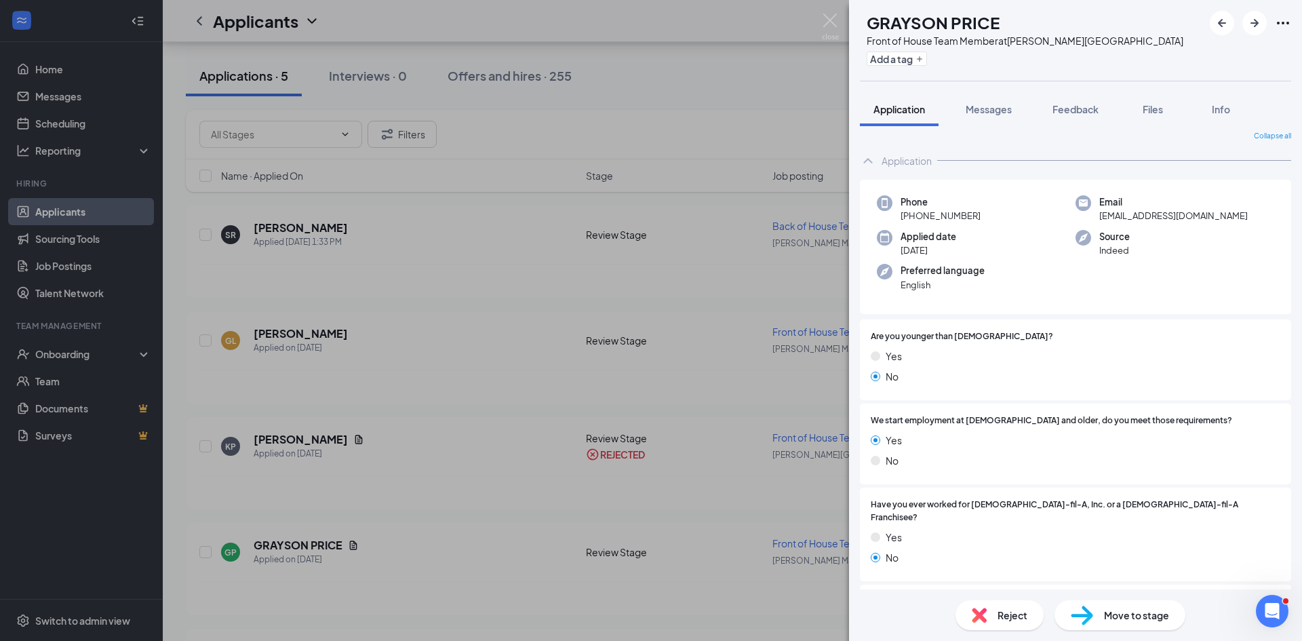
scroll to position [0, 0]
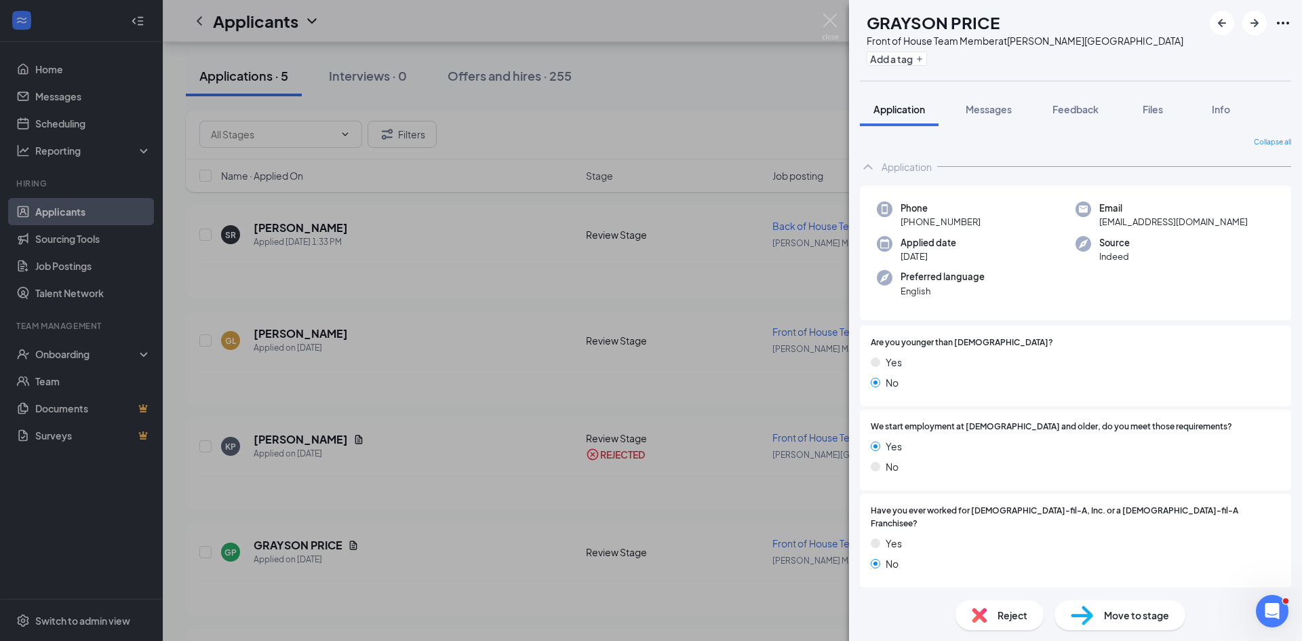
click at [1016, 614] on span "Reject" at bounding box center [1013, 615] width 30 height 15
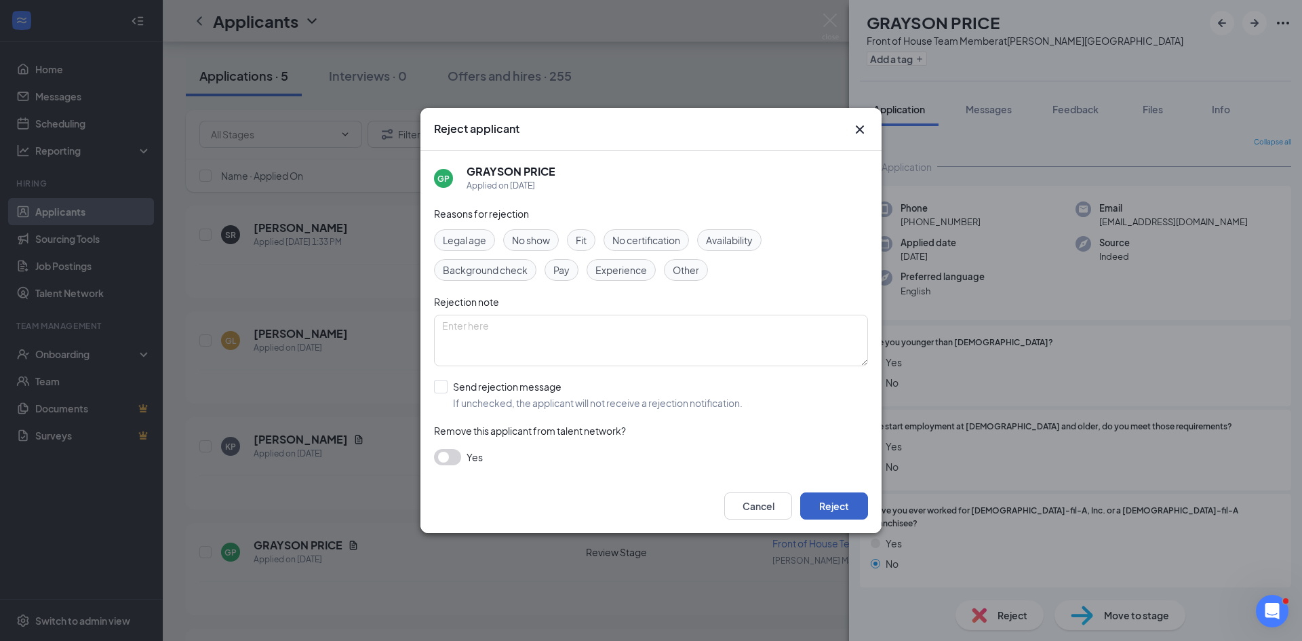
click at [820, 502] on button "Reject" at bounding box center [834, 505] width 68 height 27
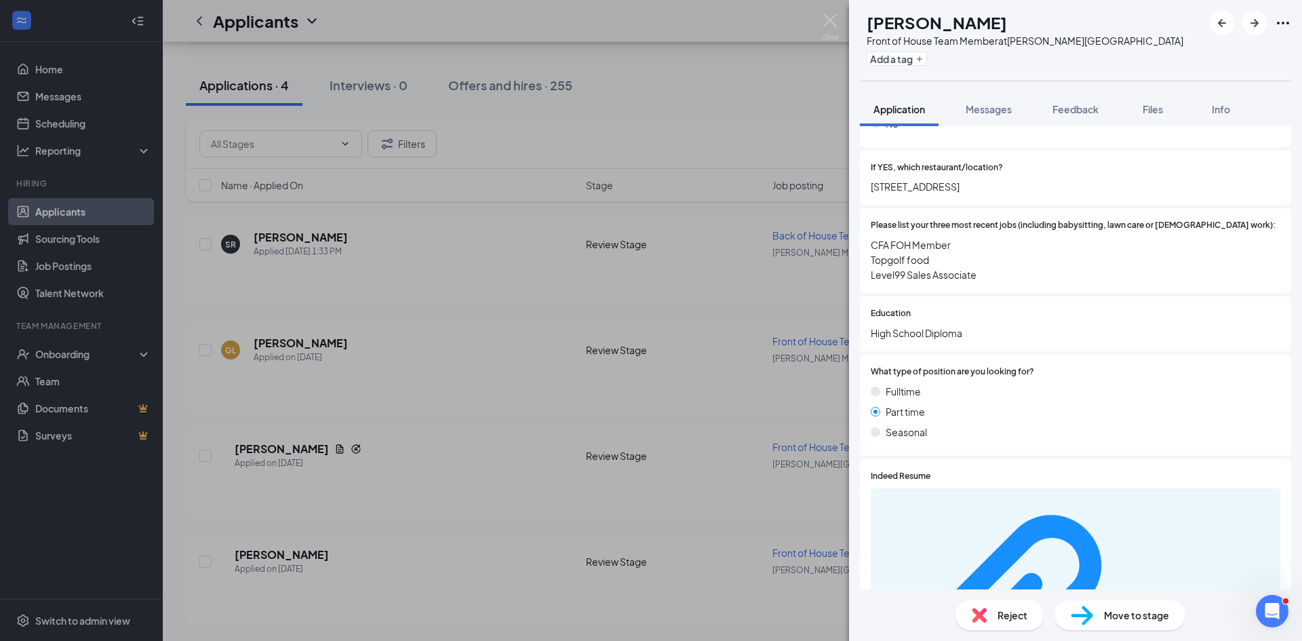
scroll to position [499, 0]
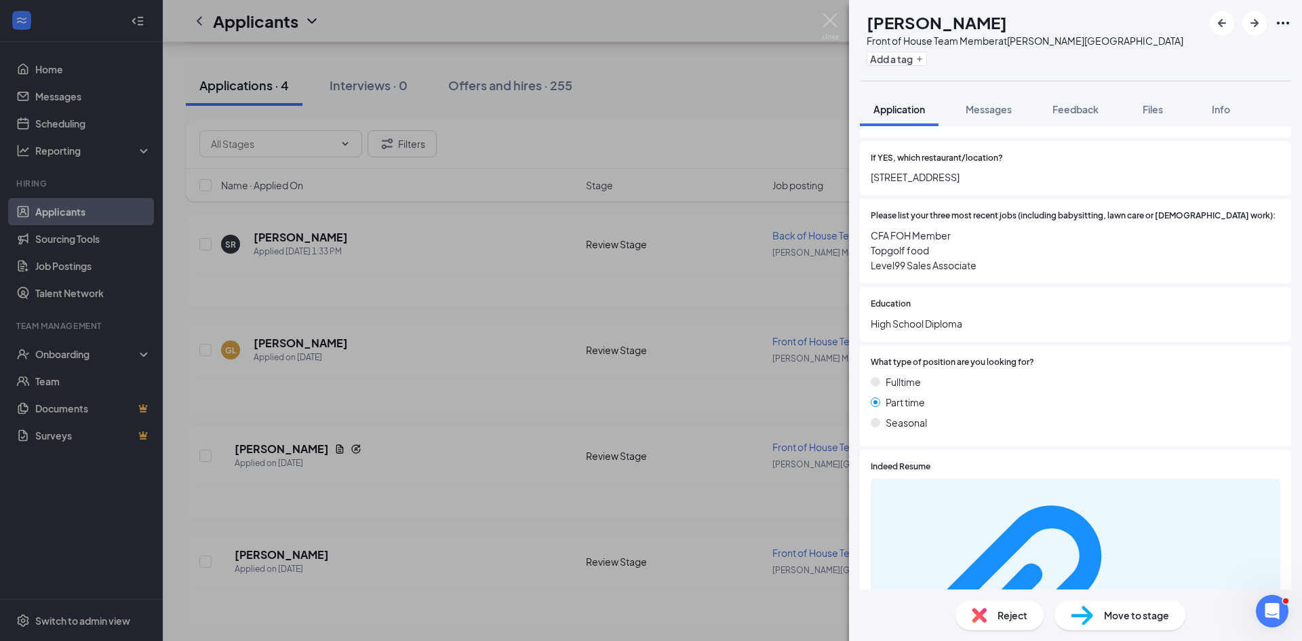
click at [993, 482] on div "c26d4a7e78e30158742ee2406844a927.pdf" at bounding box center [1076, 618] width 410 height 279
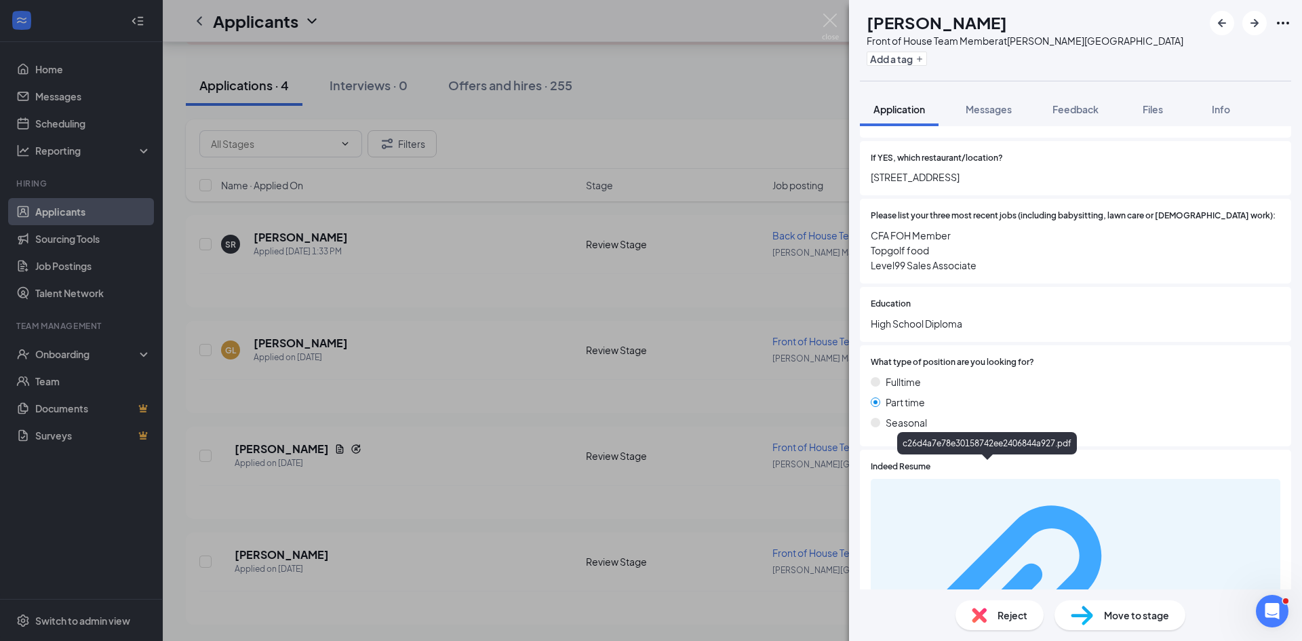
click at [1144, 612] on div "c26d4a7e78e30158742ee2406844a927.pdf" at bounding box center [1208, 617] width 128 height 11
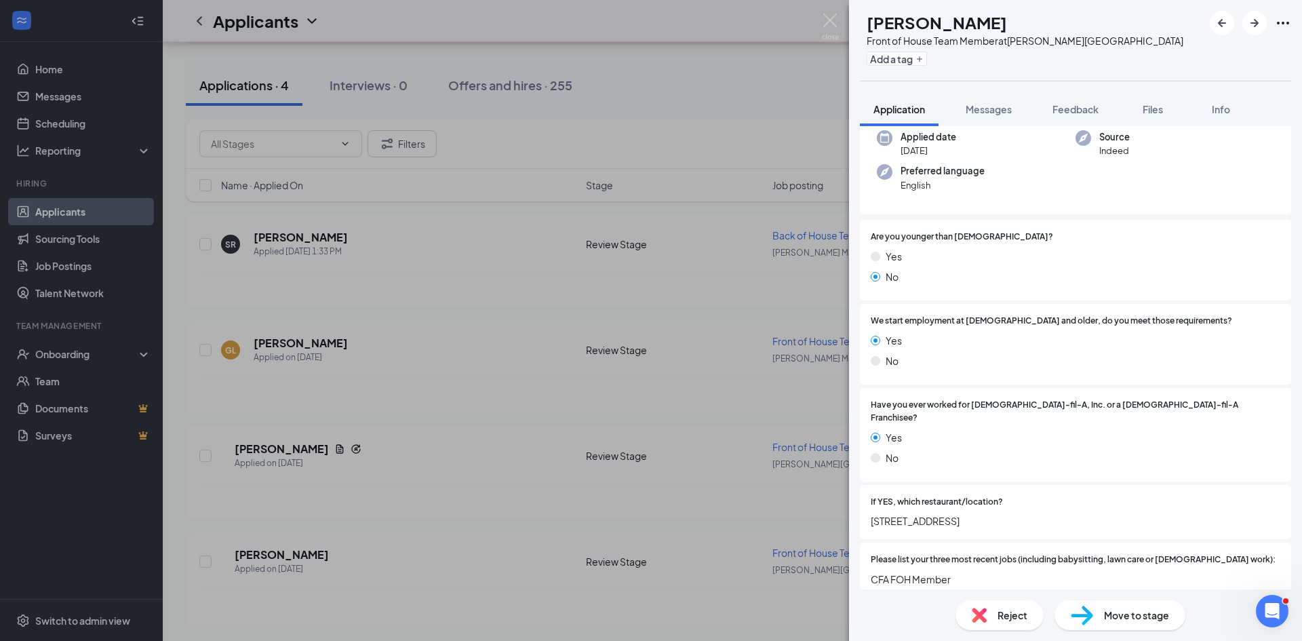
scroll to position [0, 0]
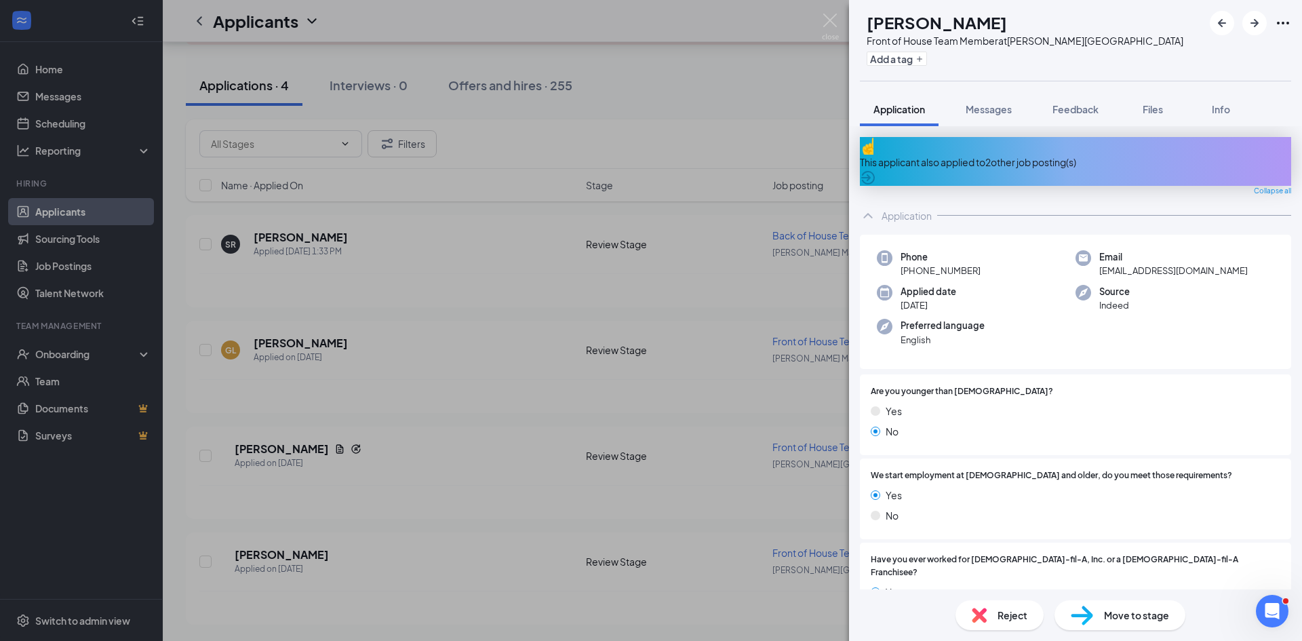
click at [1133, 142] on div "This applicant also applied to 2 other job posting(s)" at bounding box center [1075, 161] width 431 height 49
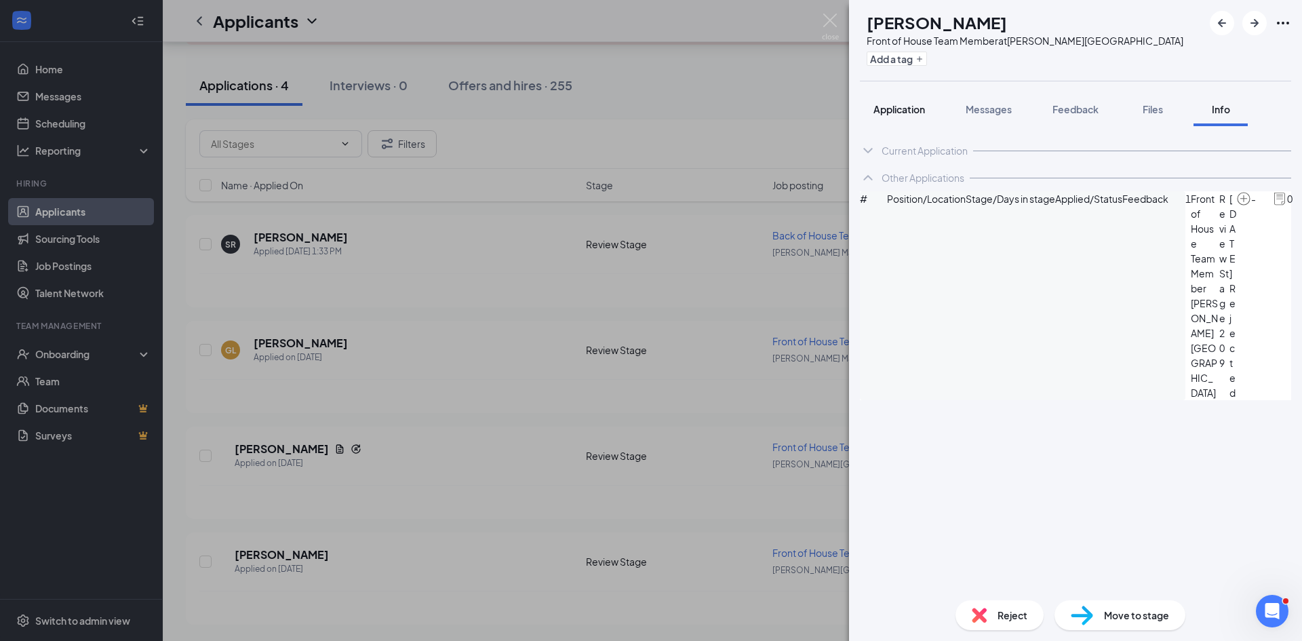
click at [918, 102] on div "Application" at bounding box center [900, 109] width 52 height 14
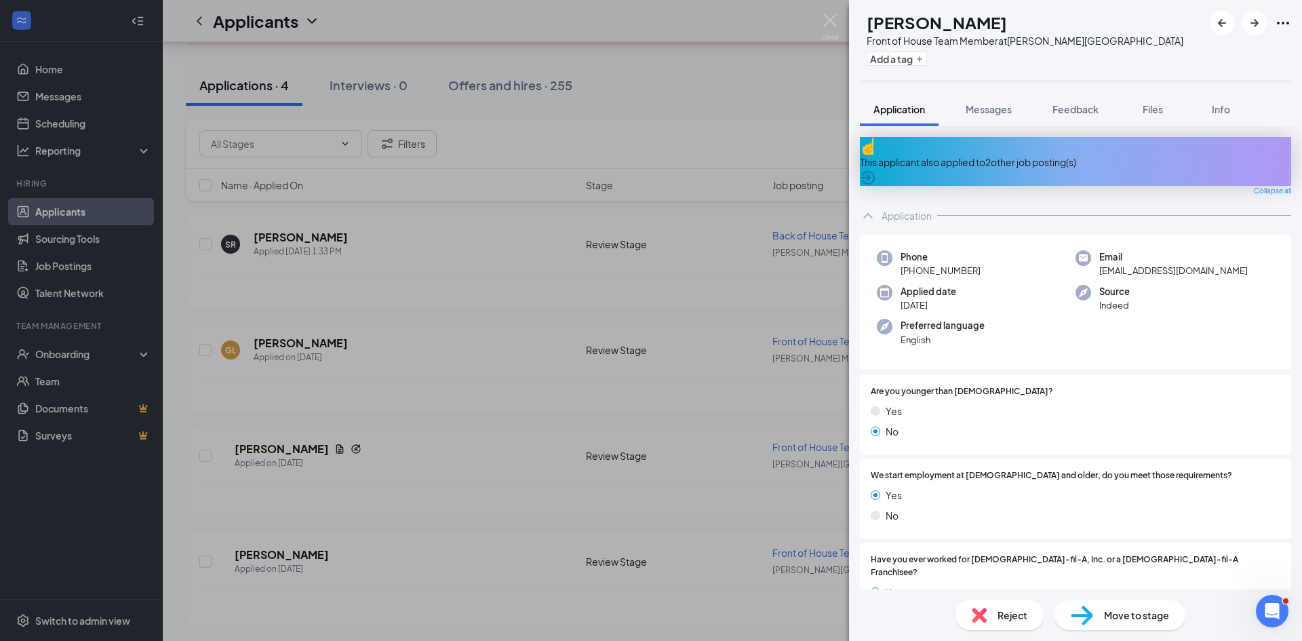
click at [967, 611] on div "Reject" at bounding box center [1000, 615] width 88 height 30
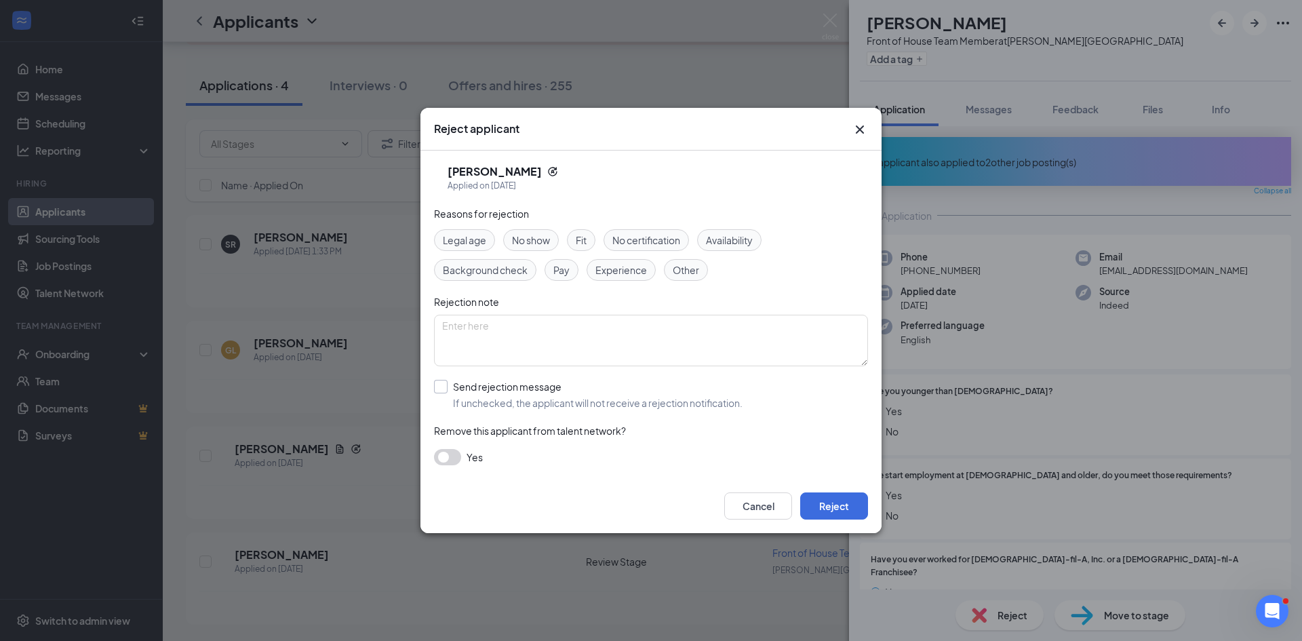
click at [525, 407] on input "Send rejection message If unchecked, the applicant will not receive a rejection…" at bounding box center [588, 395] width 309 height 30
checkbox input "true"
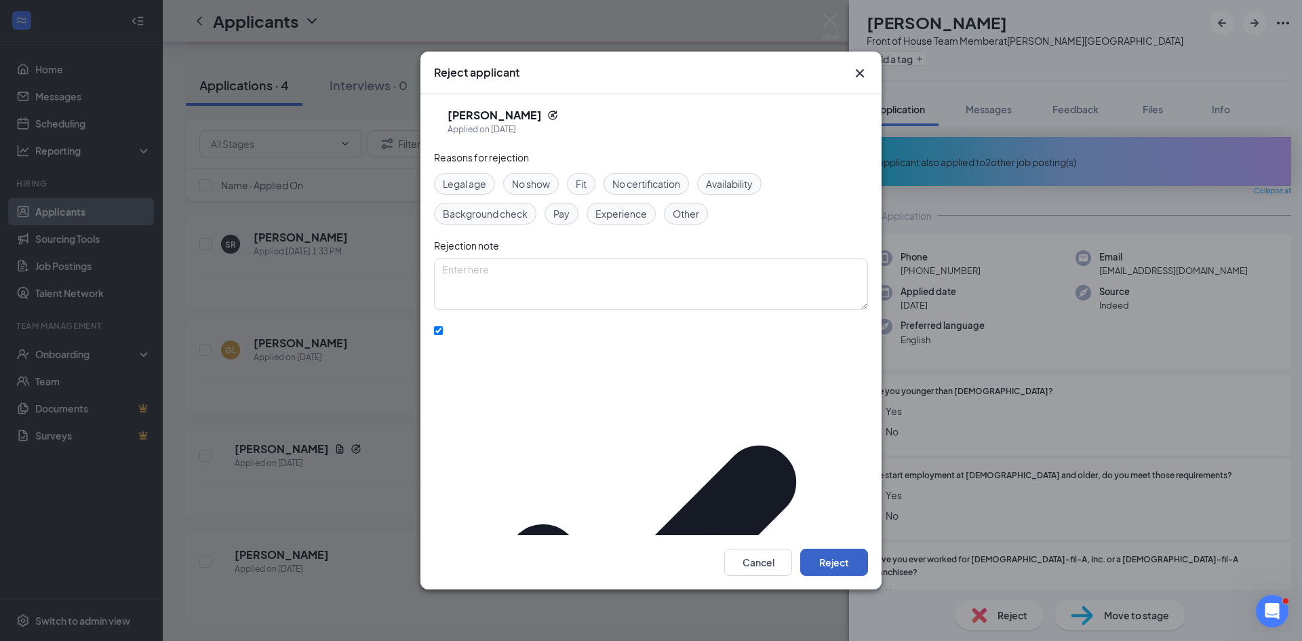
click at [842, 549] on button "Reject" at bounding box center [834, 562] width 68 height 27
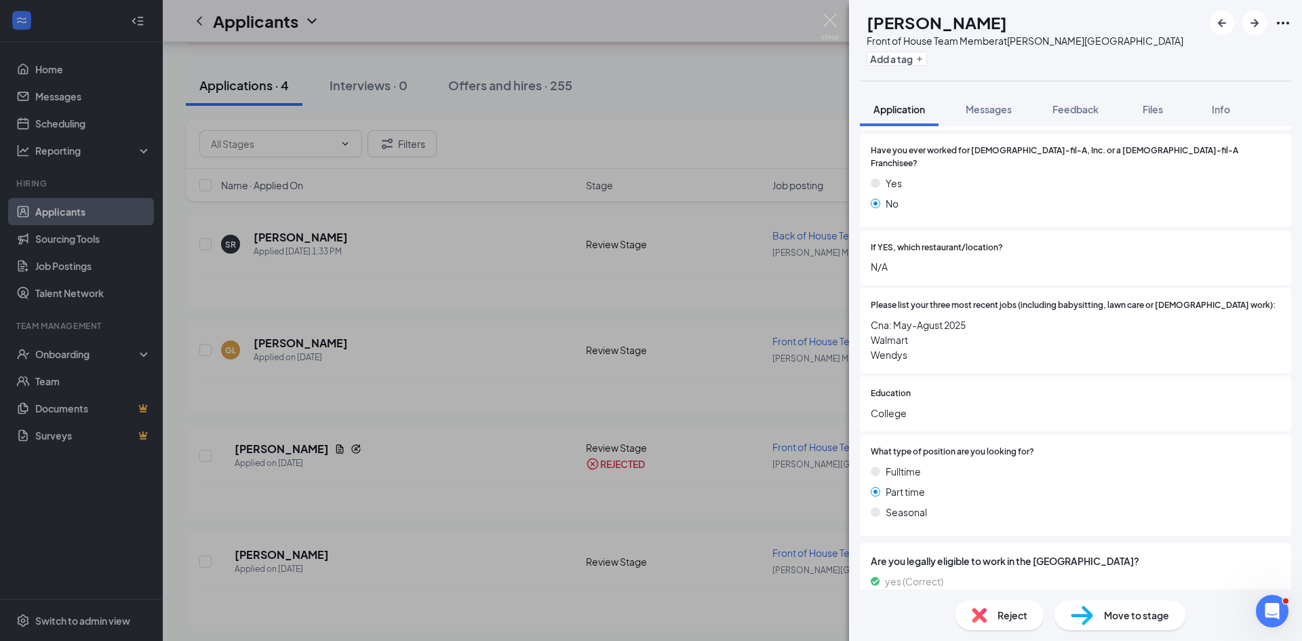
scroll to position [387, 0]
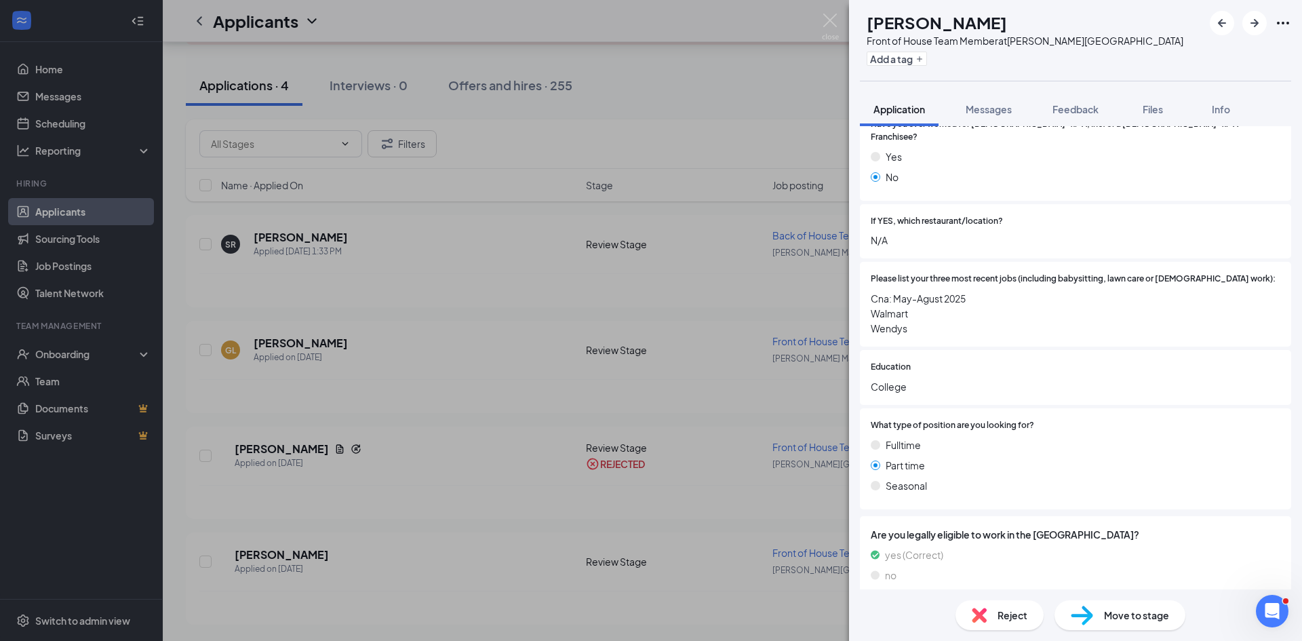
click at [1018, 628] on div "Reject" at bounding box center [1000, 615] width 88 height 30
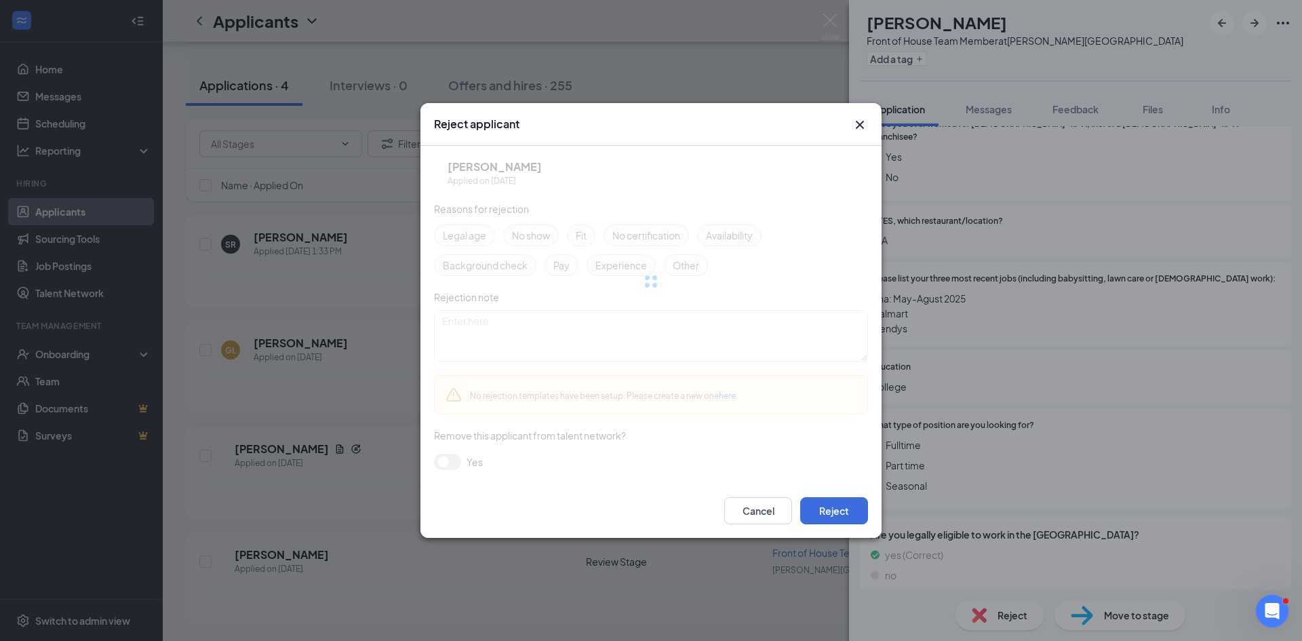
scroll to position [381, 0]
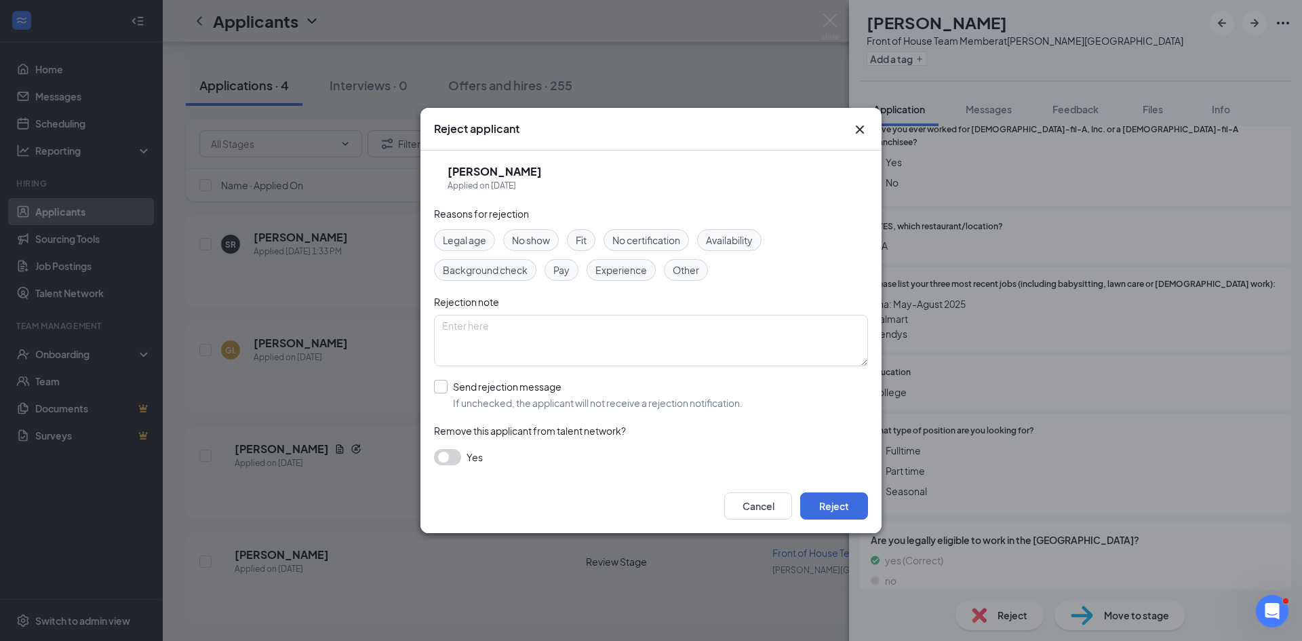
click at [494, 395] on input "Send rejection message If unchecked, the applicant will not receive a rejection…" at bounding box center [588, 395] width 309 height 30
checkbox input "true"
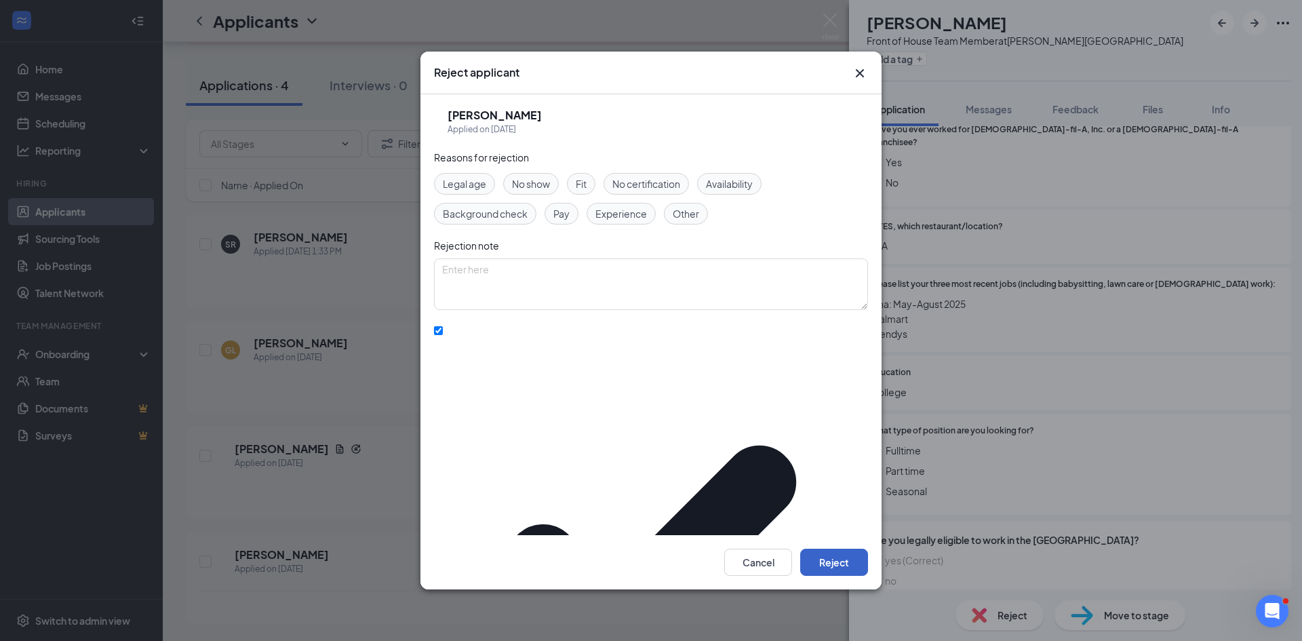
click at [823, 549] on button "Reject" at bounding box center [834, 562] width 68 height 27
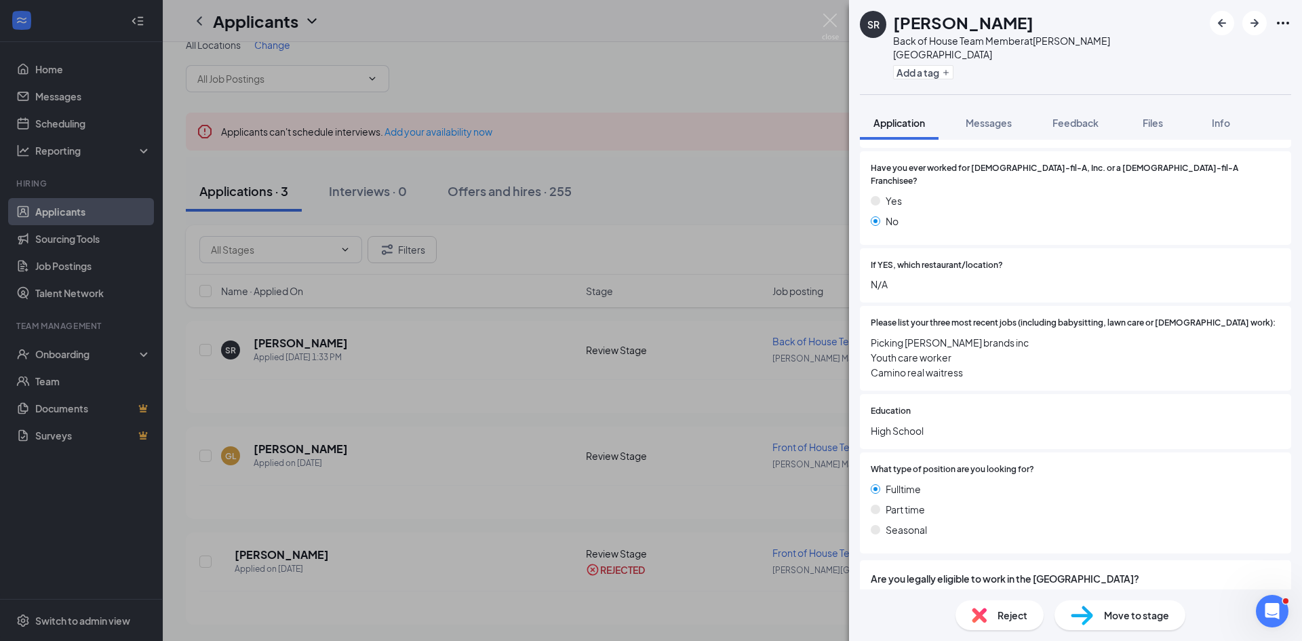
scroll to position [387, 0]
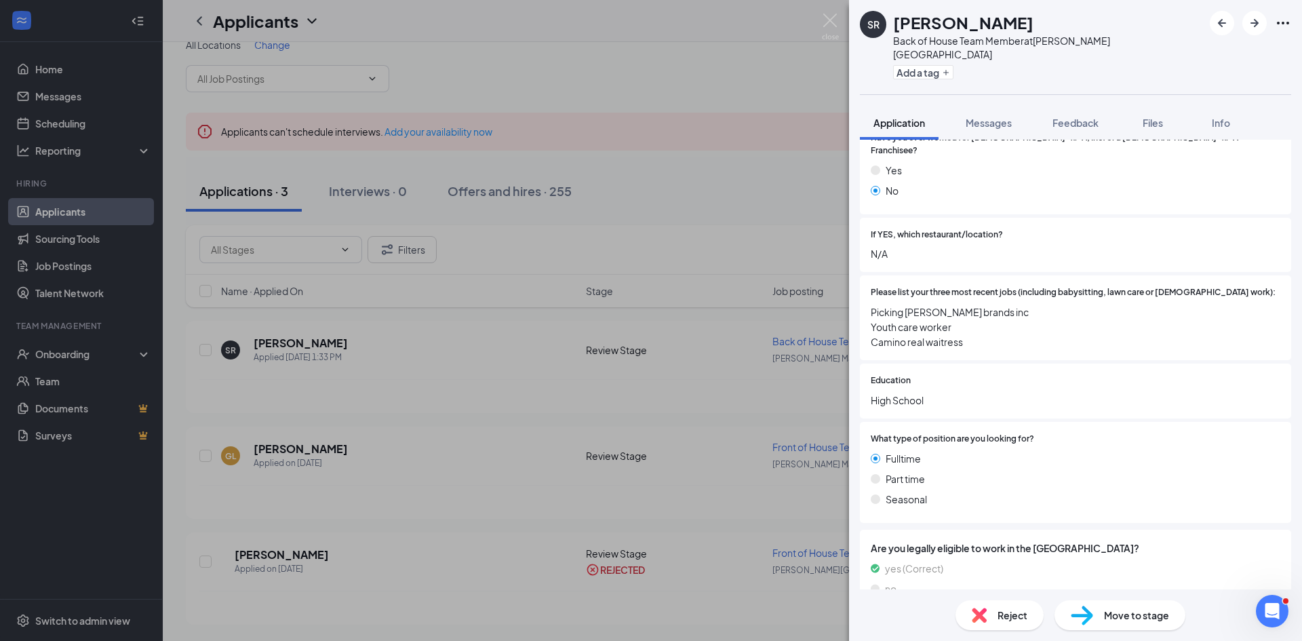
click at [996, 621] on div "Reject" at bounding box center [1000, 615] width 88 height 30
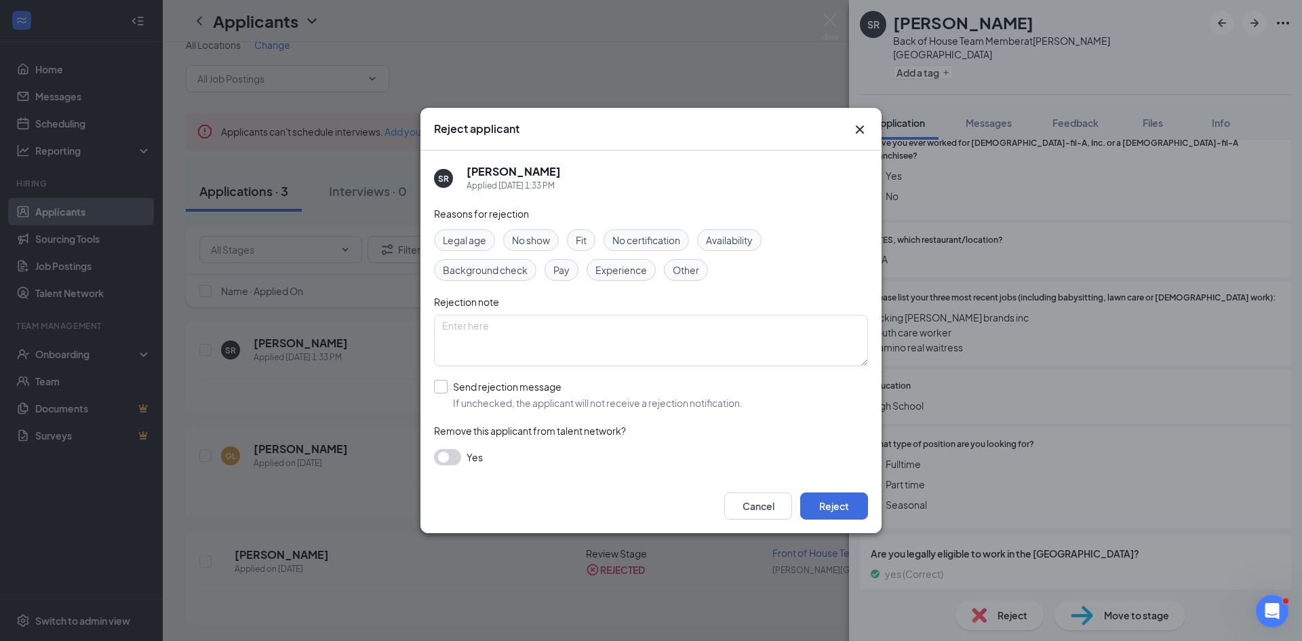
click at [435, 389] on input "Send rejection message If unchecked, the applicant will not receive a rejection…" at bounding box center [588, 395] width 309 height 30
checkbox input "true"
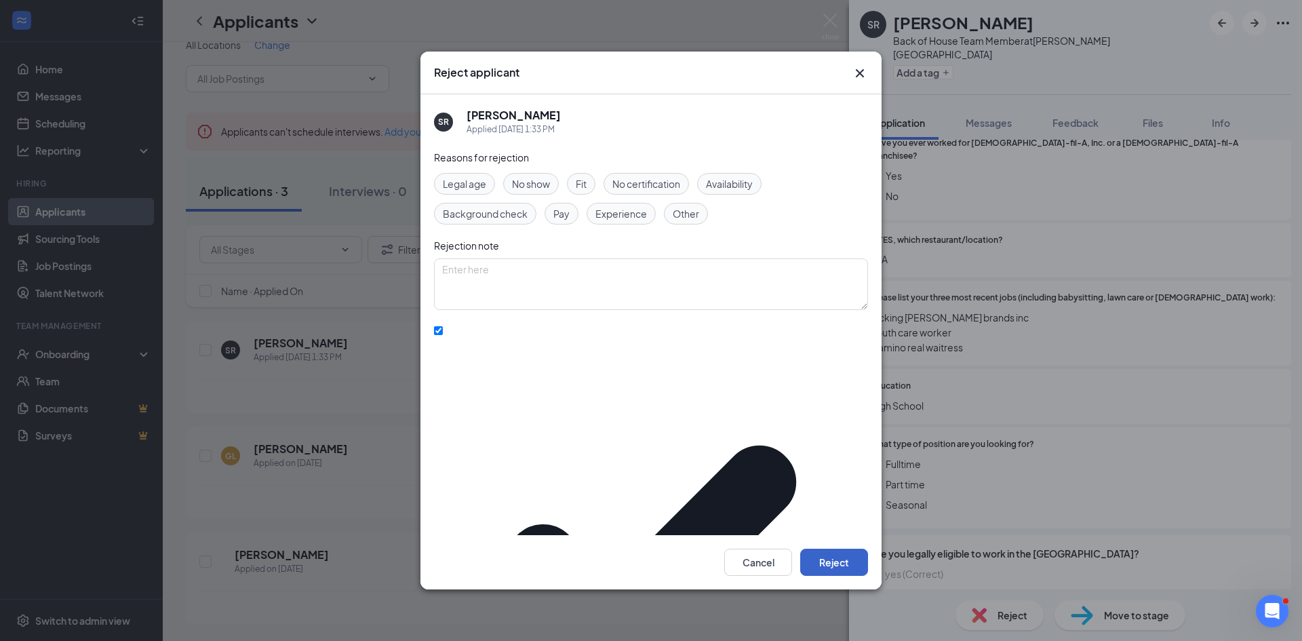
click at [835, 549] on button "Reject" at bounding box center [834, 562] width 68 height 27
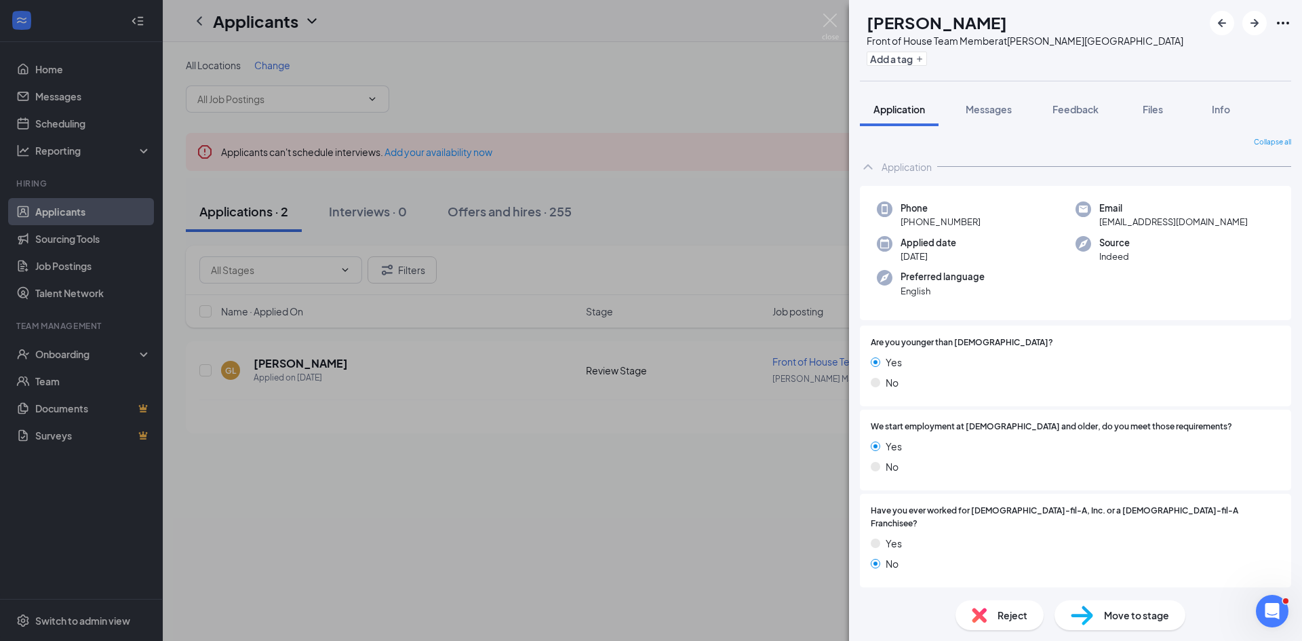
click at [961, 608] on div "Reject" at bounding box center [1000, 615] width 88 height 30
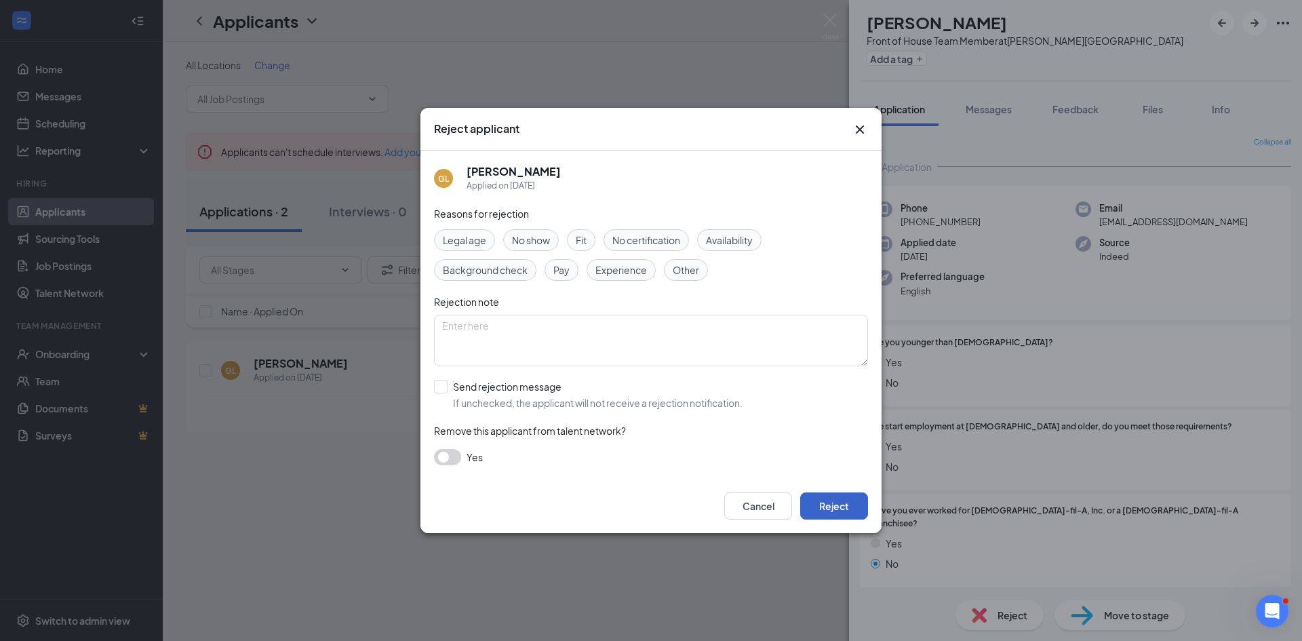
click at [855, 509] on button "Reject" at bounding box center [834, 505] width 68 height 27
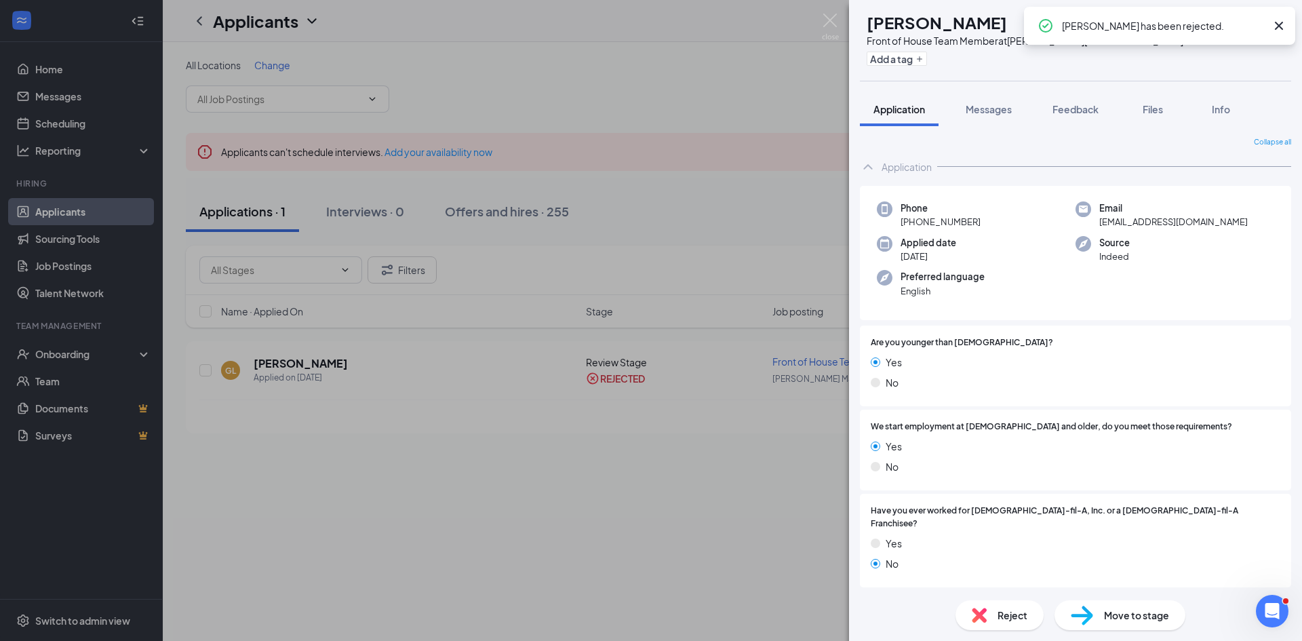
click at [320, 486] on div "[PERSON_NAME] Front of House Team Member at [PERSON_NAME][GEOGRAPHIC_DATA] Add …" at bounding box center [651, 320] width 1302 height 641
